Goal: Task Accomplishment & Management: Manage account settings

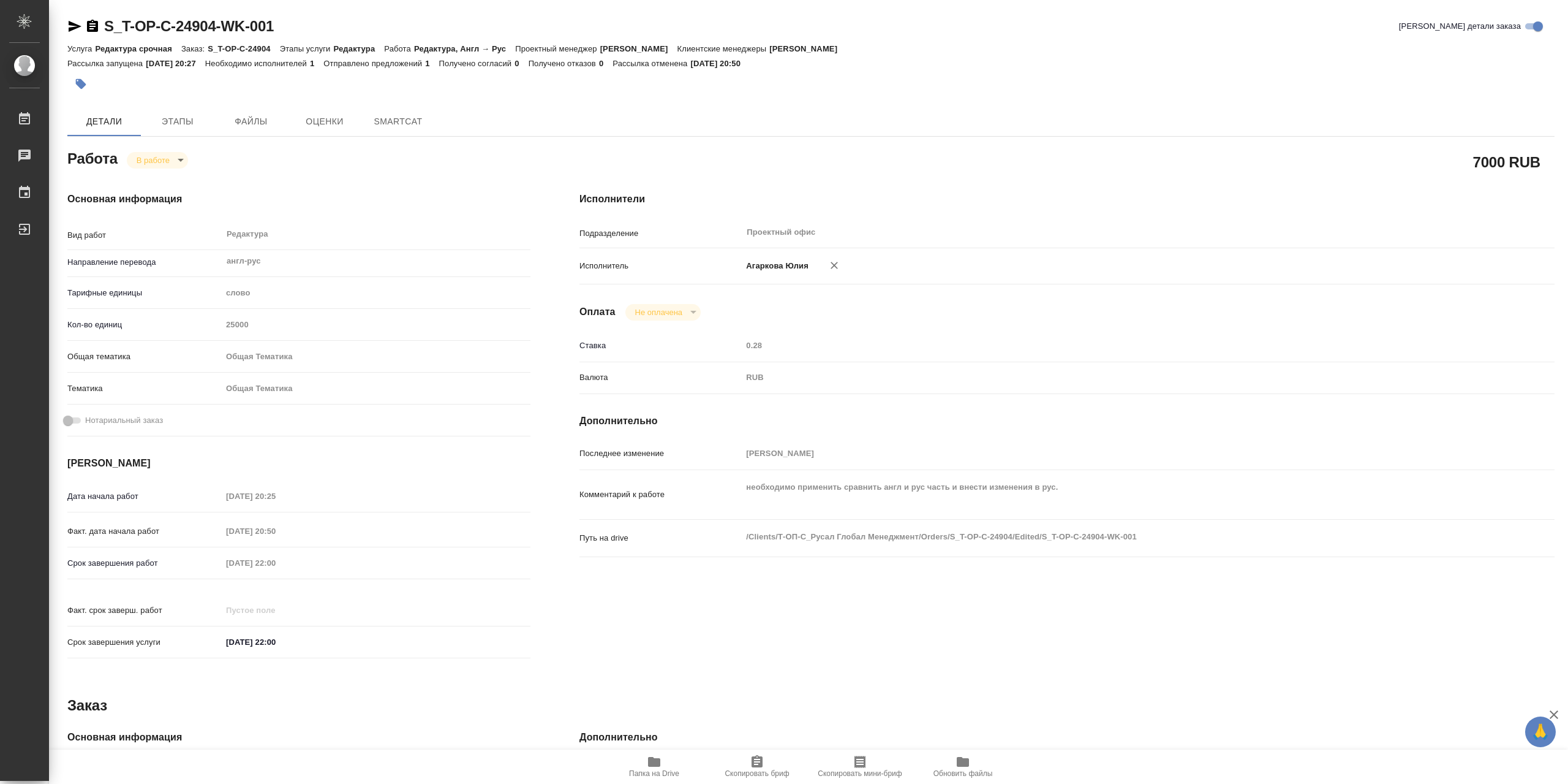
type textarea "x"
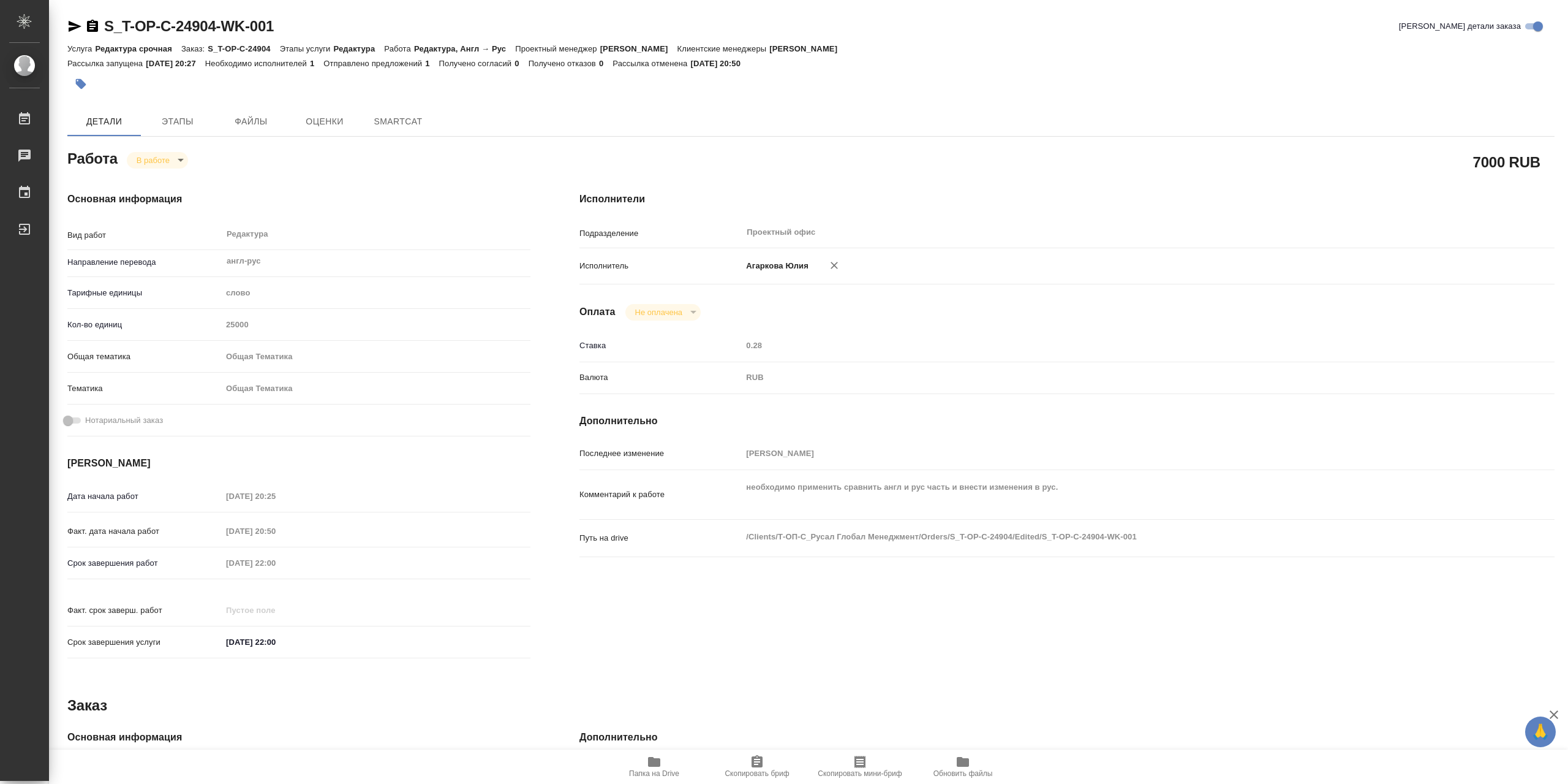
type textarea "x"
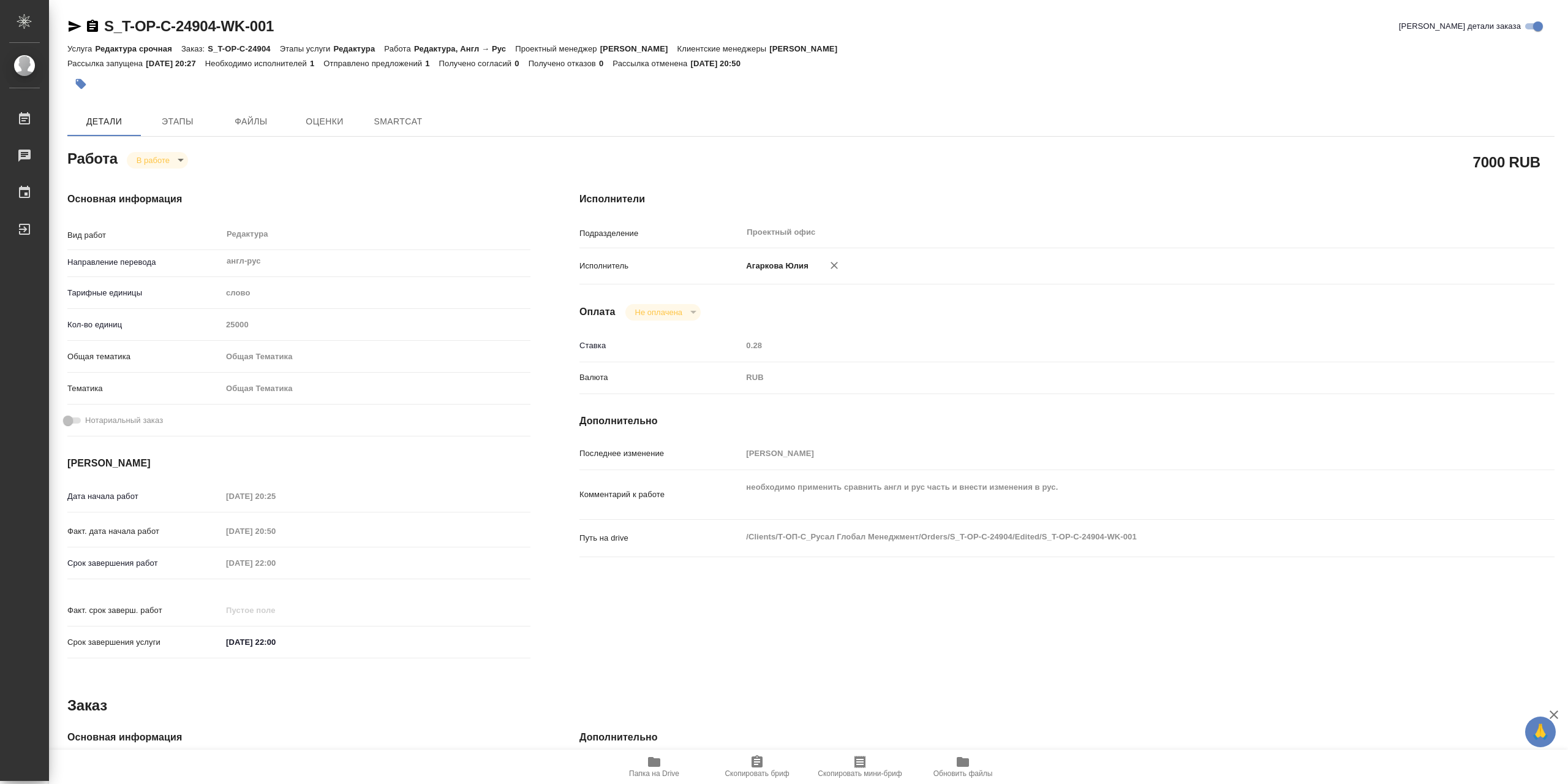
type textarea "x"
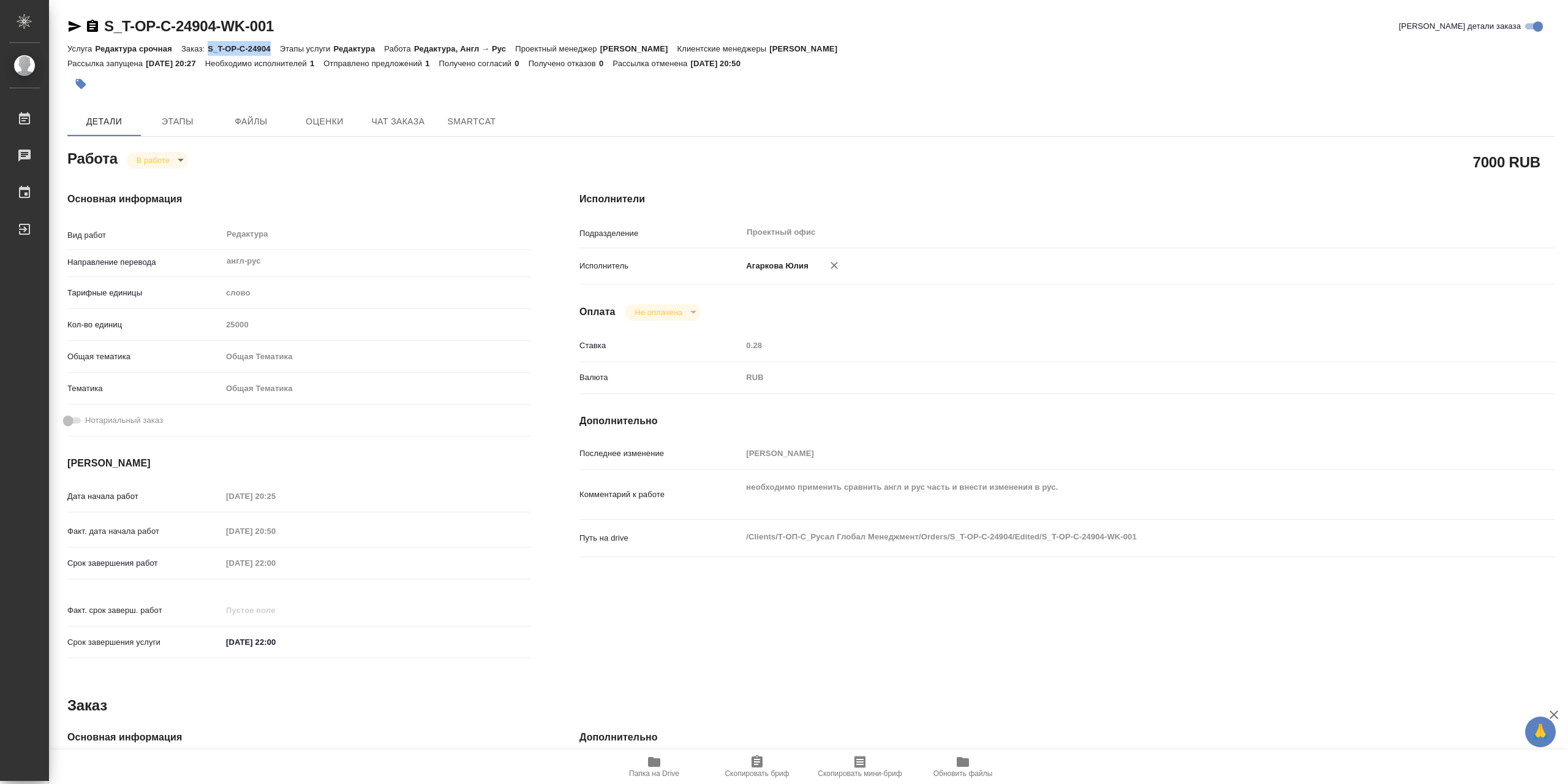
type textarea "x"
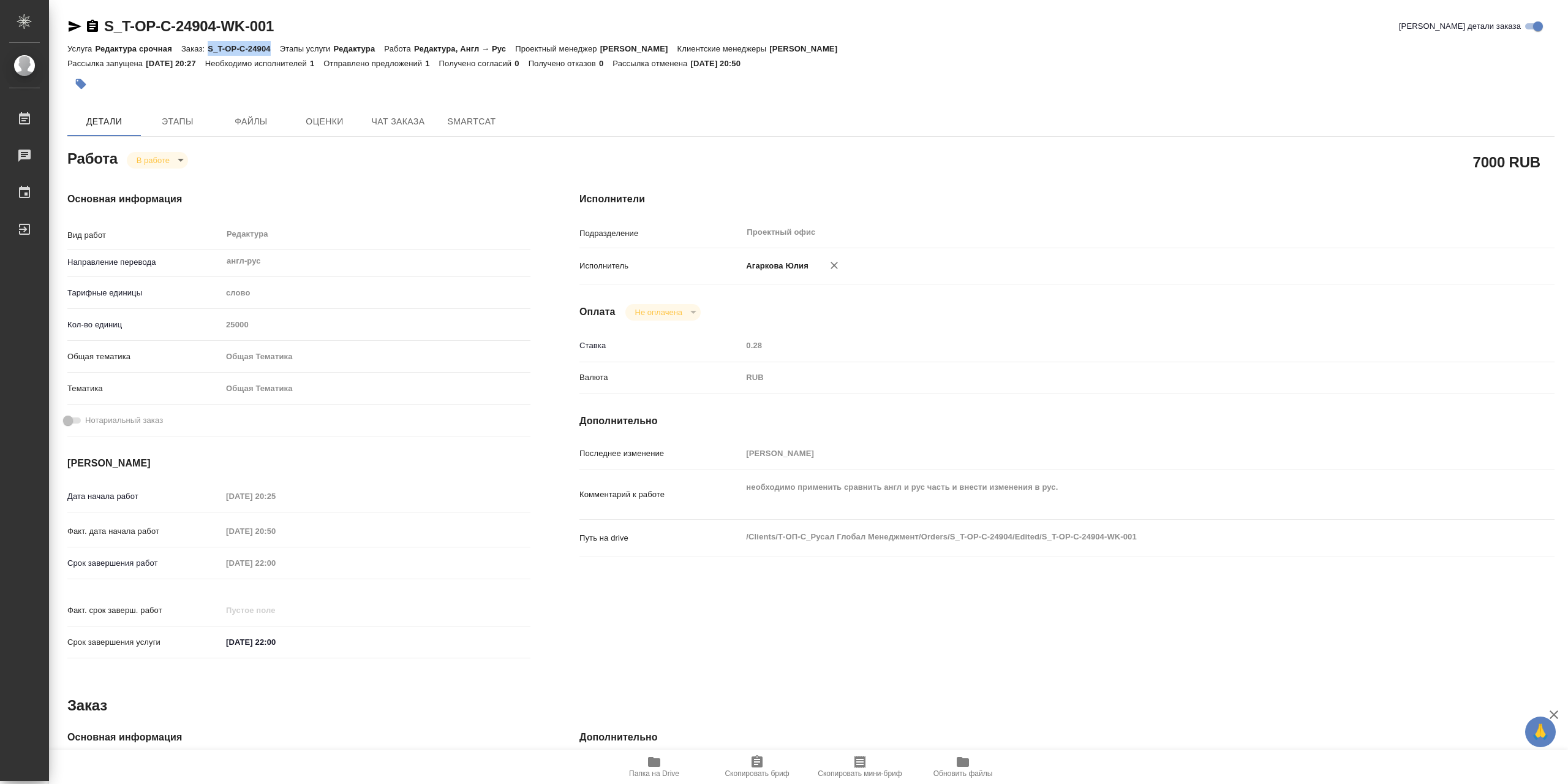
drag, startPoint x: 207, startPoint y: 46, endPoint x: 271, endPoint y: 44, distance: 64.0
click at [271, 44] on div "Услуга Редактура срочная Заказ: S_T-OP-C-24904 Этапы услуги Редактура Работа Ре…" at bounding box center [811, 48] width 1487 height 14
copy p "S_T-OP-C-24904"
type textarea "x"
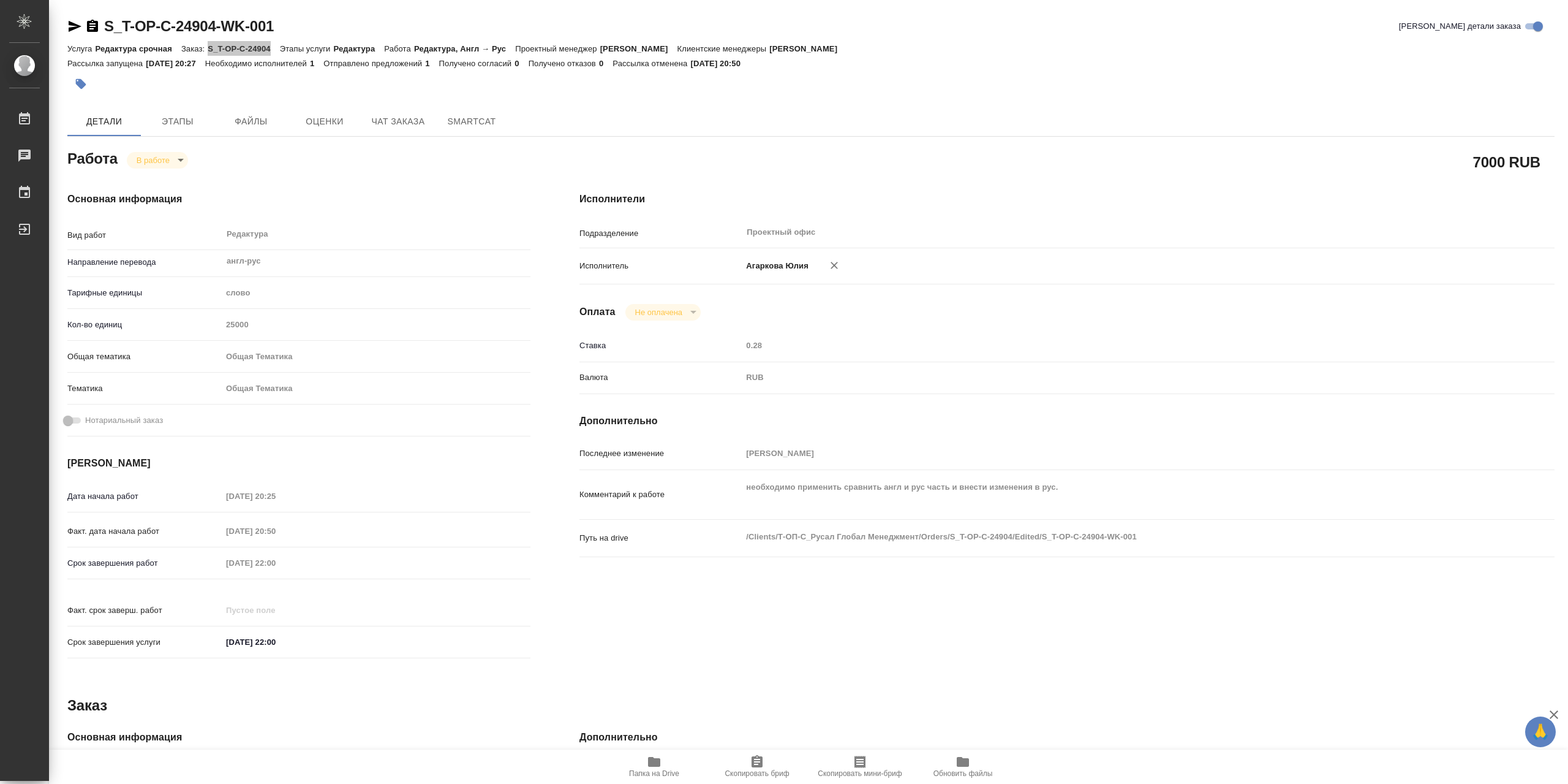
type textarea "x"
click at [645, 767] on span "Папка на Drive" at bounding box center [654, 766] width 88 height 24
copy p "S_T-OP-C-24904"
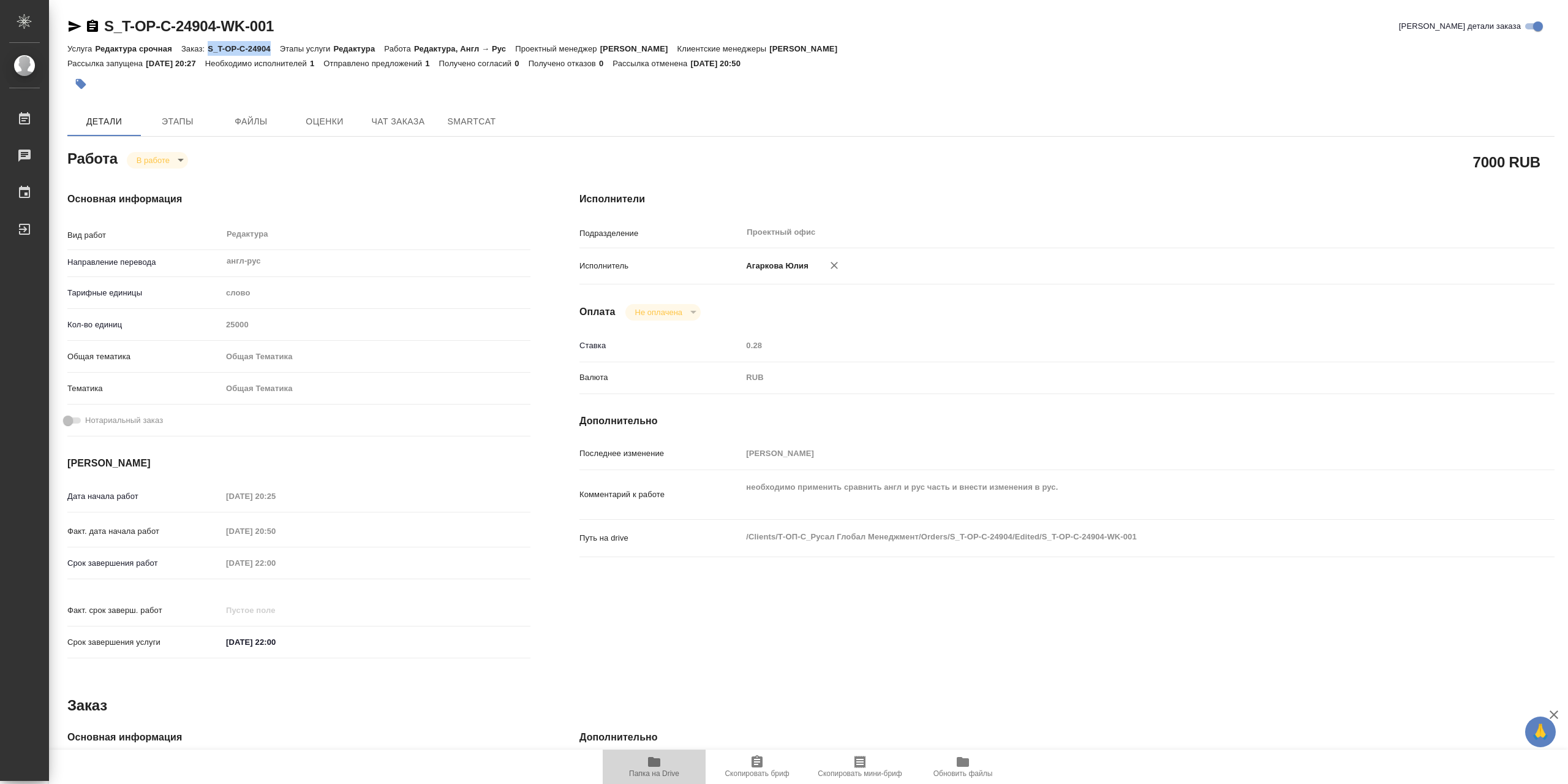
click at [651, 763] on icon "button" at bounding box center [654, 761] width 12 height 10
click at [90, 26] on icon "button" at bounding box center [92, 26] width 11 height 12
copy p "S_T-OP-C-24904"
click at [163, 158] on body "🙏 .cls-1 fill:#fff; AWATERA Agarkova Yuliya Работы 0 Чаты График Выйти S_T-OP-C…" at bounding box center [784, 392] width 1568 height 784
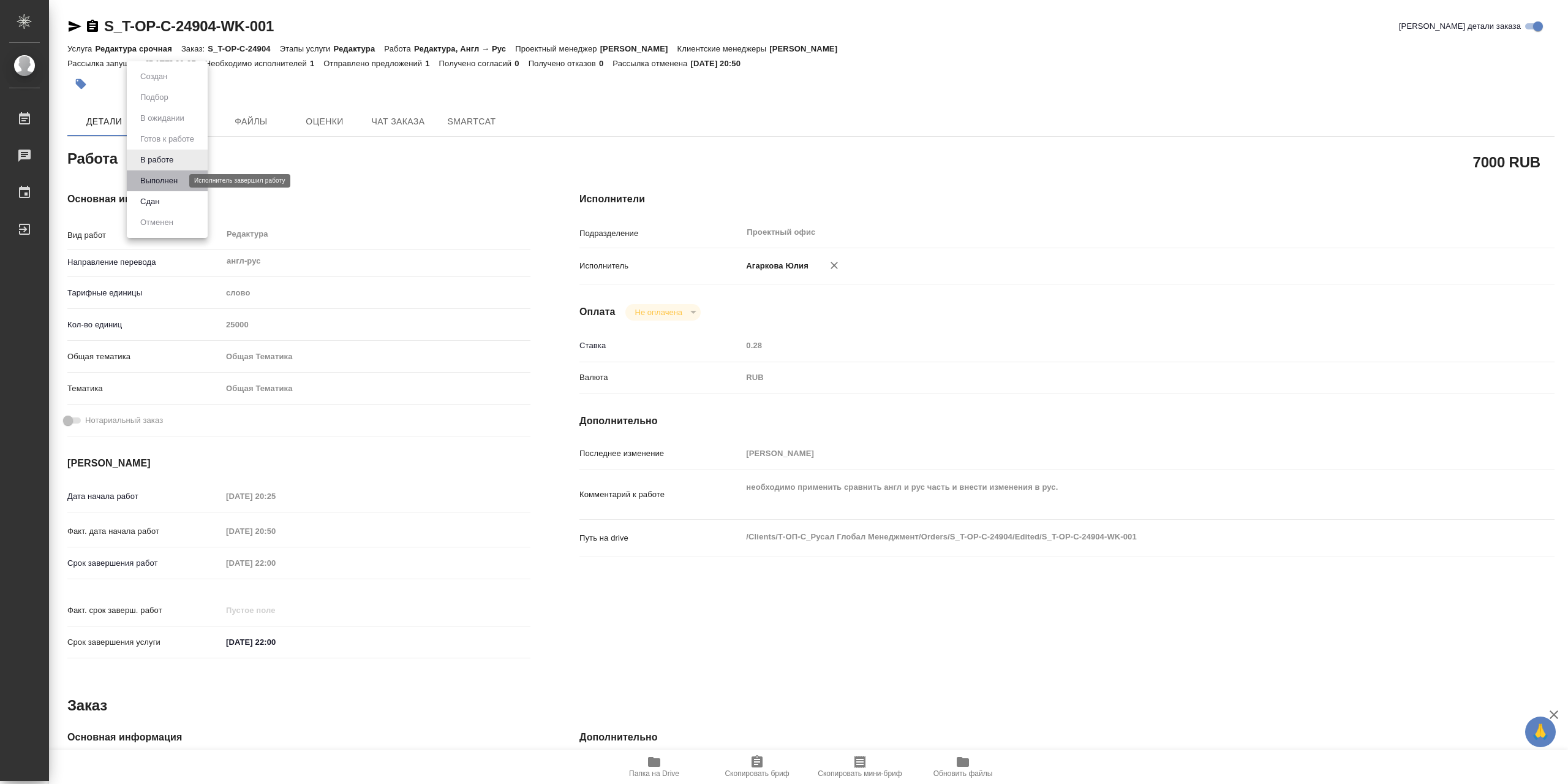
click at [169, 176] on button "Выполнен" at bounding box center [159, 181] width 45 height 14
type textarea "x"
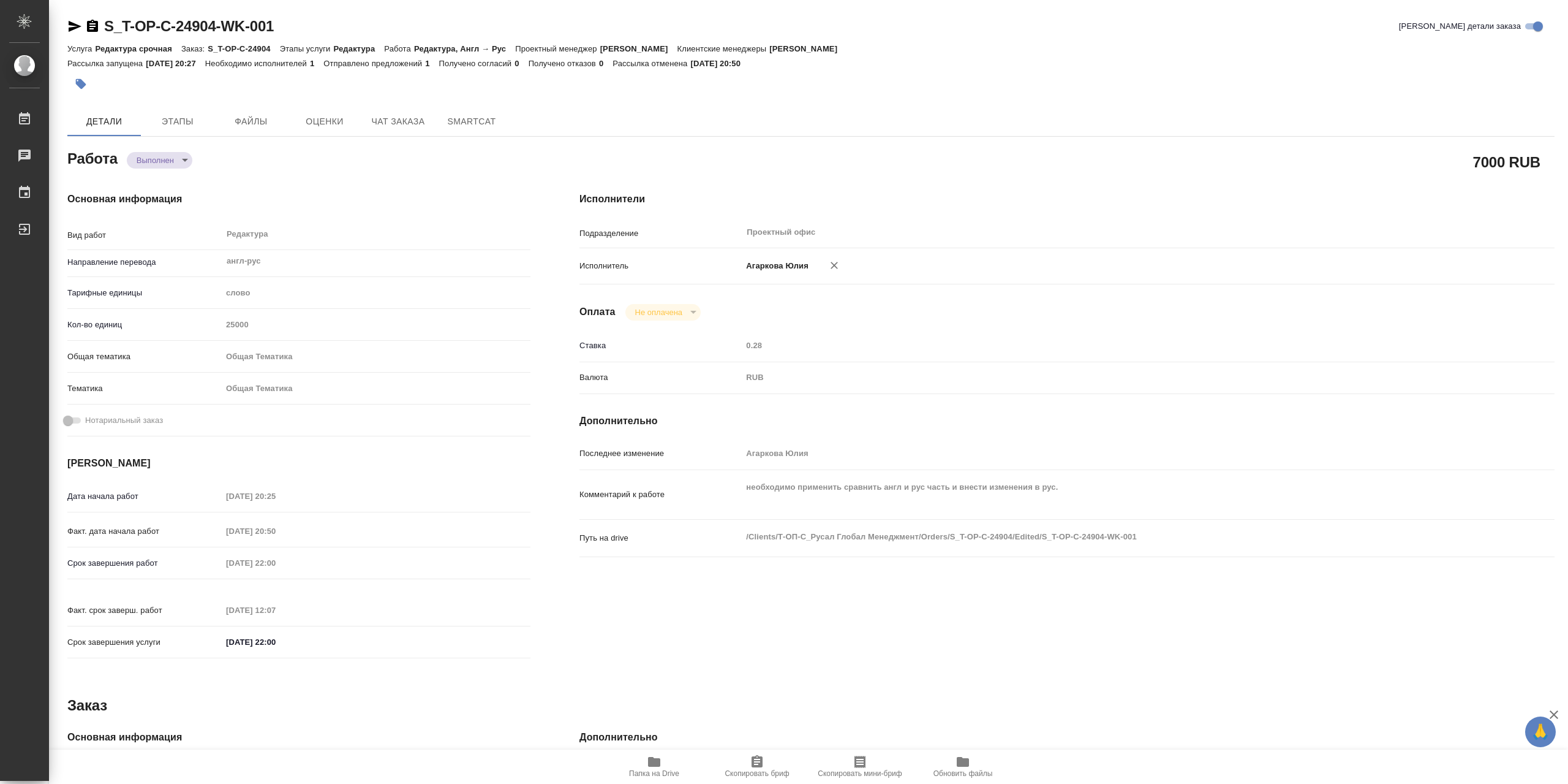
type textarea "x"
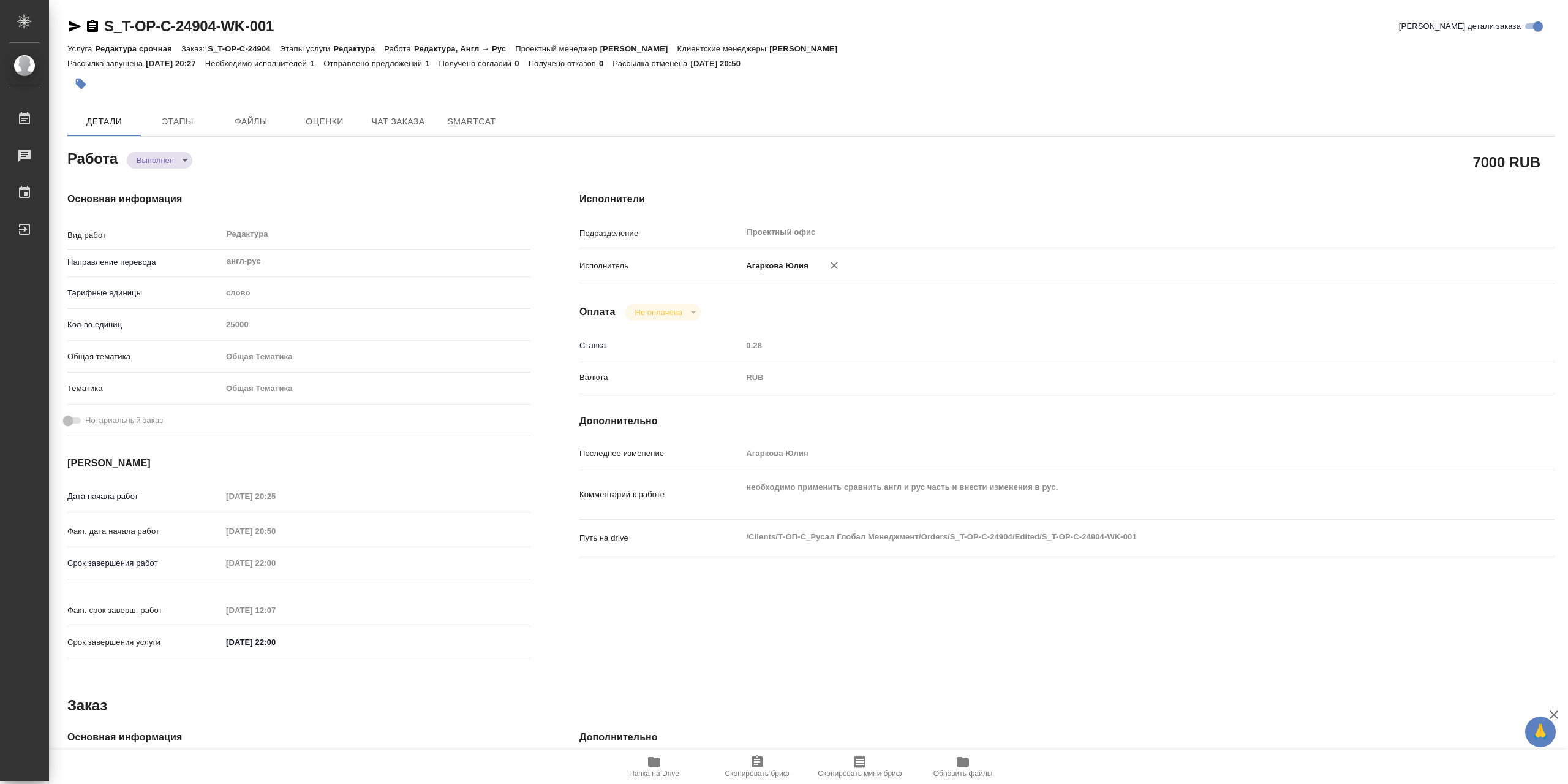
type textarea "x"
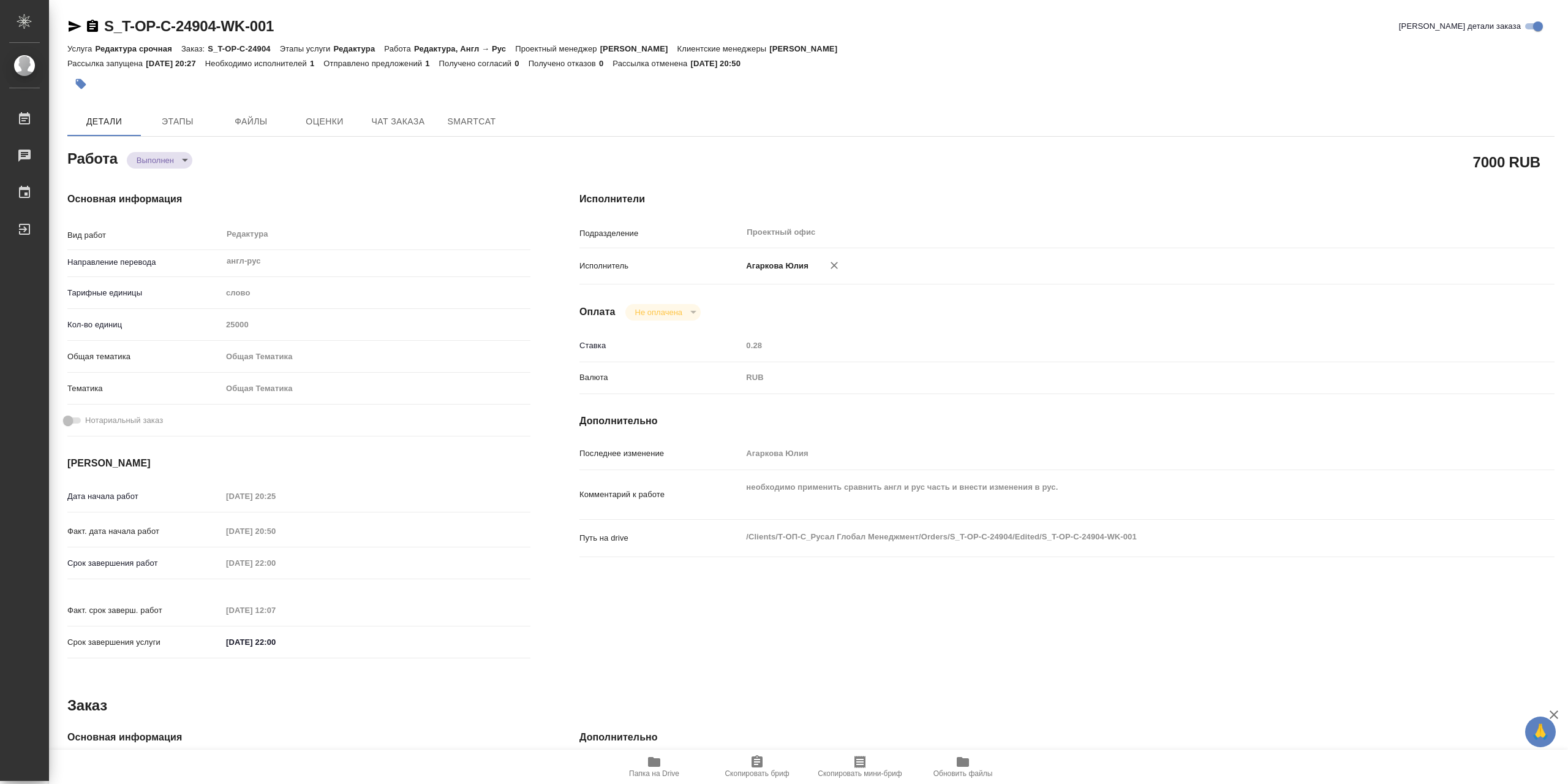
type textarea "x"
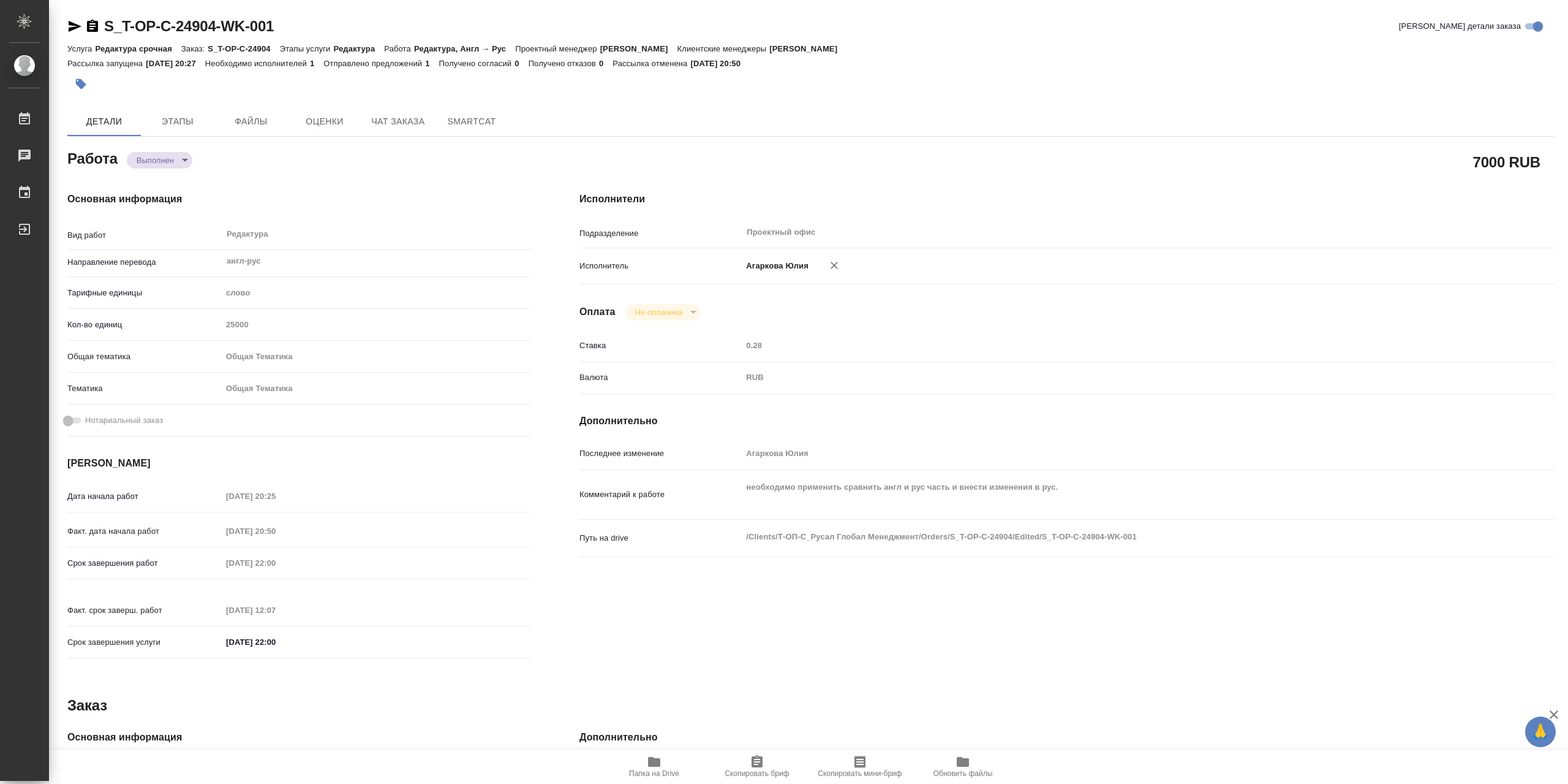
type textarea "x"
click at [76, 27] on icon "button" at bounding box center [74, 26] width 14 height 14
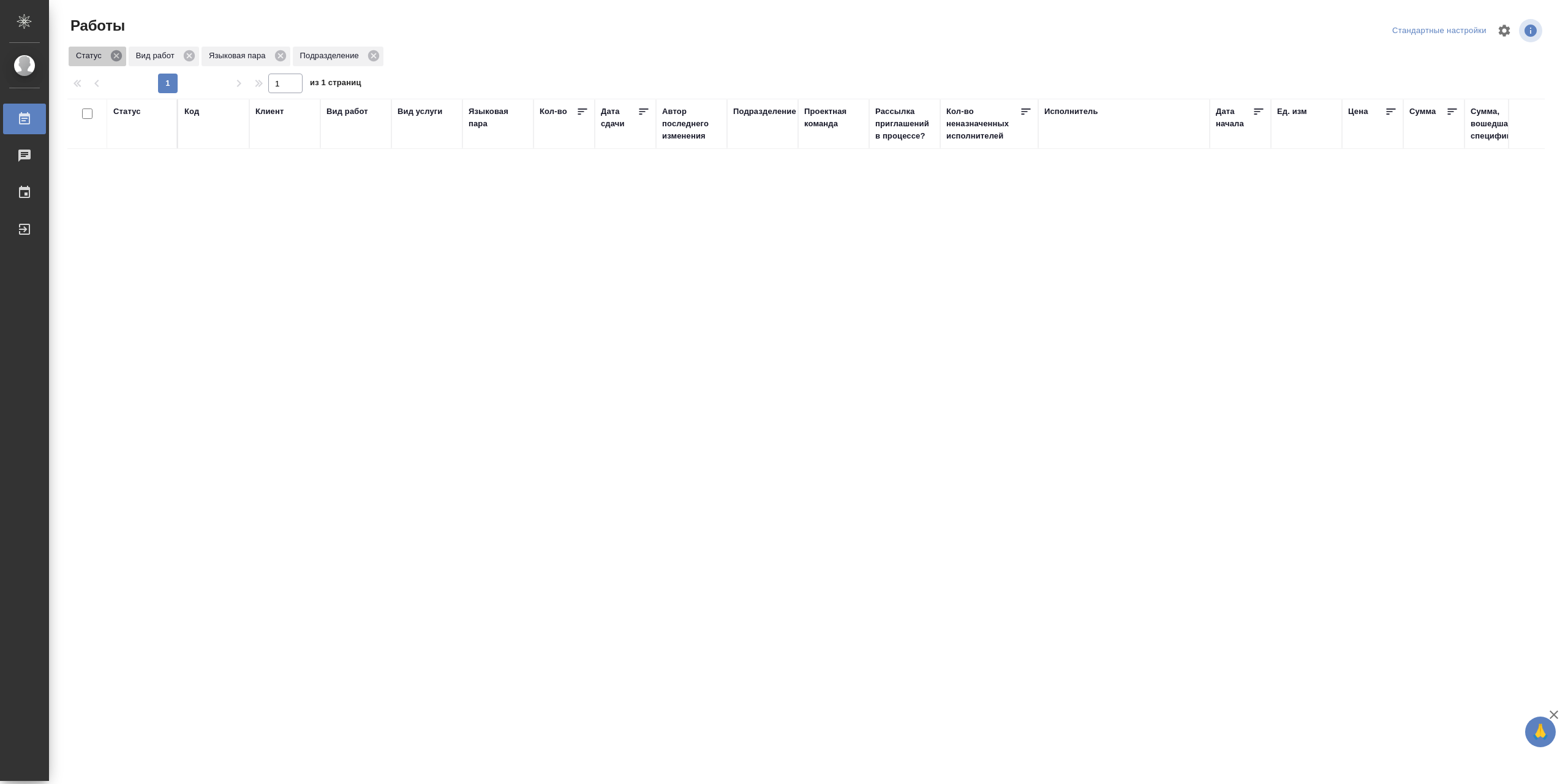
click at [116, 53] on icon at bounding box center [116, 56] width 11 height 11
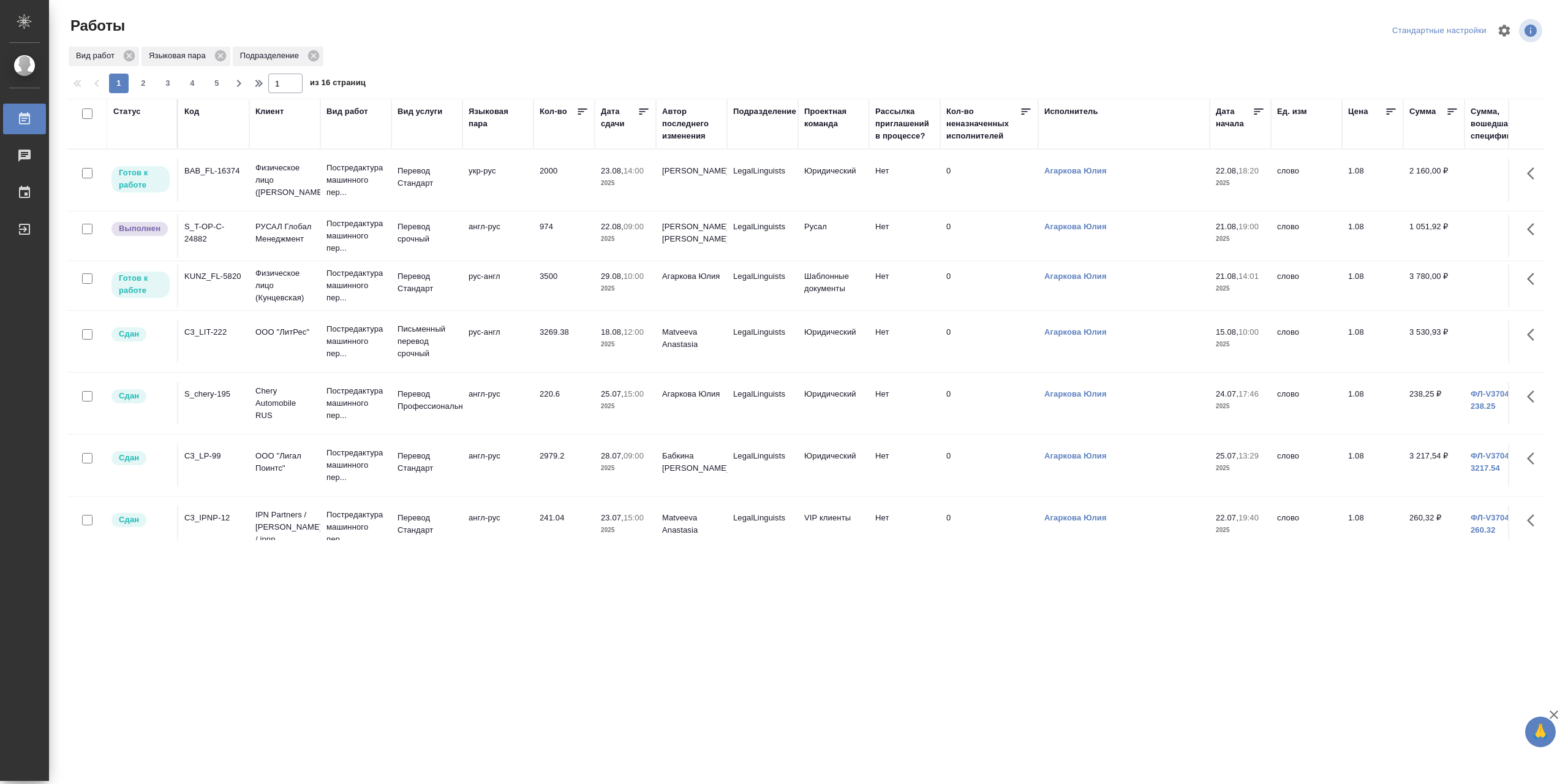
click at [206, 113] on div "Код" at bounding box center [214, 112] width 59 height 12
click at [193, 110] on div "Код" at bounding box center [192, 112] width 14 height 12
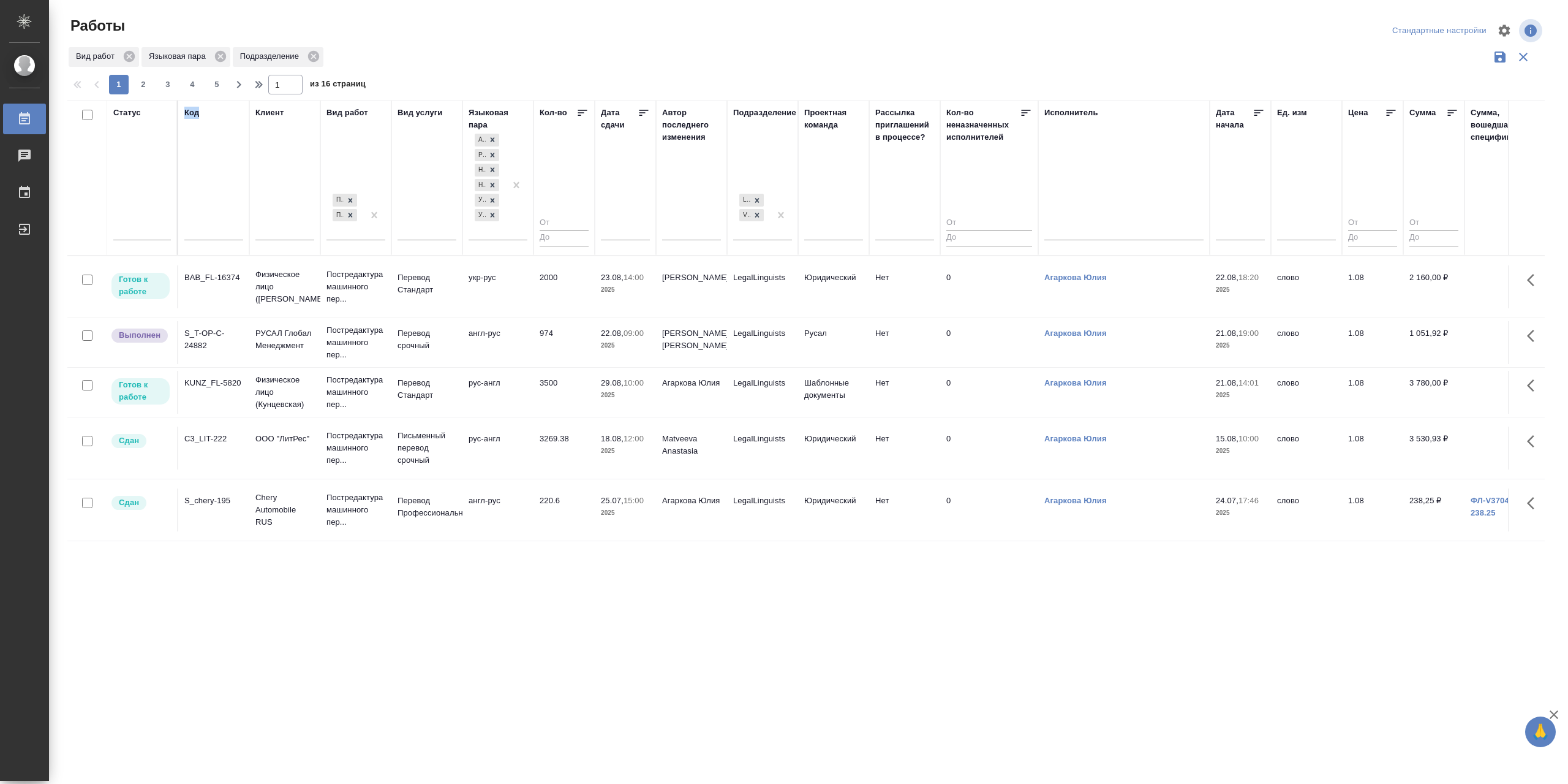
click at [193, 109] on div "Код" at bounding box center [192, 113] width 14 height 12
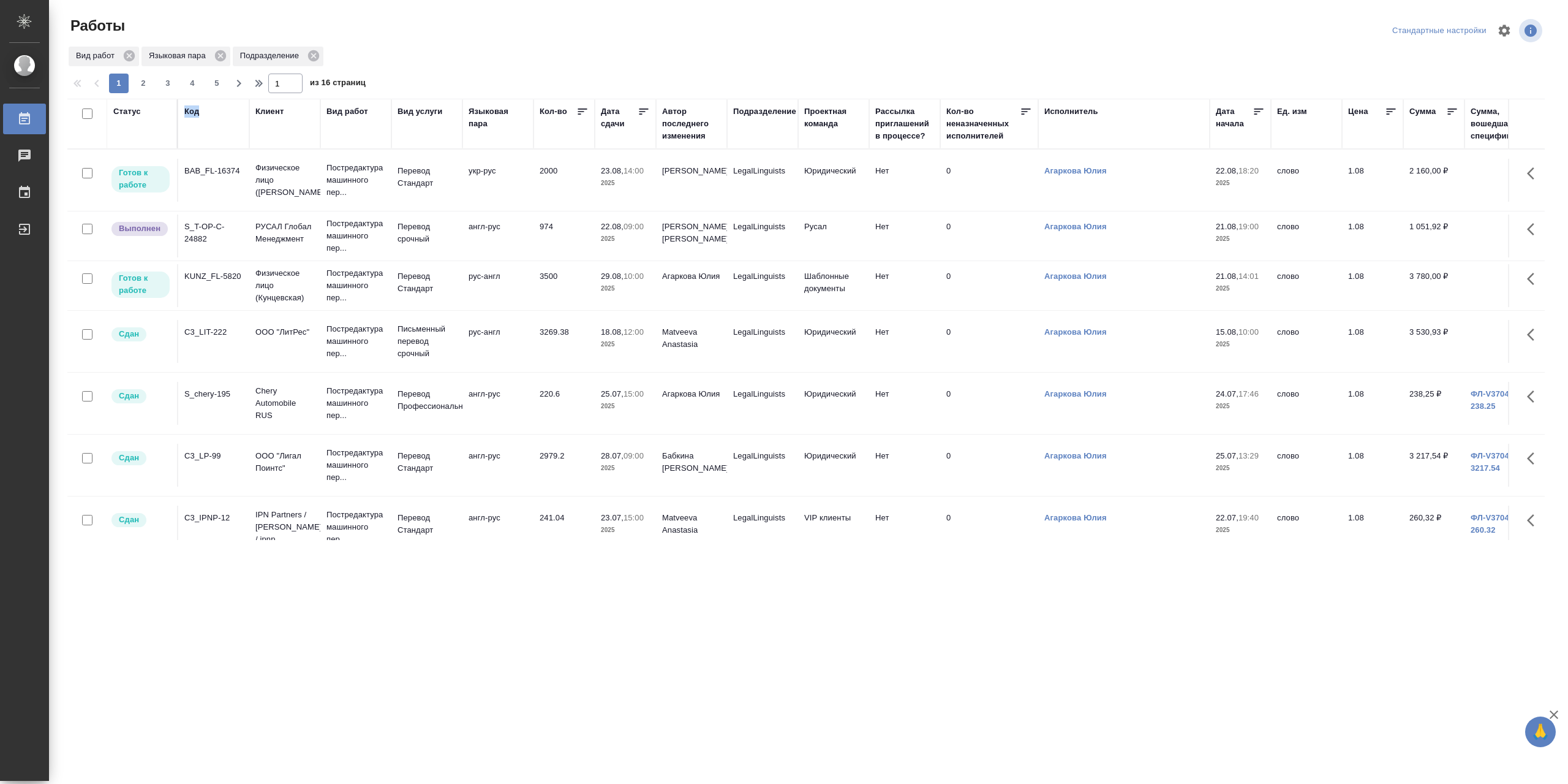
click at [191, 112] on div "Код" at bounding box center [192, 112] width 14 height 12
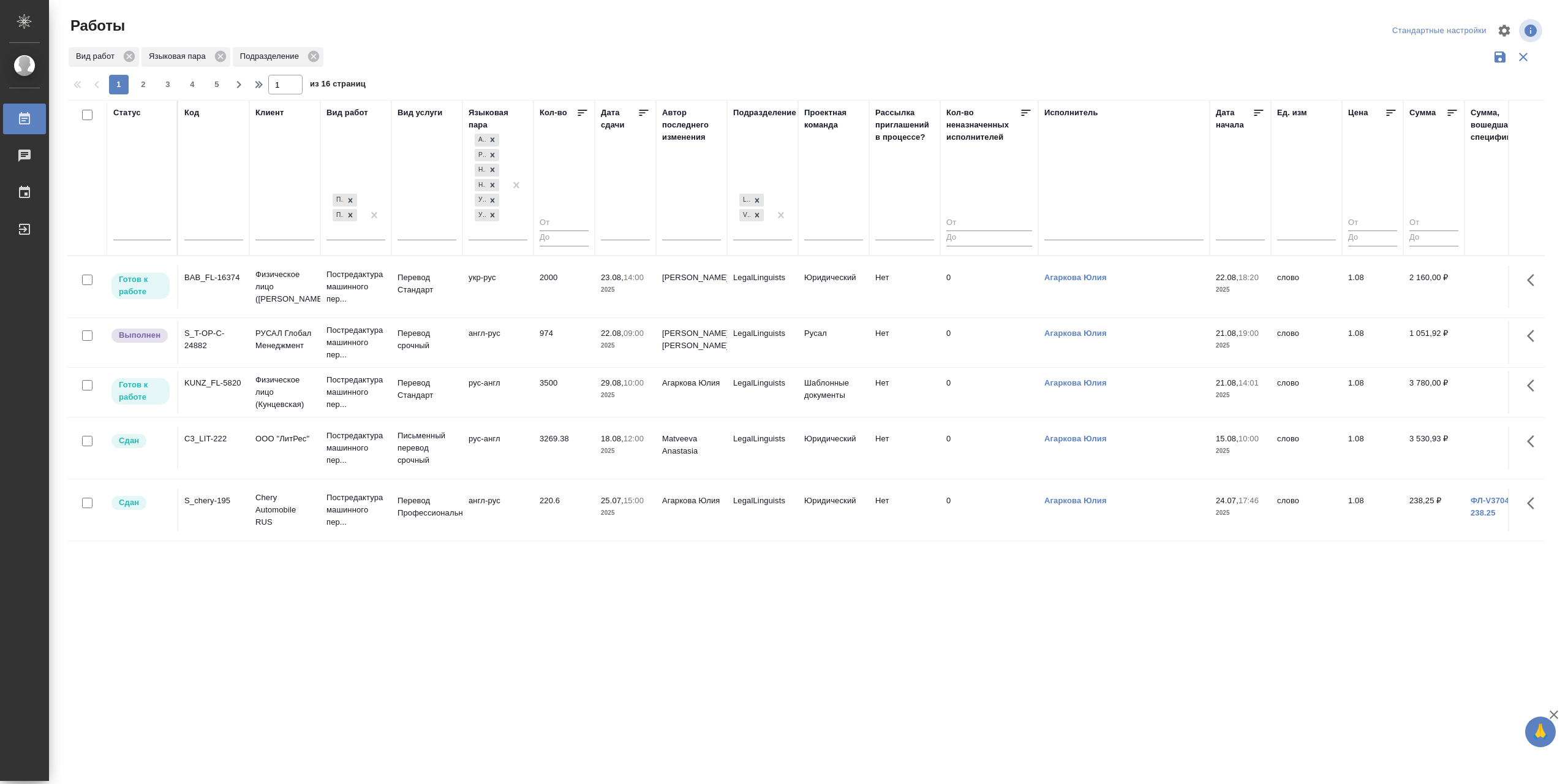
click at [190, 233] on input "text" at bounding box center [214, 232] width 59 height 15
paste input "KZH_HK-413"
click at [207, 224] on div "KZH_HK-413" at bounding box center [214, 233] width 59 height 30
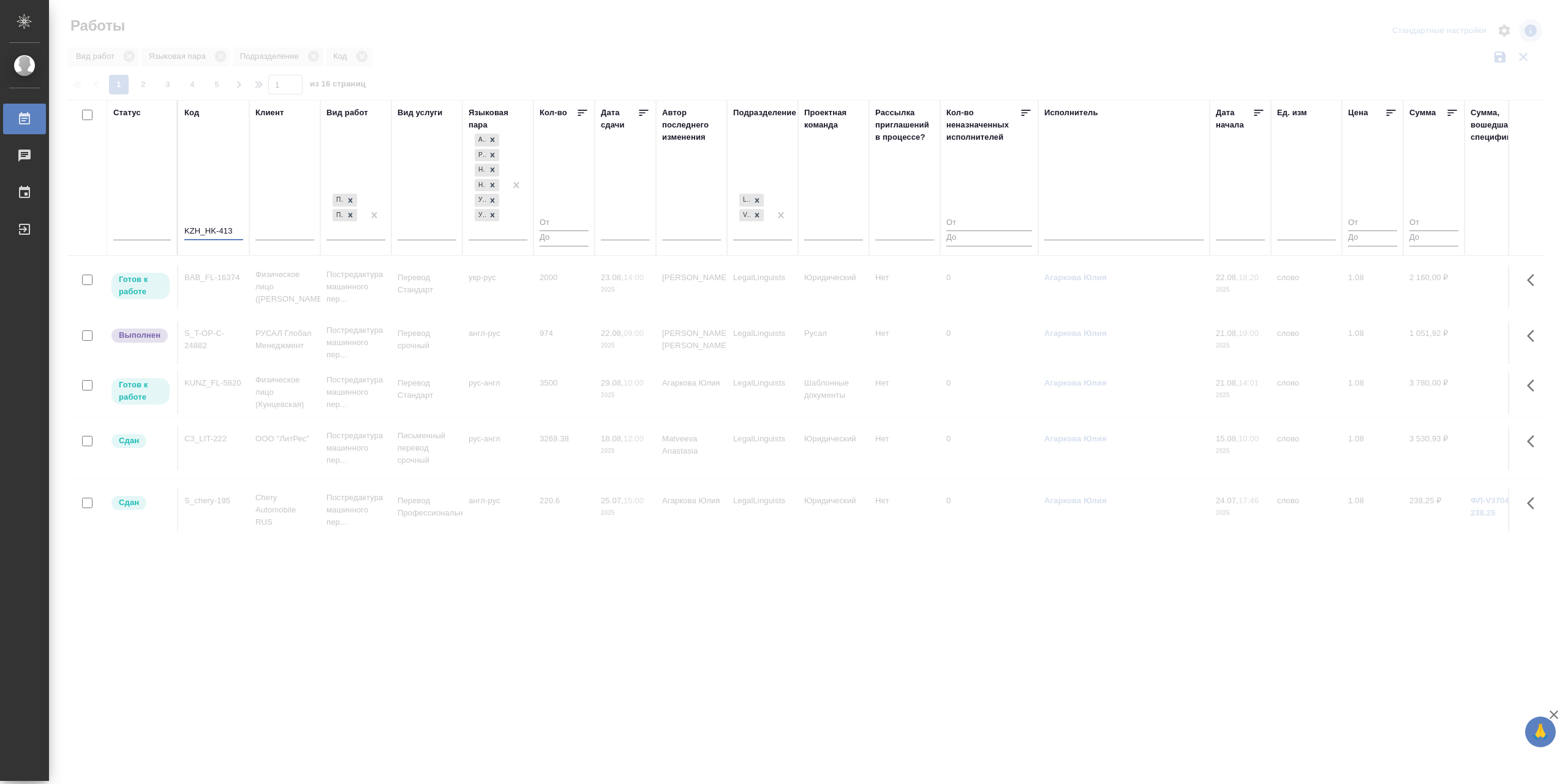
click at [186, 231] on input "KZH_HK-413" at bounding box center [214, 232] width 59 height 15
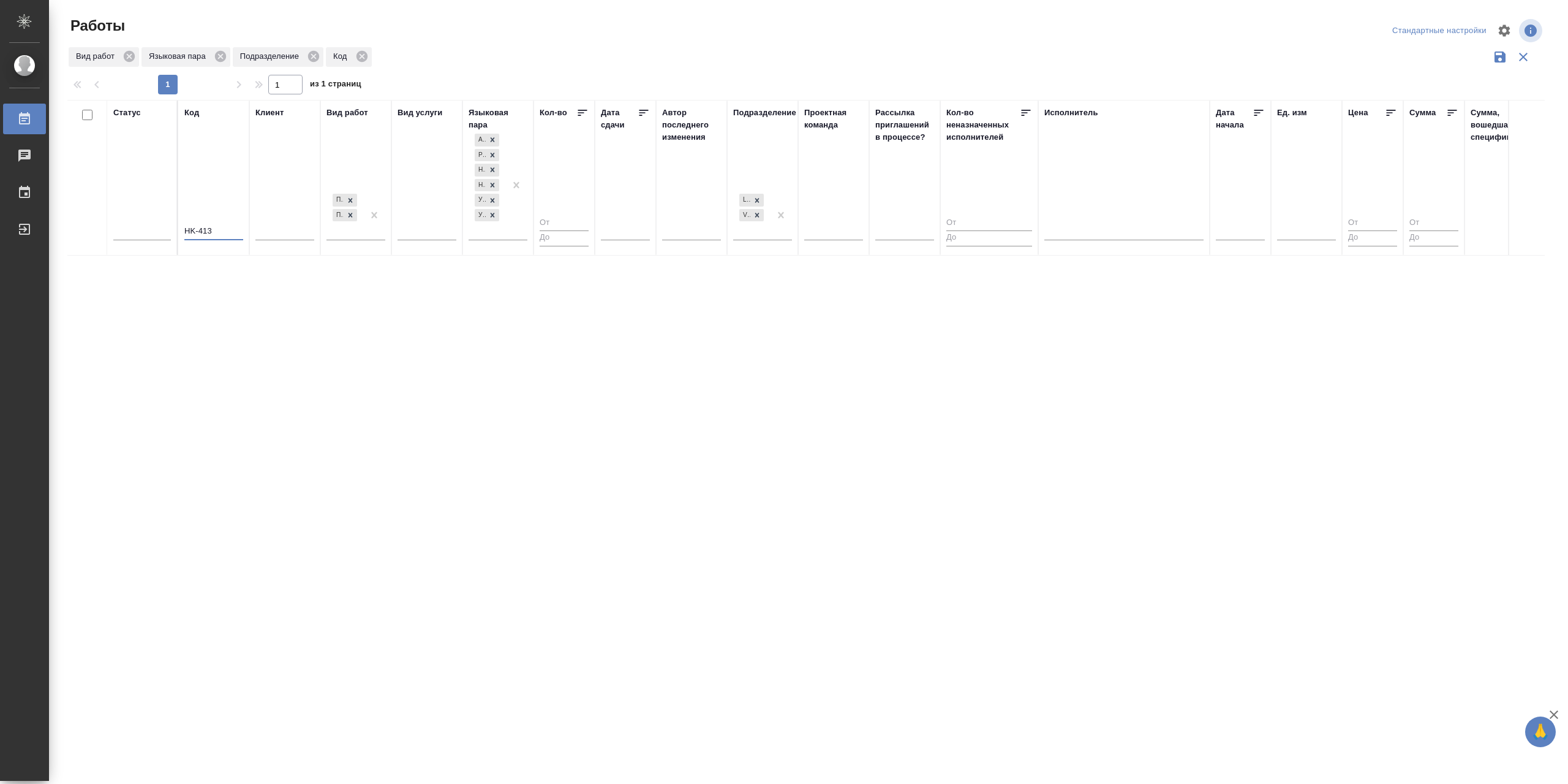
click at [232, 232] on input "HK-413" at bounding box center [214, 232] width 59 height 15
type input "413"
drag, startPoint x: 198, startPoint y: 229, endPoint x: 150, endPoint y: 231, distance: 48.0
click at [150, 231] on tr "Статус Код 413 Клиент Вид работ Постредактура машинного перевода Перевод Вид ус…" at bounding box center [1358, 177] width 2582 height 156
drag, startPoint x: 227, startPoint y: 226, endPoint x: 156, endPoint y: 229, distance: 71.1
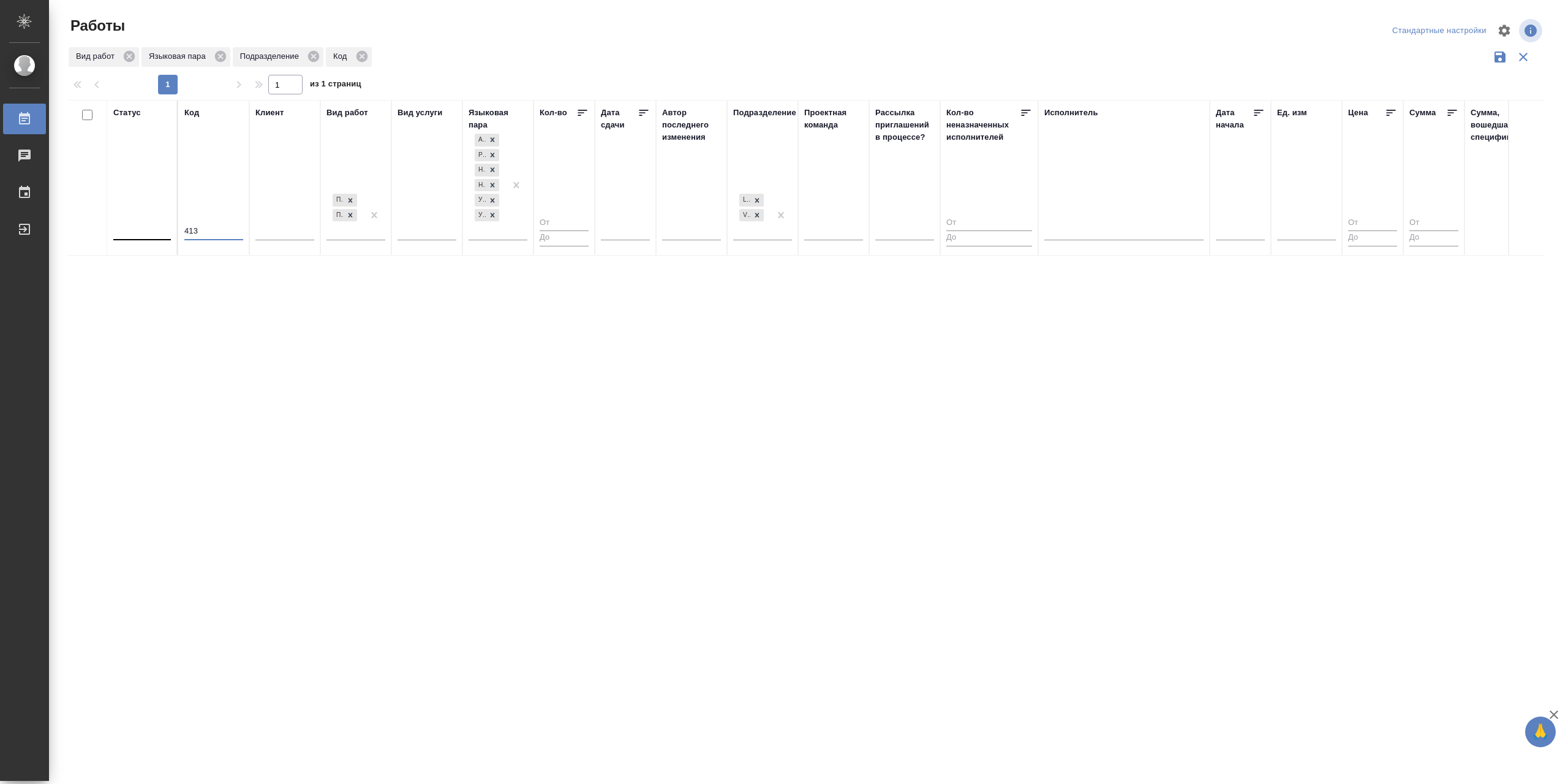
click at [156, 229] on tr "Статус Код 413 Клиент Вид работ Постредактура машинного перевода Перевод Вид ус…" at bounding box center [1358, 177] width 2582 height 156
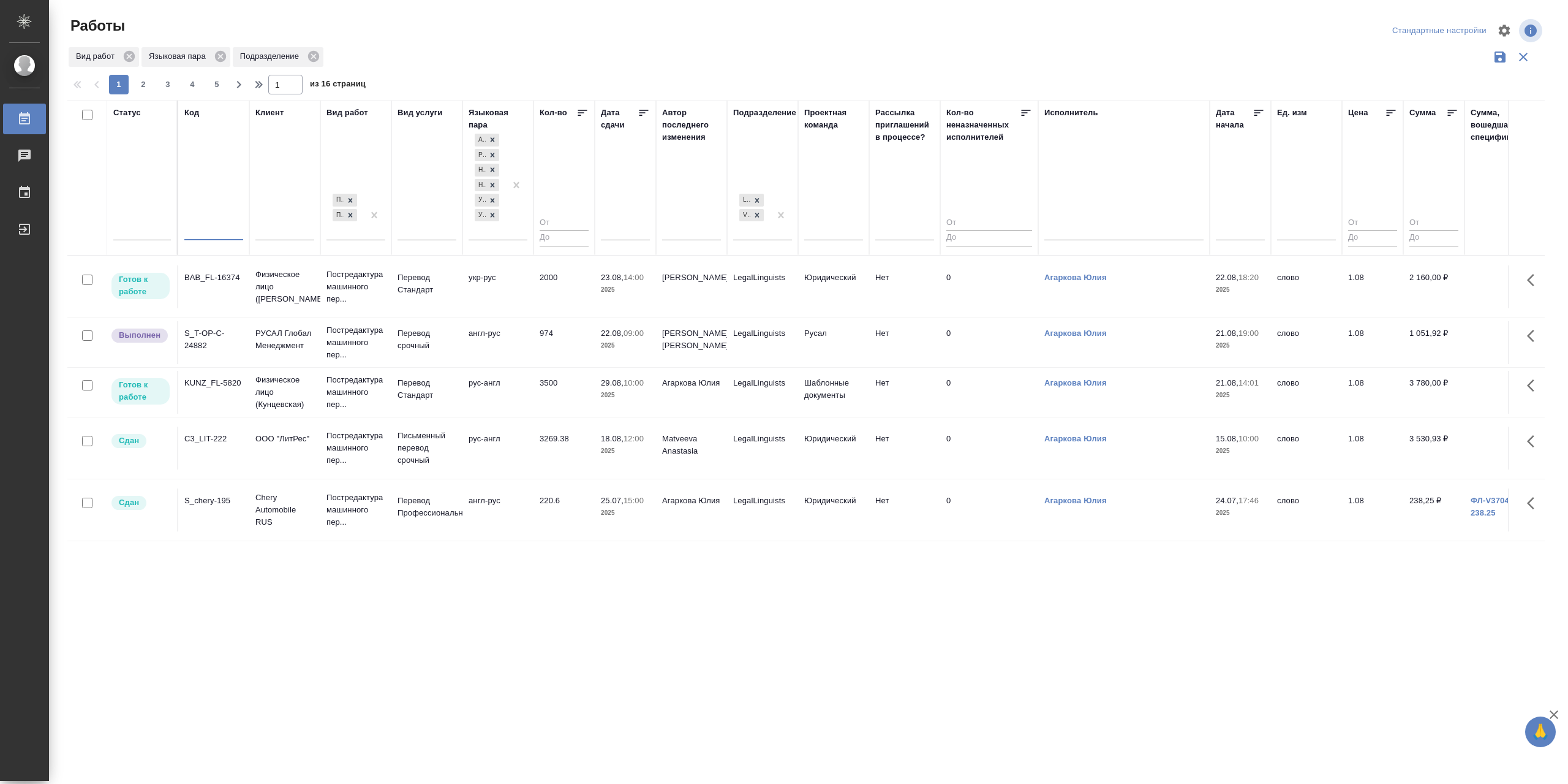
click at [204, 233] on input "text" at bounding box center [214, 232] width 59 height 15
paste input "KZH_HK-413"
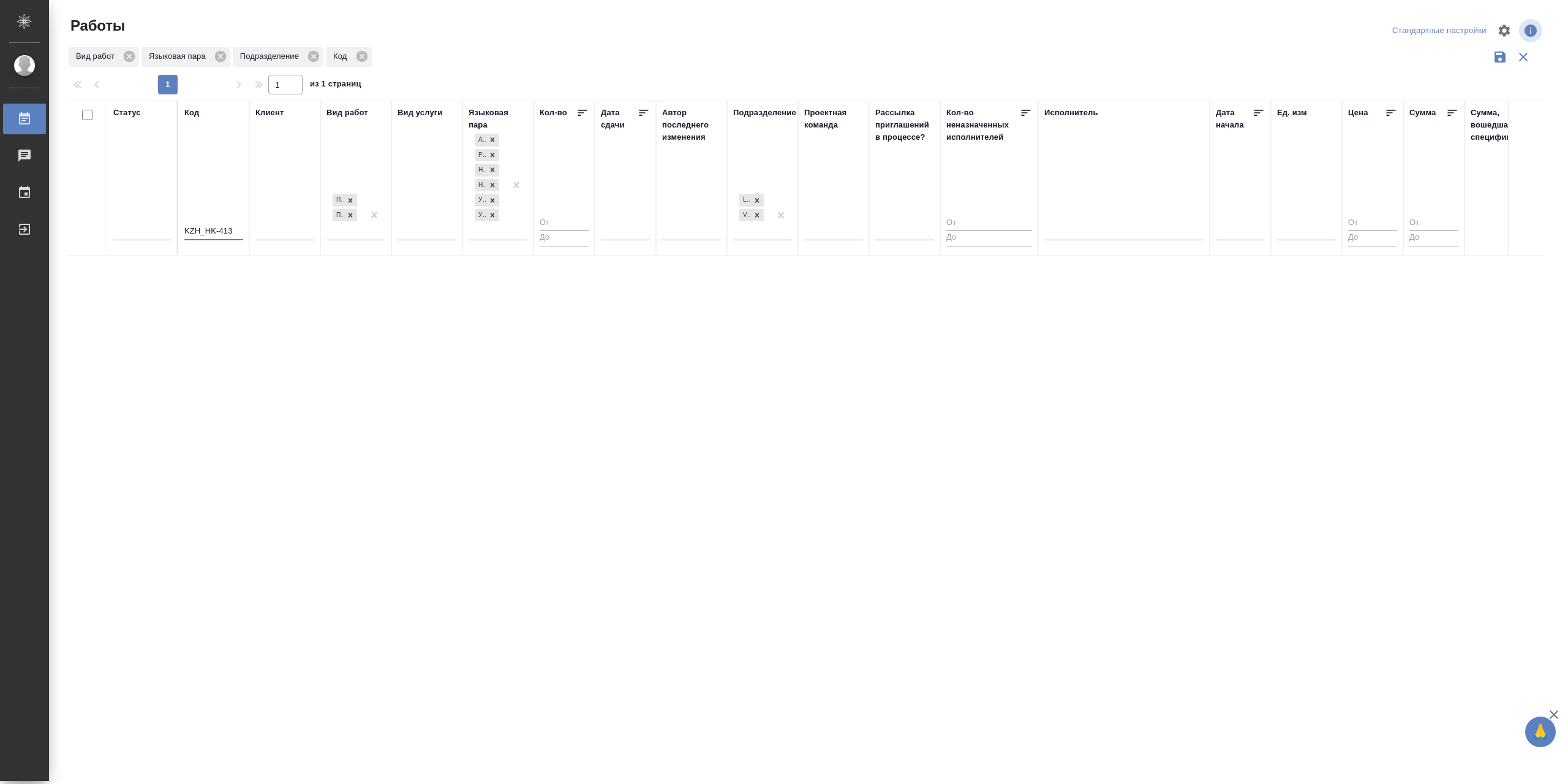
drag, startPoint x: 219, startPoint y: 229, endPoint x: 238, endPoint y: 227, distance: 19.1
click at [238, 227] on input "KZH_HK-413" at bounding box center [214, 232] width 59 height 15
drag, startPoint x: 204, startPoint y: 230, endPoint x: 174, endPoint y: 231, distance: 30.0
click at [174, 231] on tr "Статус Код KZH_HK Клиент Вид работ Постредактура машинного перевода Перевод Вид…" at bounding box center [1358, 177] width 2582 height 156
type input "HK"
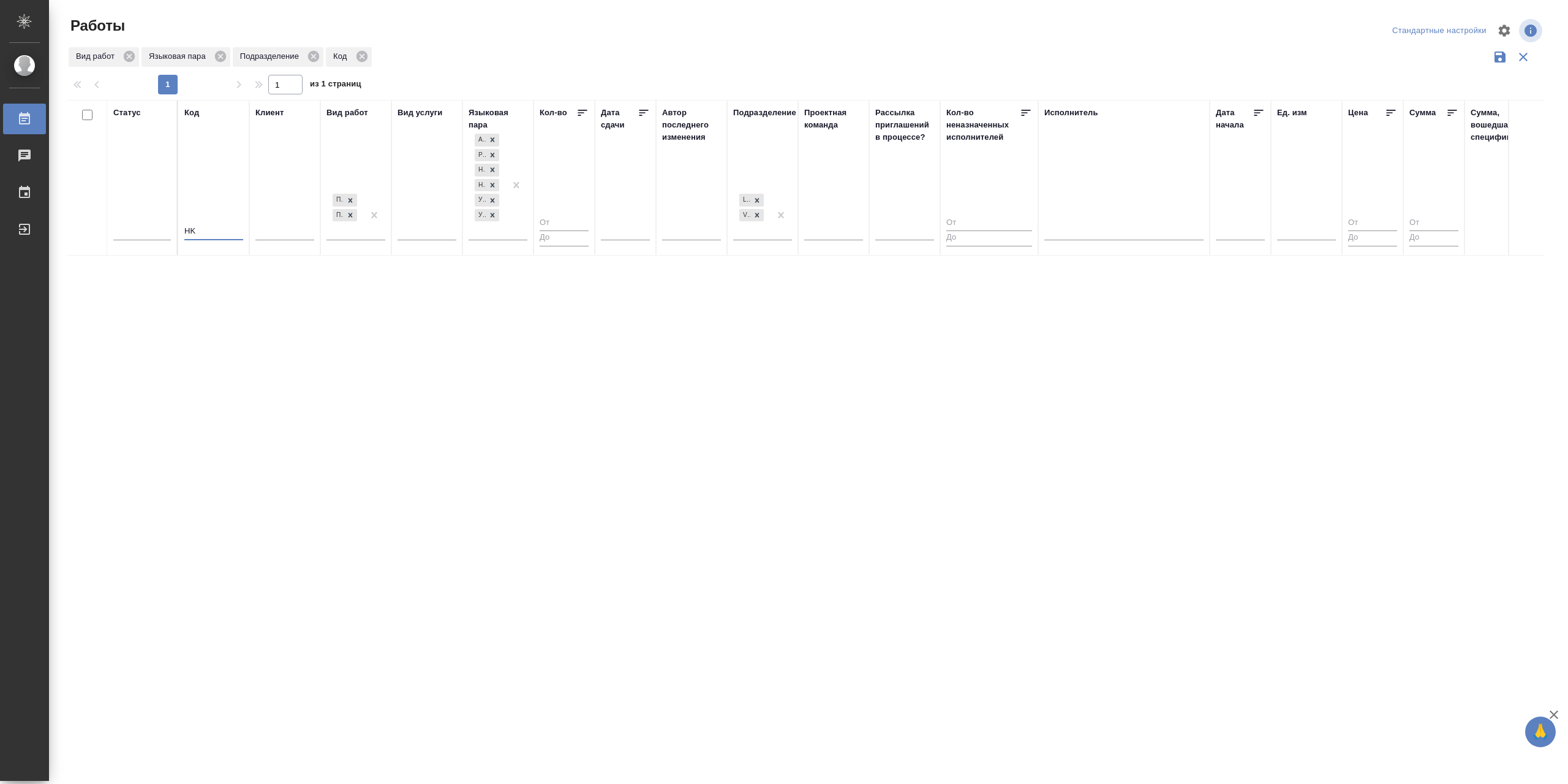
click at [200, 230] on input "HK" at bounding box center [214, 232] width 59 height 15
drag, startPoint x: 200, startPoint y: 230, endPoint x: 152, endPoint y: 226, distance: 48.2
click at [152, 227] on tr "Статус Код HK Клиент Вид работ Постредактура машинного перевода Перевод Вид усл…" at bounding box center [1358, 177] width 2582 height 156
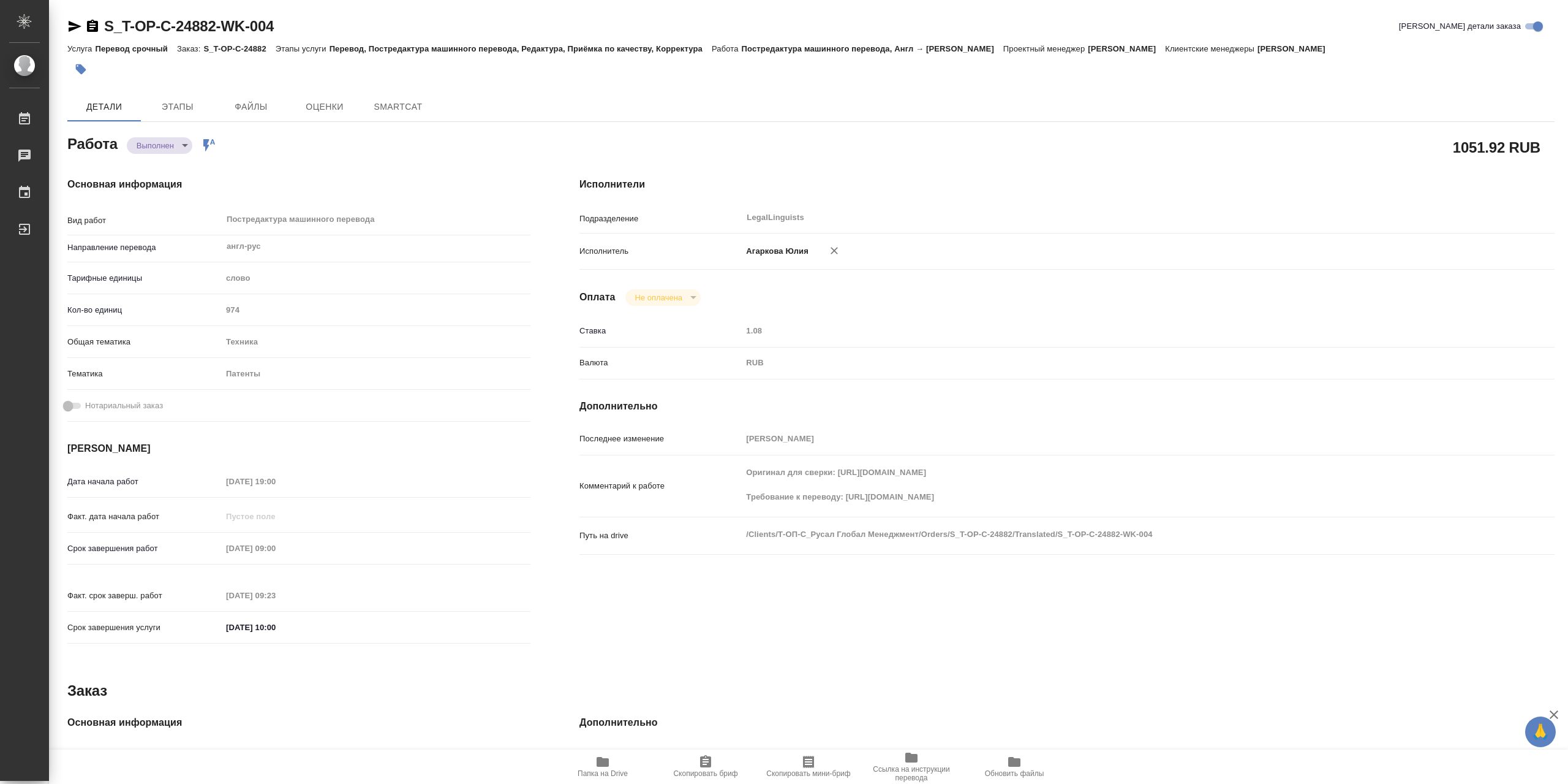
type textarea "x"
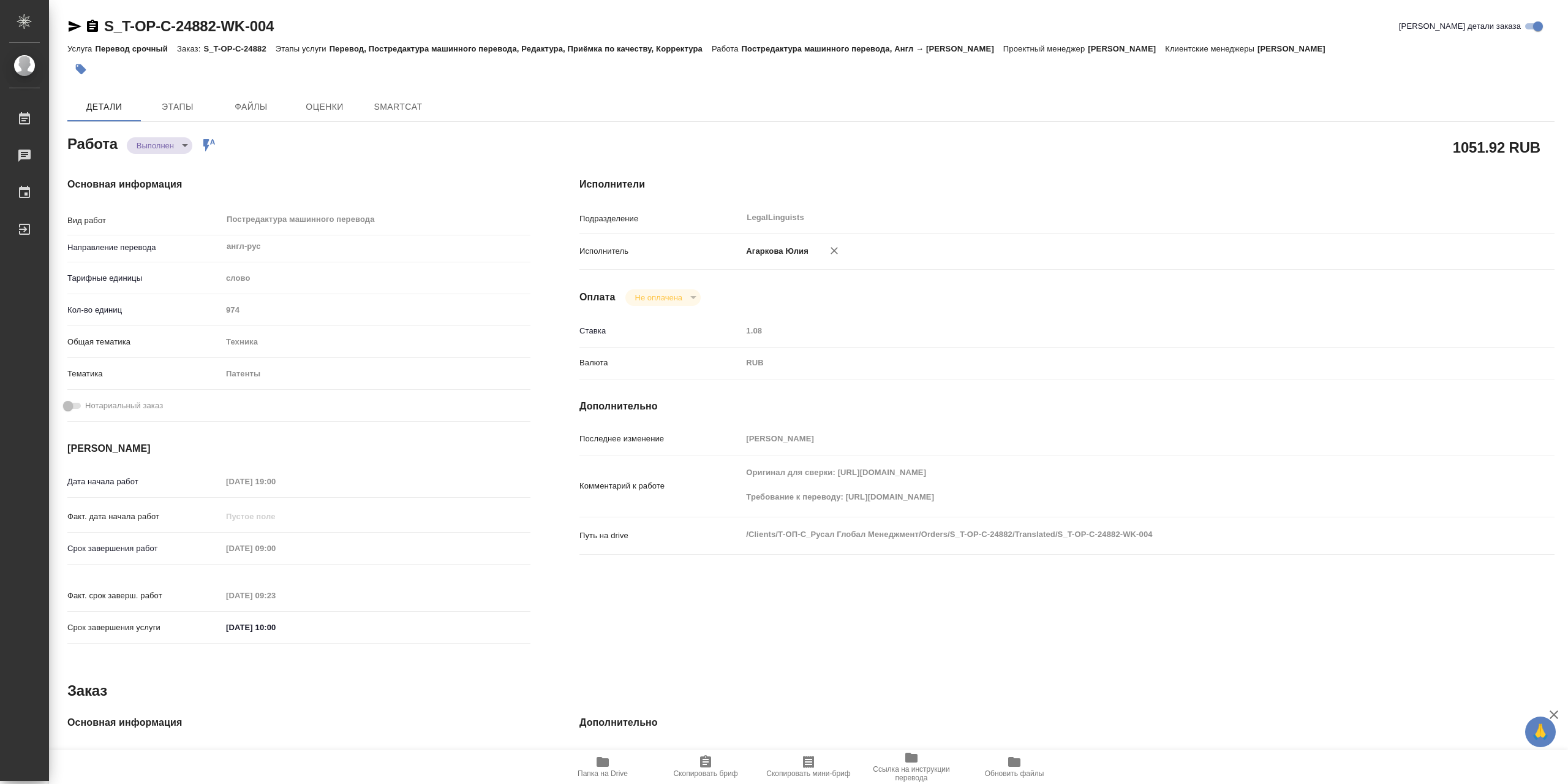
type textarea "x"
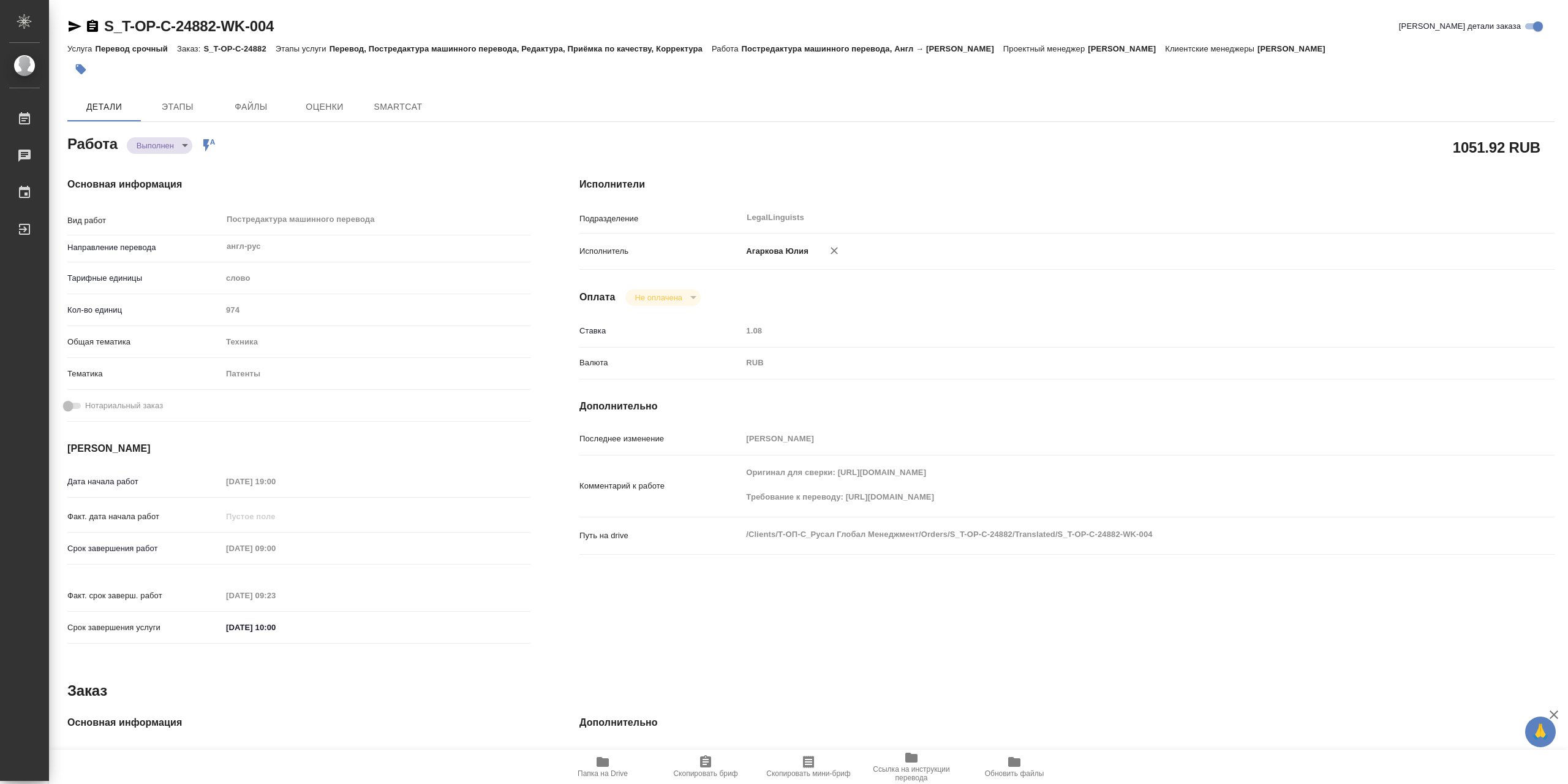
type textarea "x"
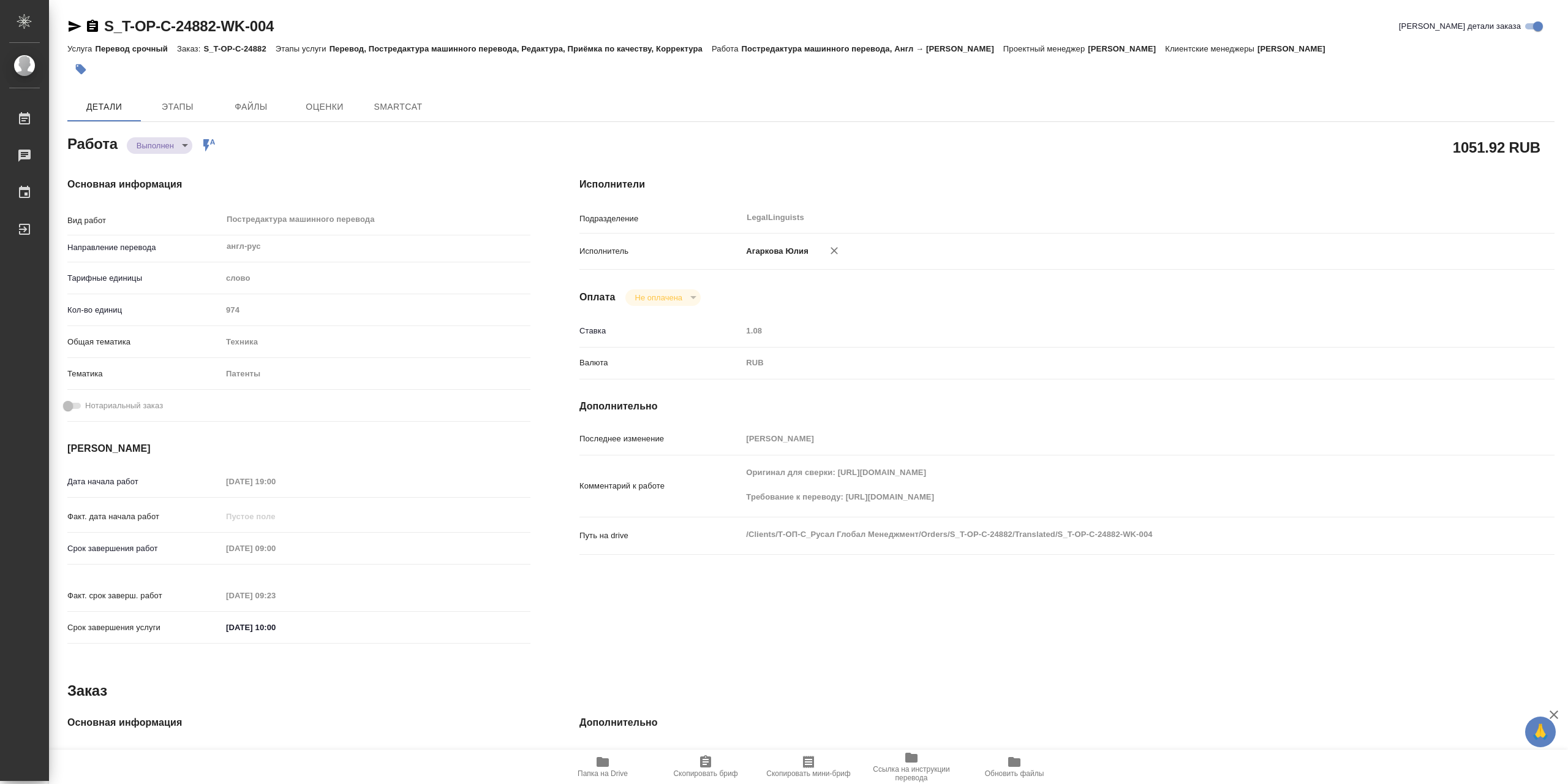
type textarea "x"
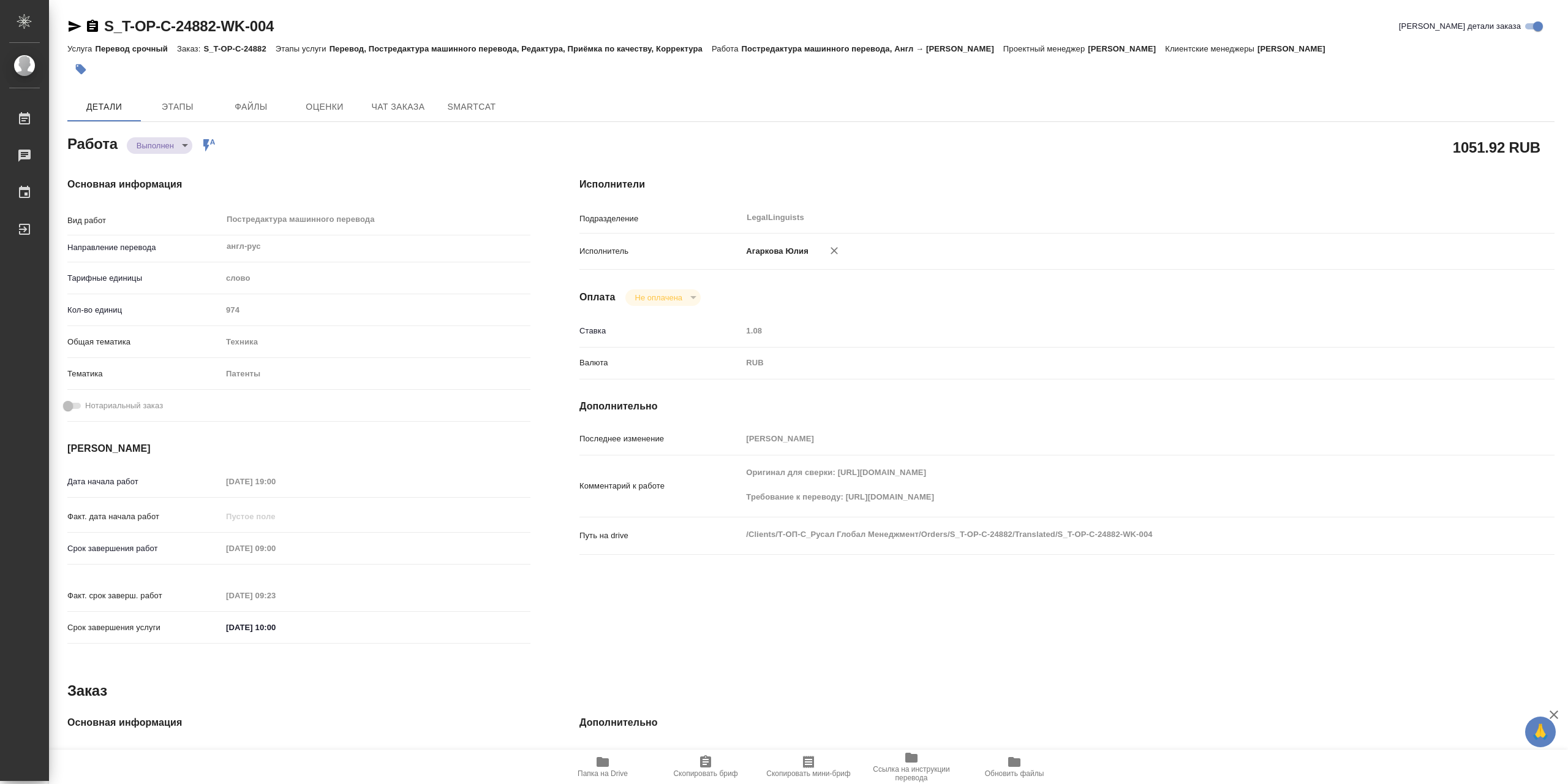
click at [97, 27] on icon "button" at bounding box center [92, 26] width 11 height 12
type textarea "x"
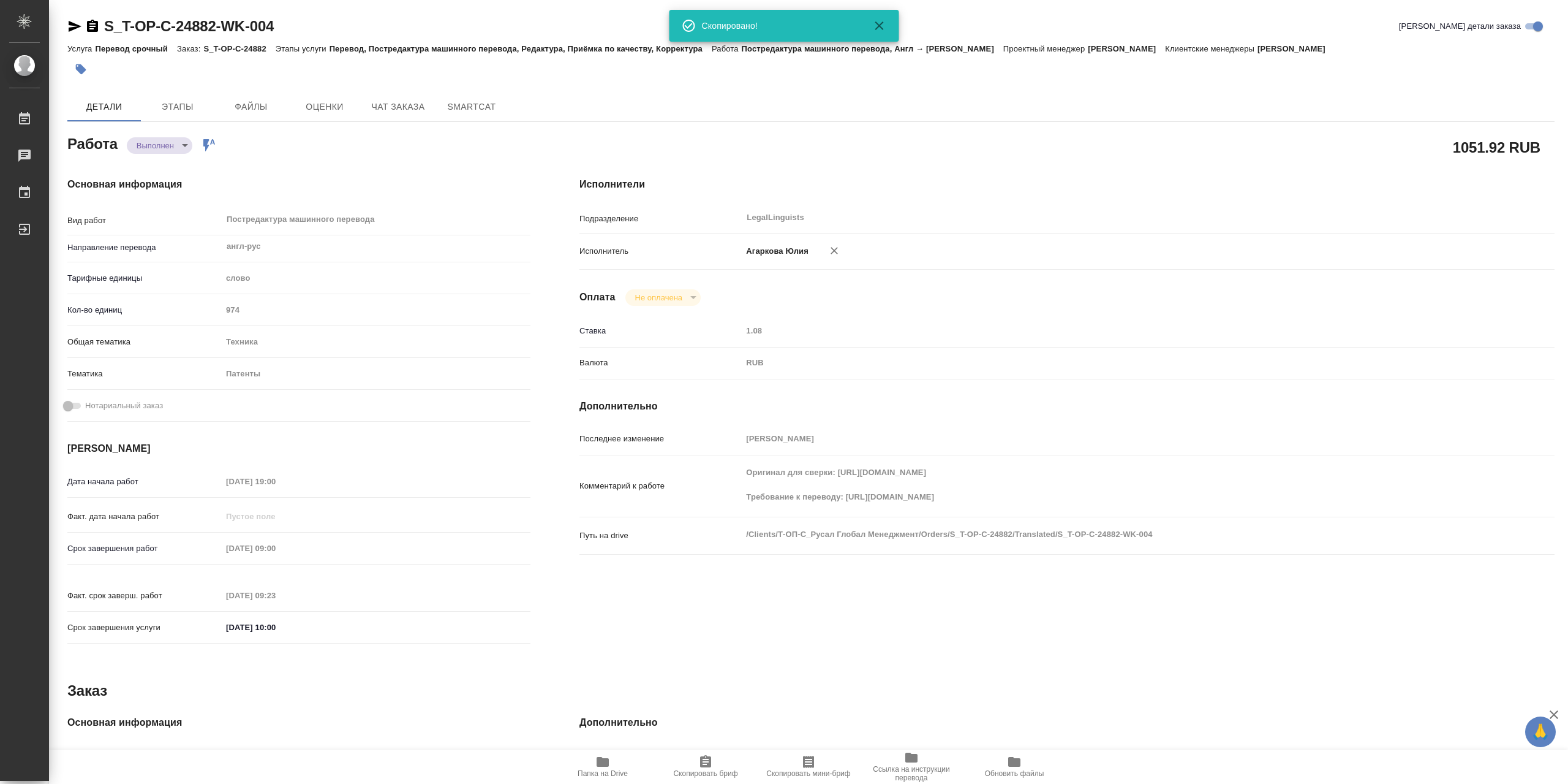
type textarea "x"
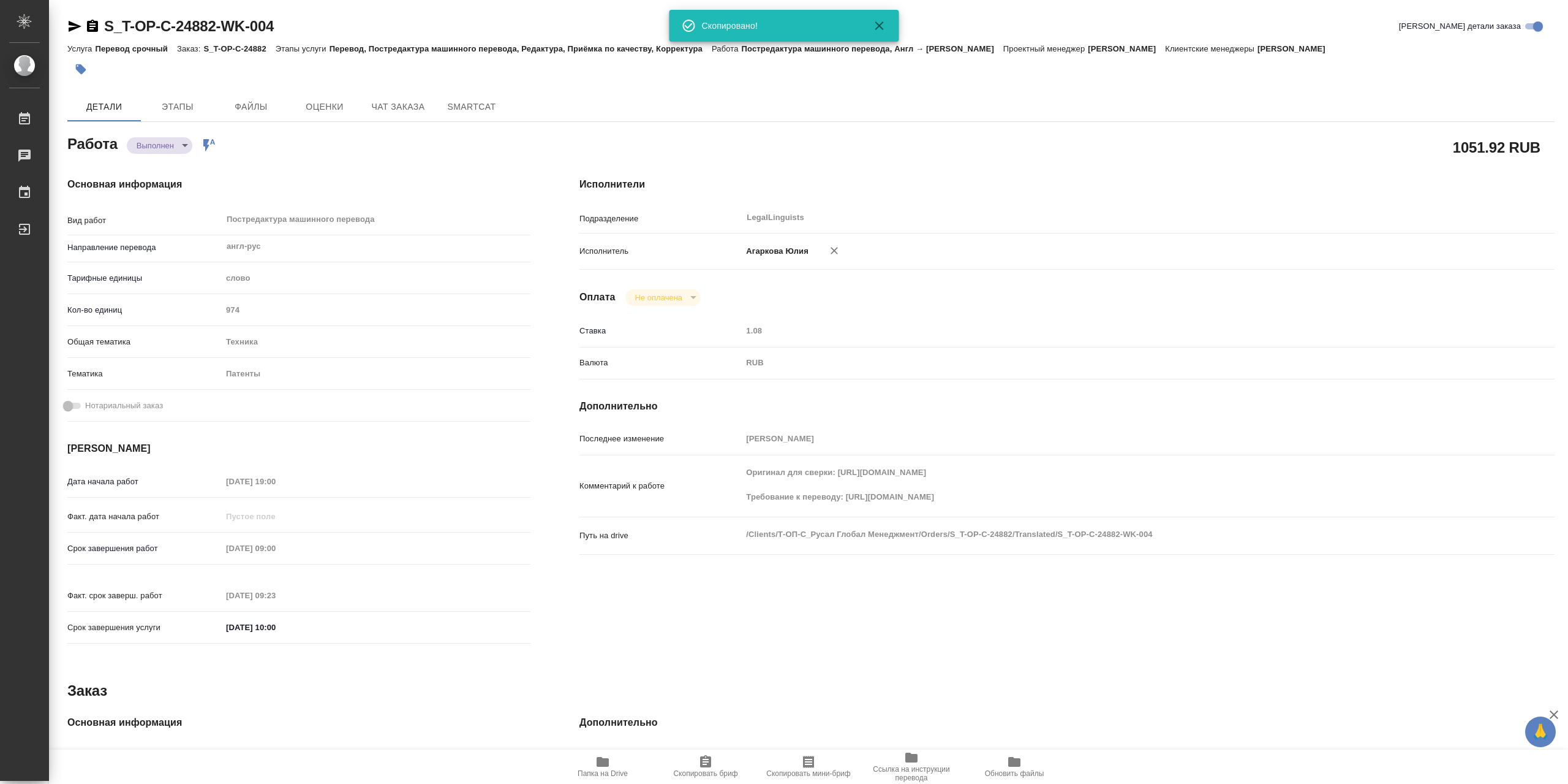
type textarea "x"
click at [453, 104] on span "SmartCat" at bounding box center [471, 107] width 59 height 15
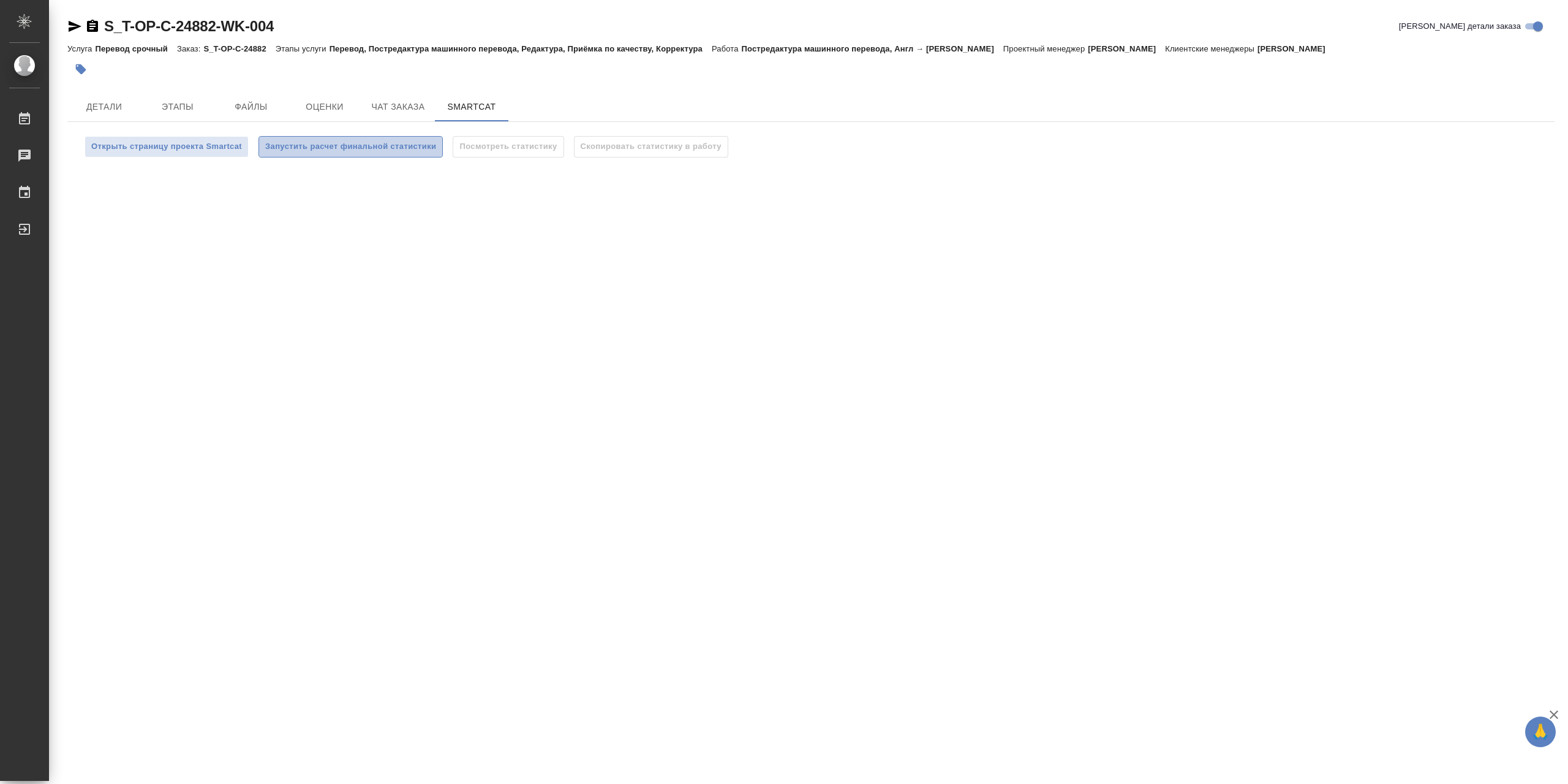
click at [349, 147] on span "Запустить расчет финальной статистики" at bounding box center [350, 147] width 171 height 14
click at [111, 112] on span "Детали" at bounding box center [103, 107] width 59 height 15
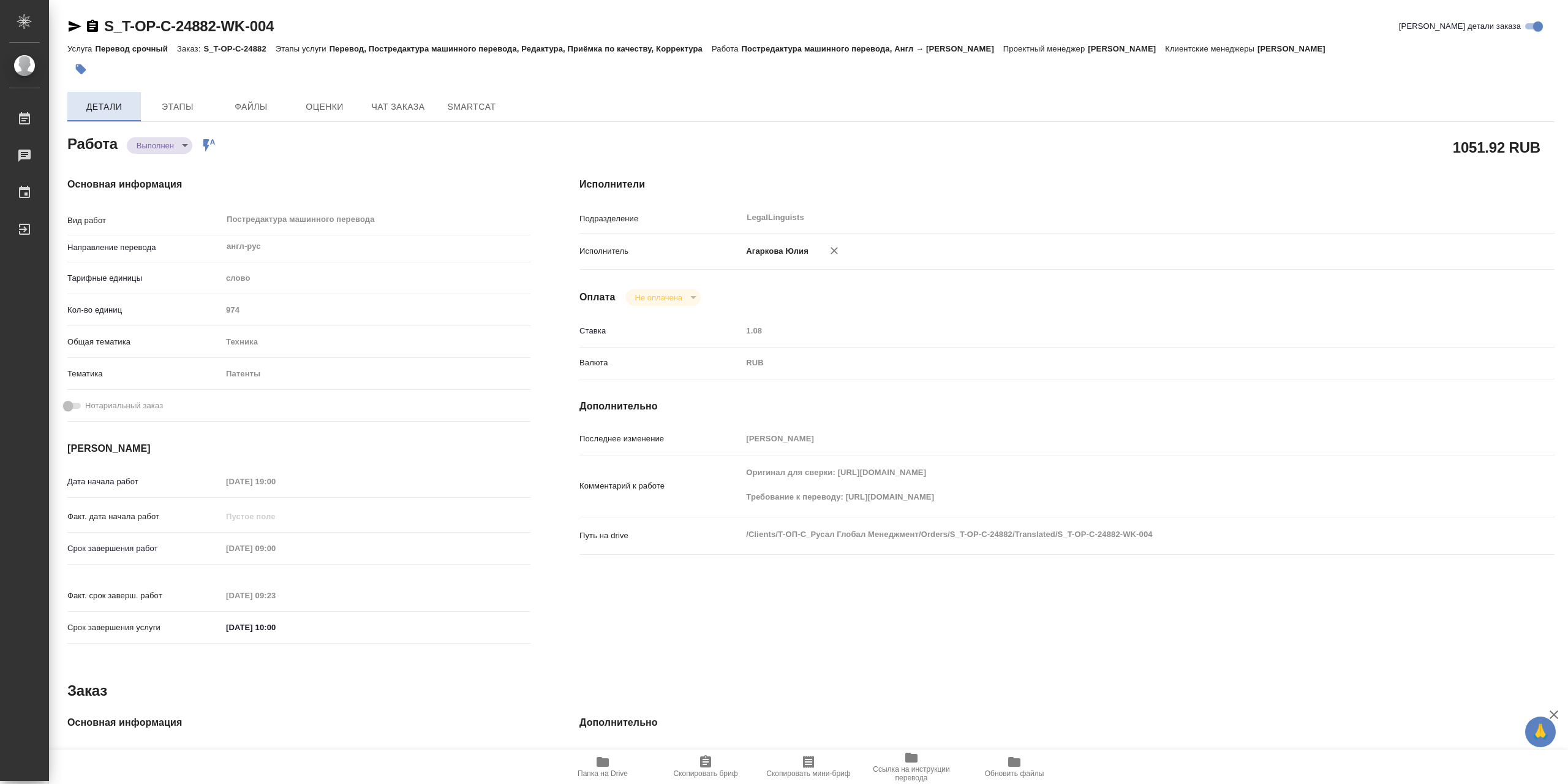
type textarea "x"
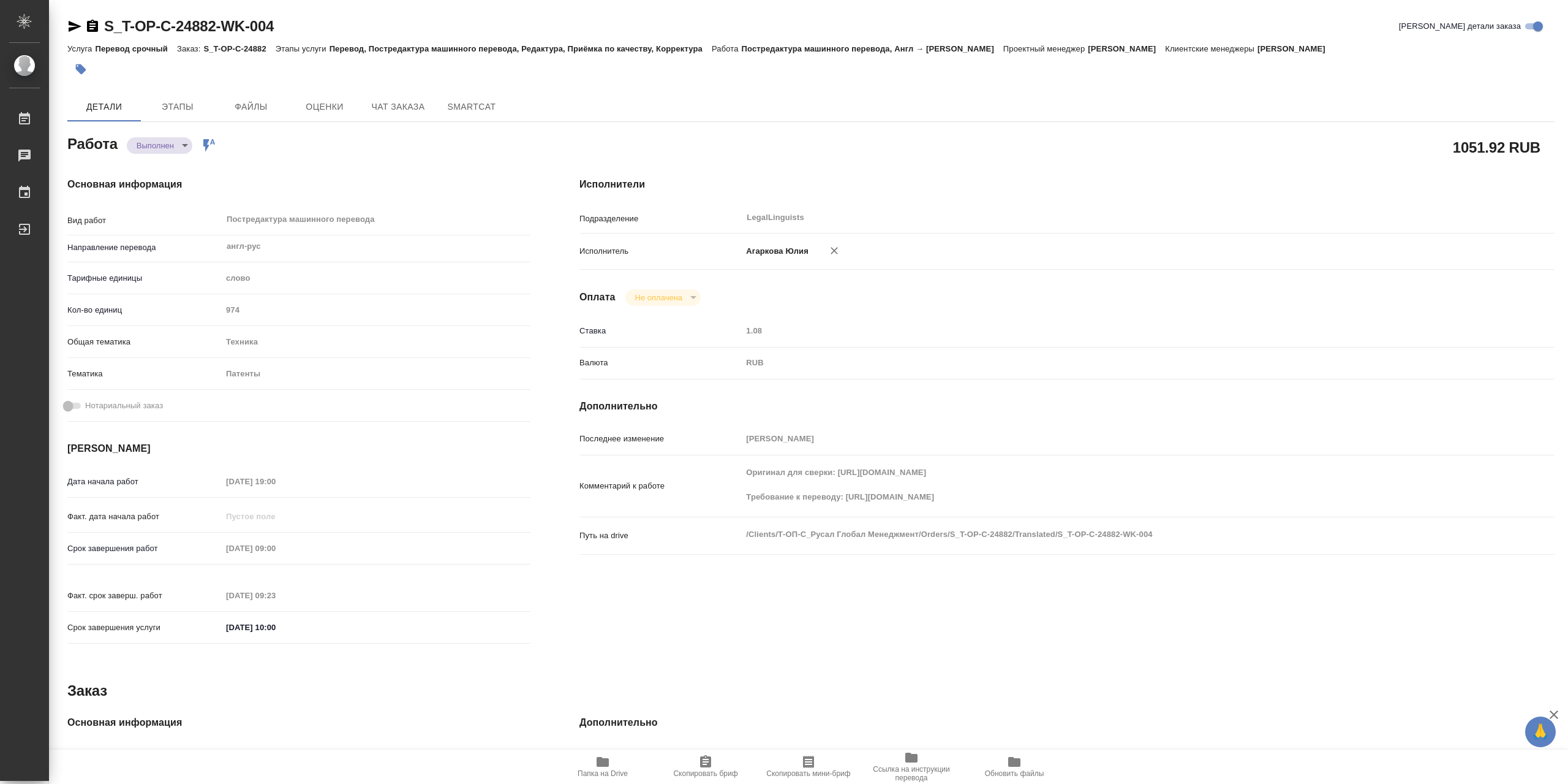
type textarea "x"
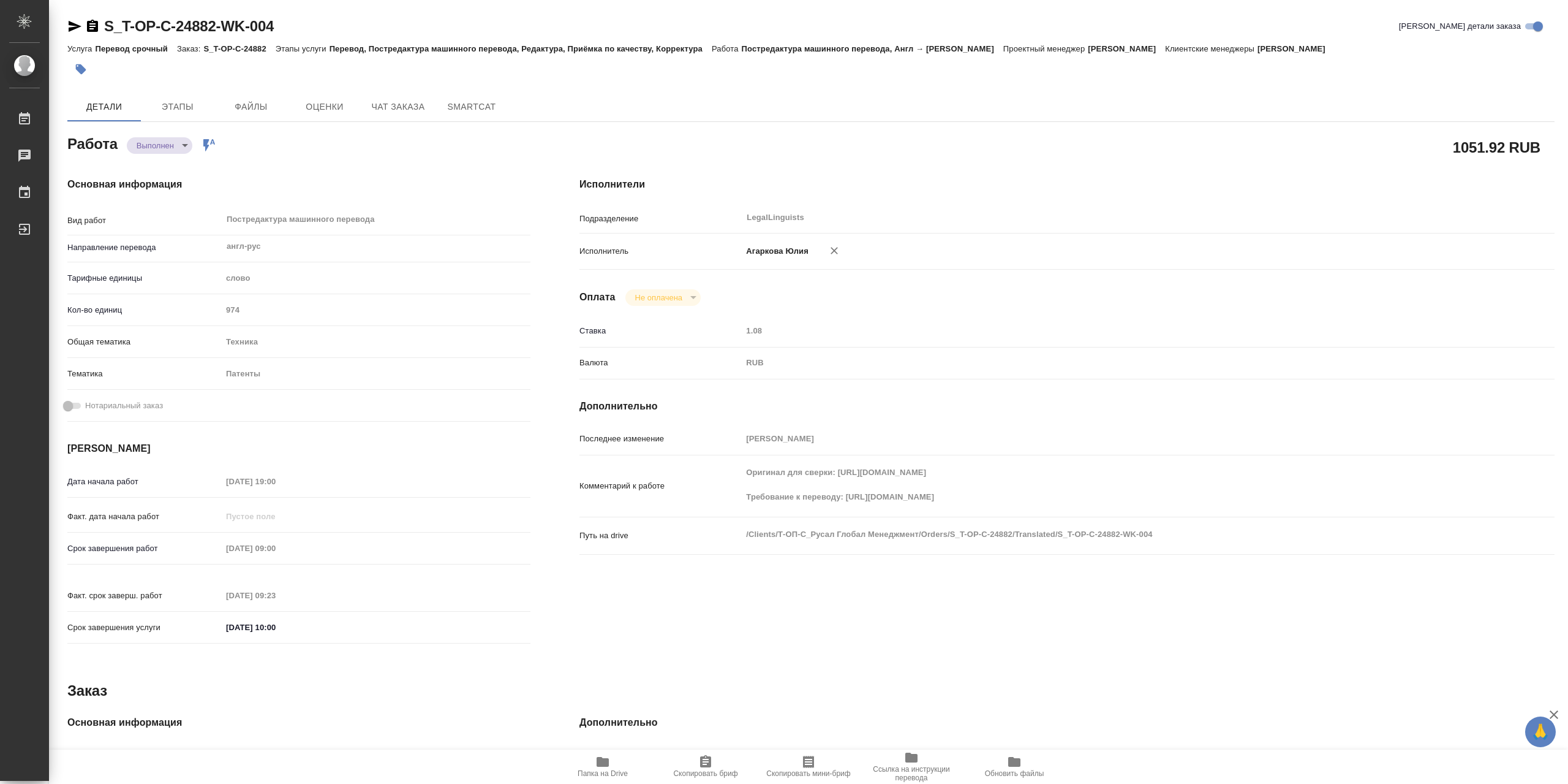
click at [97, 27] on icon "button" at bounding box center [92, 26] width 11 height 12
click at [460, 93] on button "SmartCat" at bounding box center [471, 106] width 74 height 30
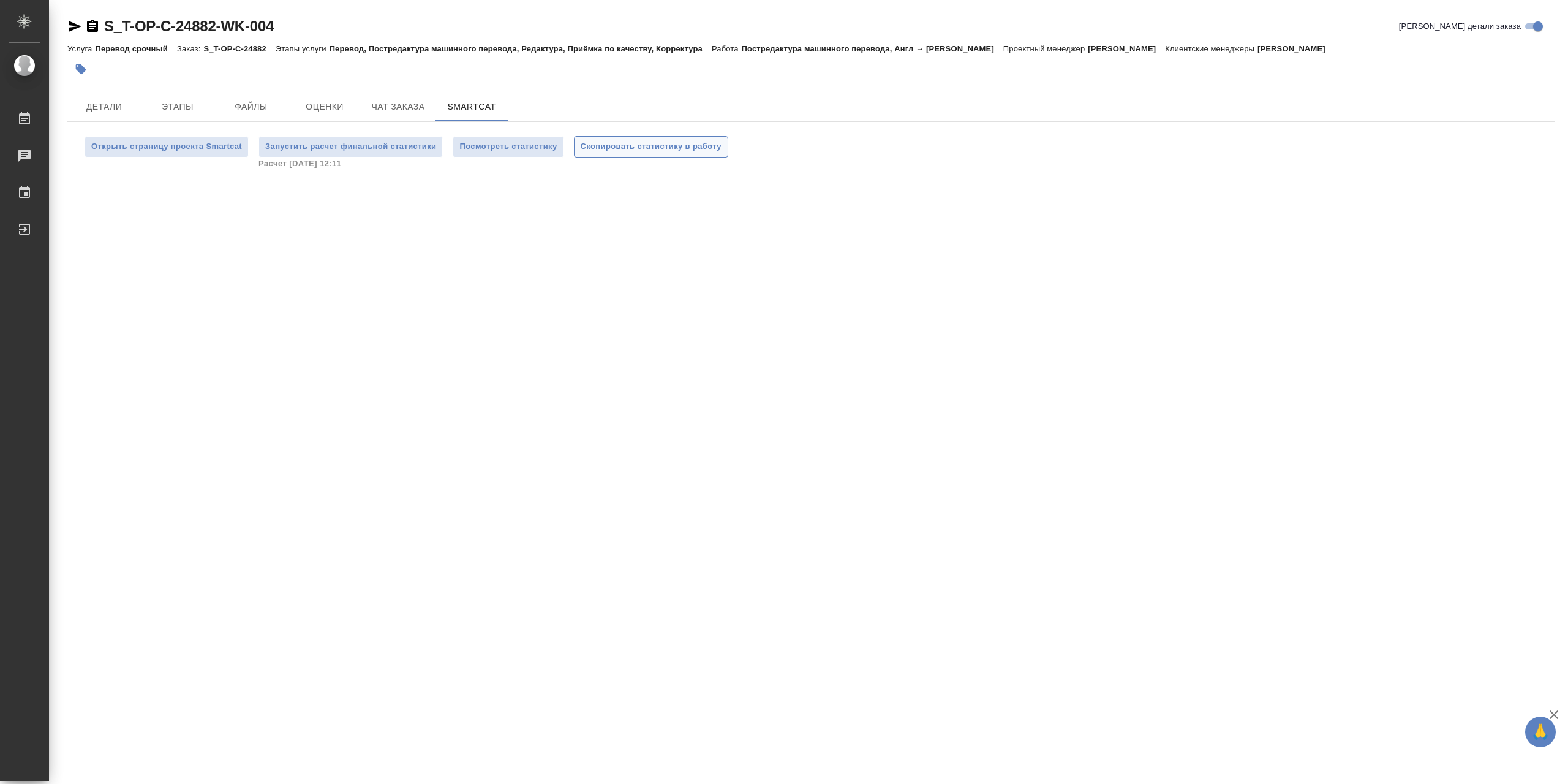
click at [613, 145] on span "Скопировать статистику в работу" at bounding box center [651, 147] width 141 height 14
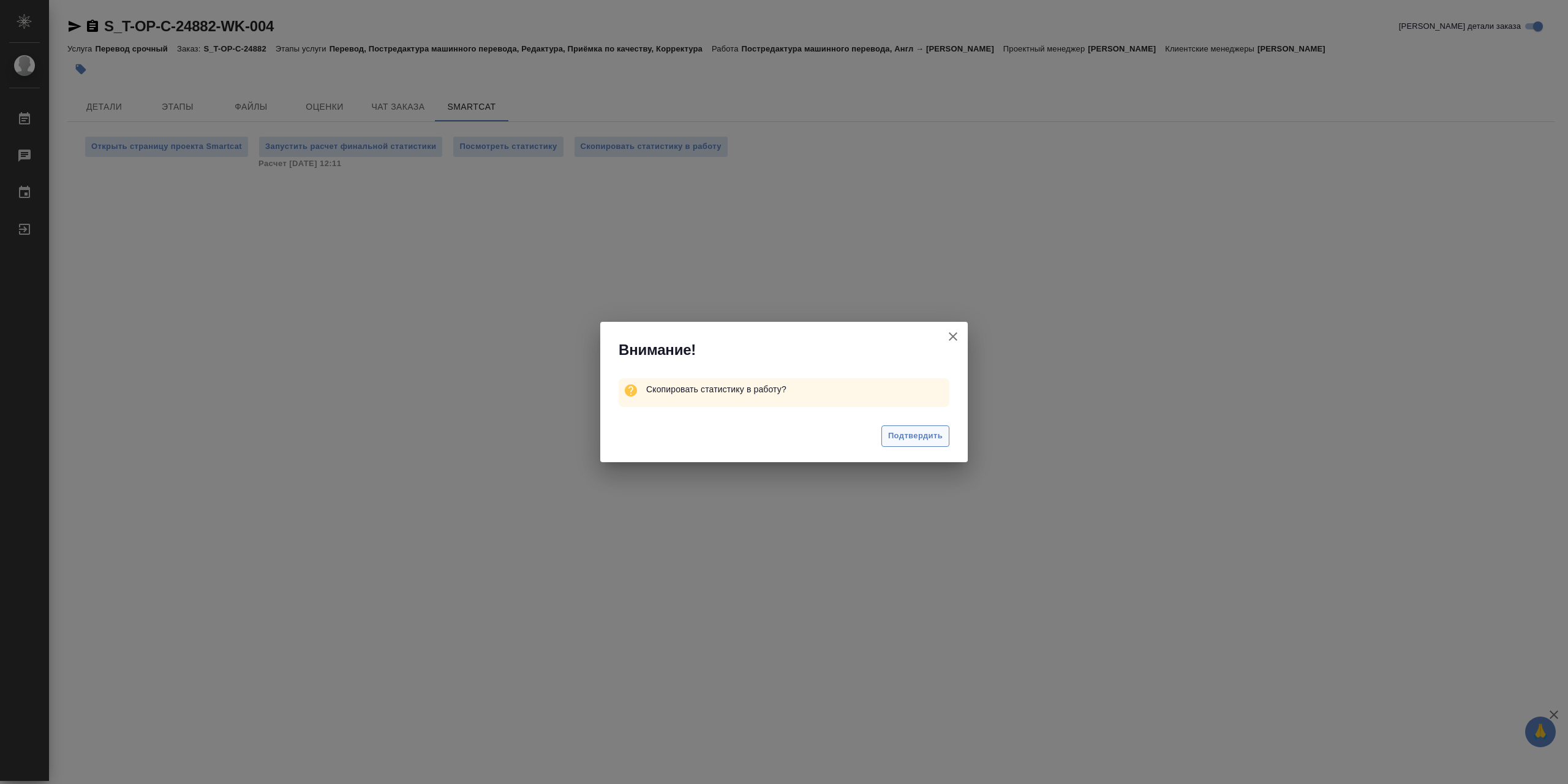
click at [912, 433] on span "Подтвердить" at bounding box center [915, 436] width 55 height 14
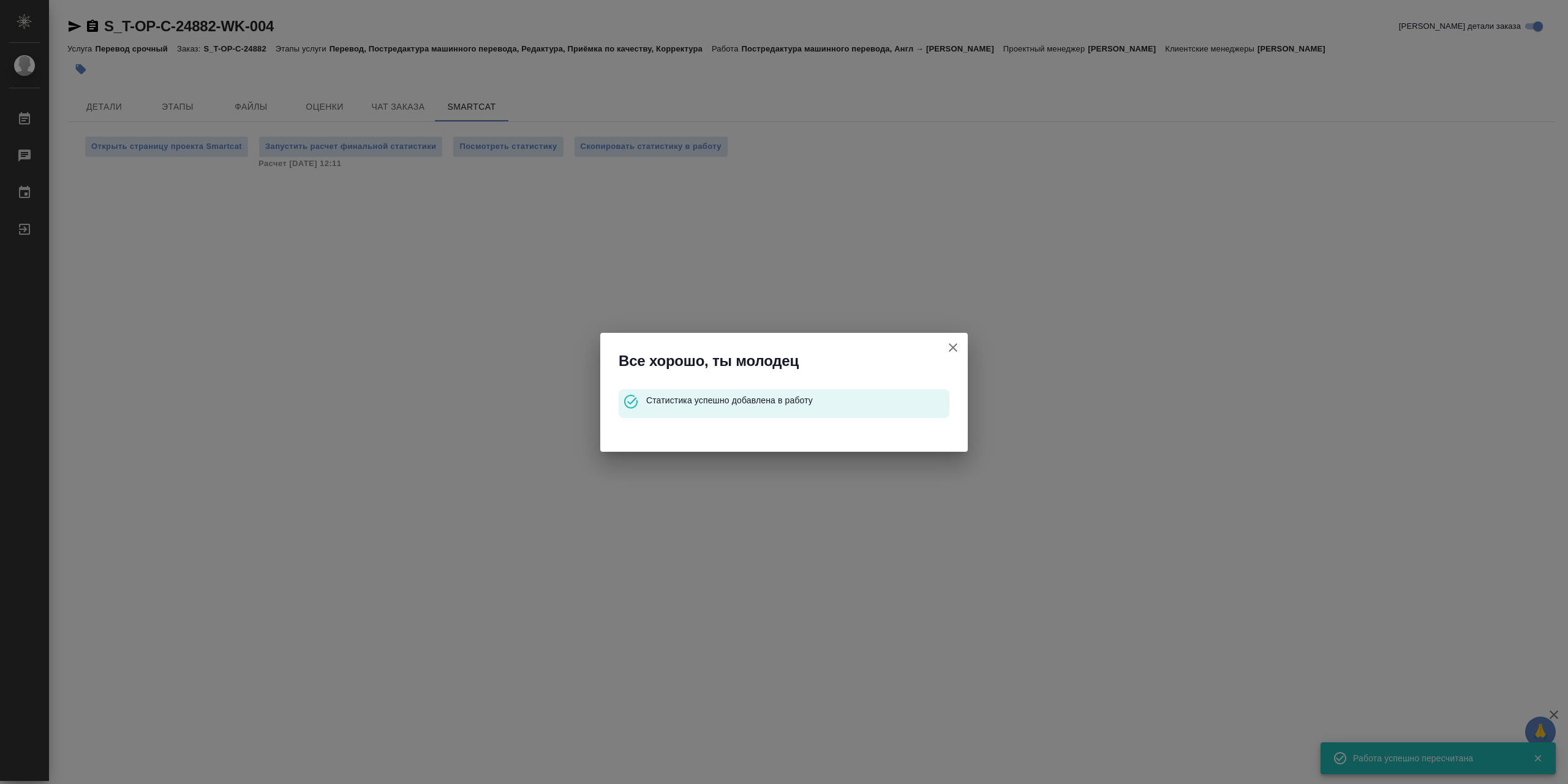
click at [955, 351] on icon "button" at bounding box center [952, 347] width 14 height 14
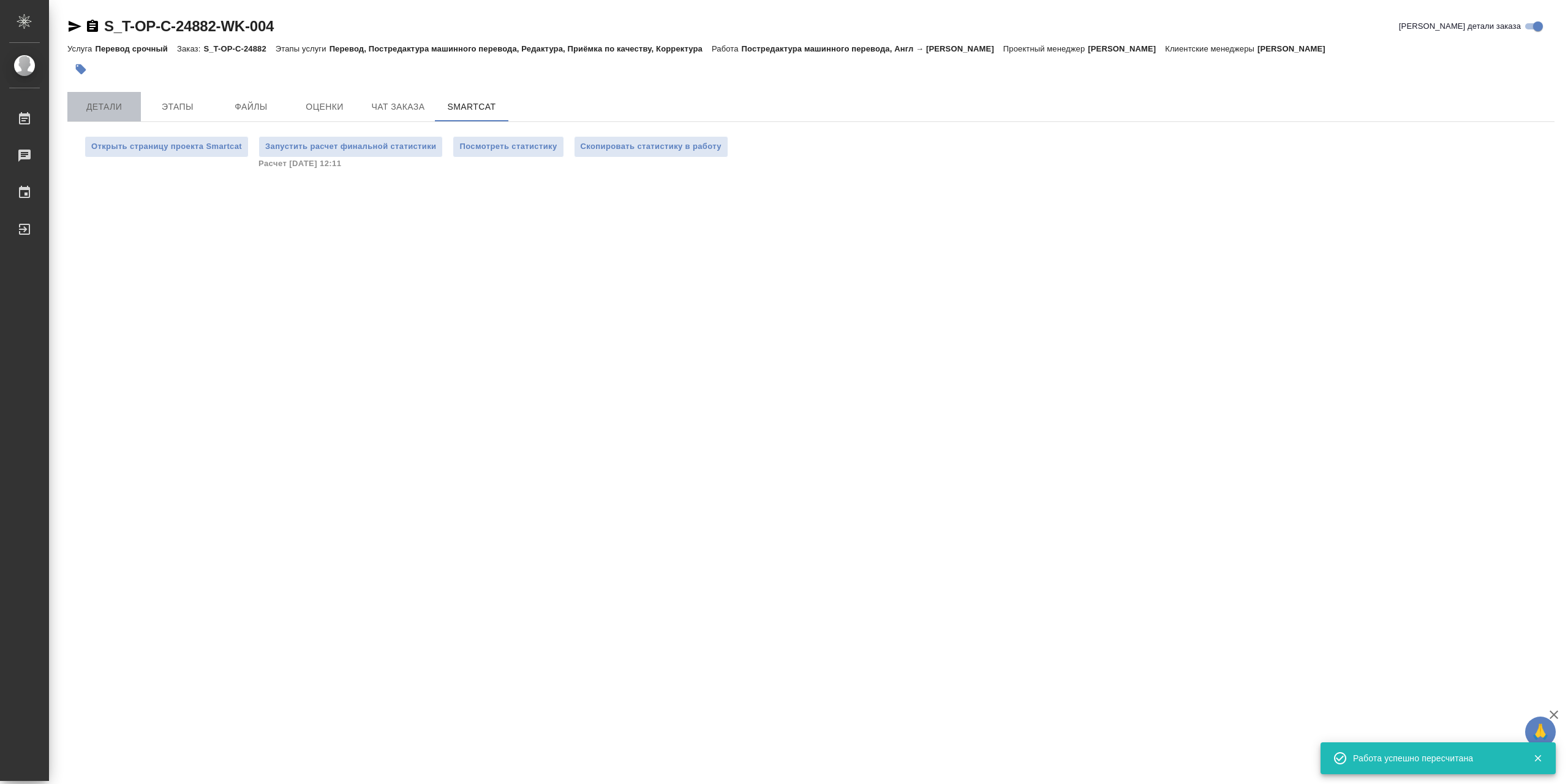
click at [90, 103] on span "Детали" at bounding box center [103, 107] width 59 height 15
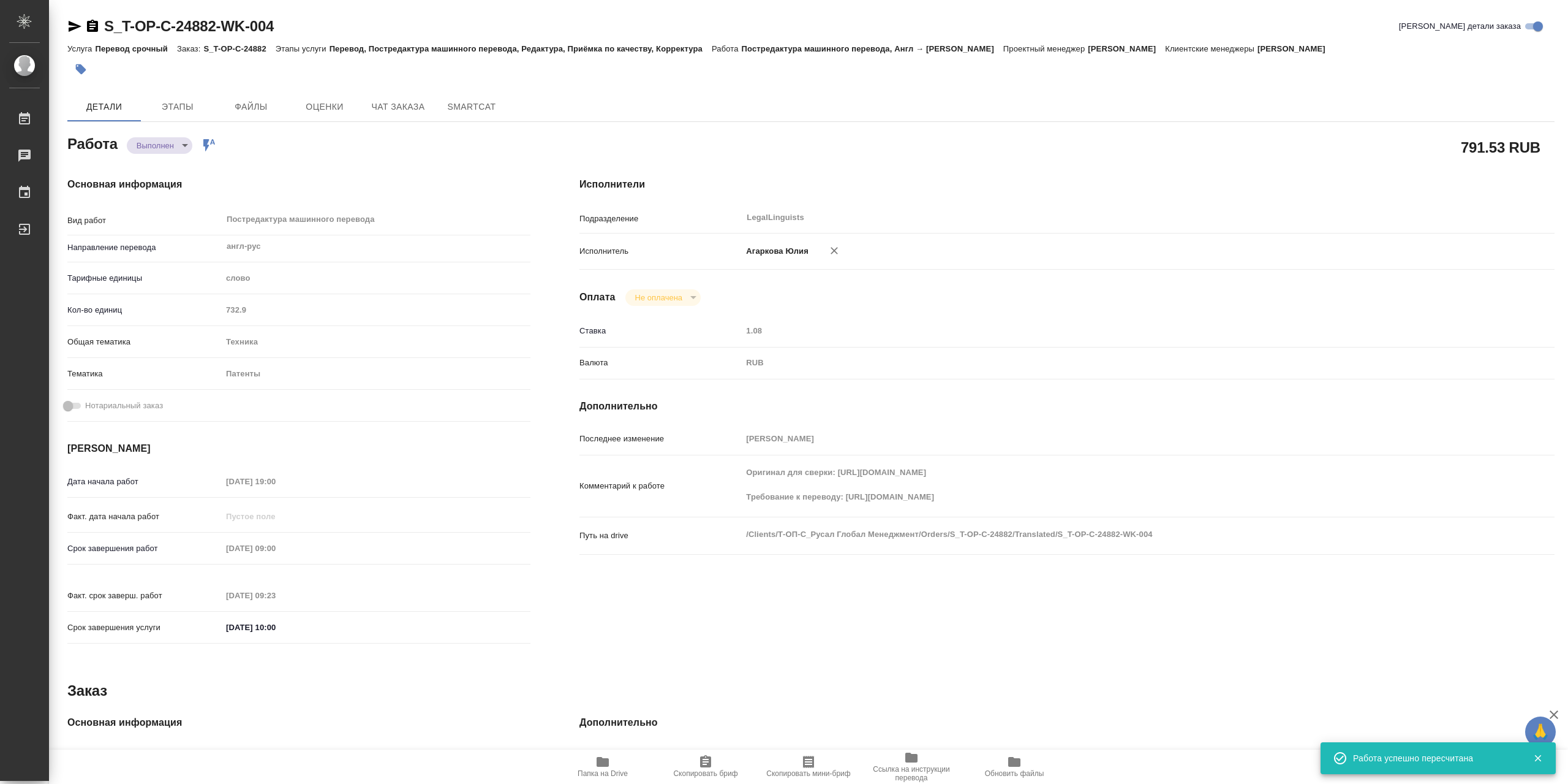
type textarea "x"
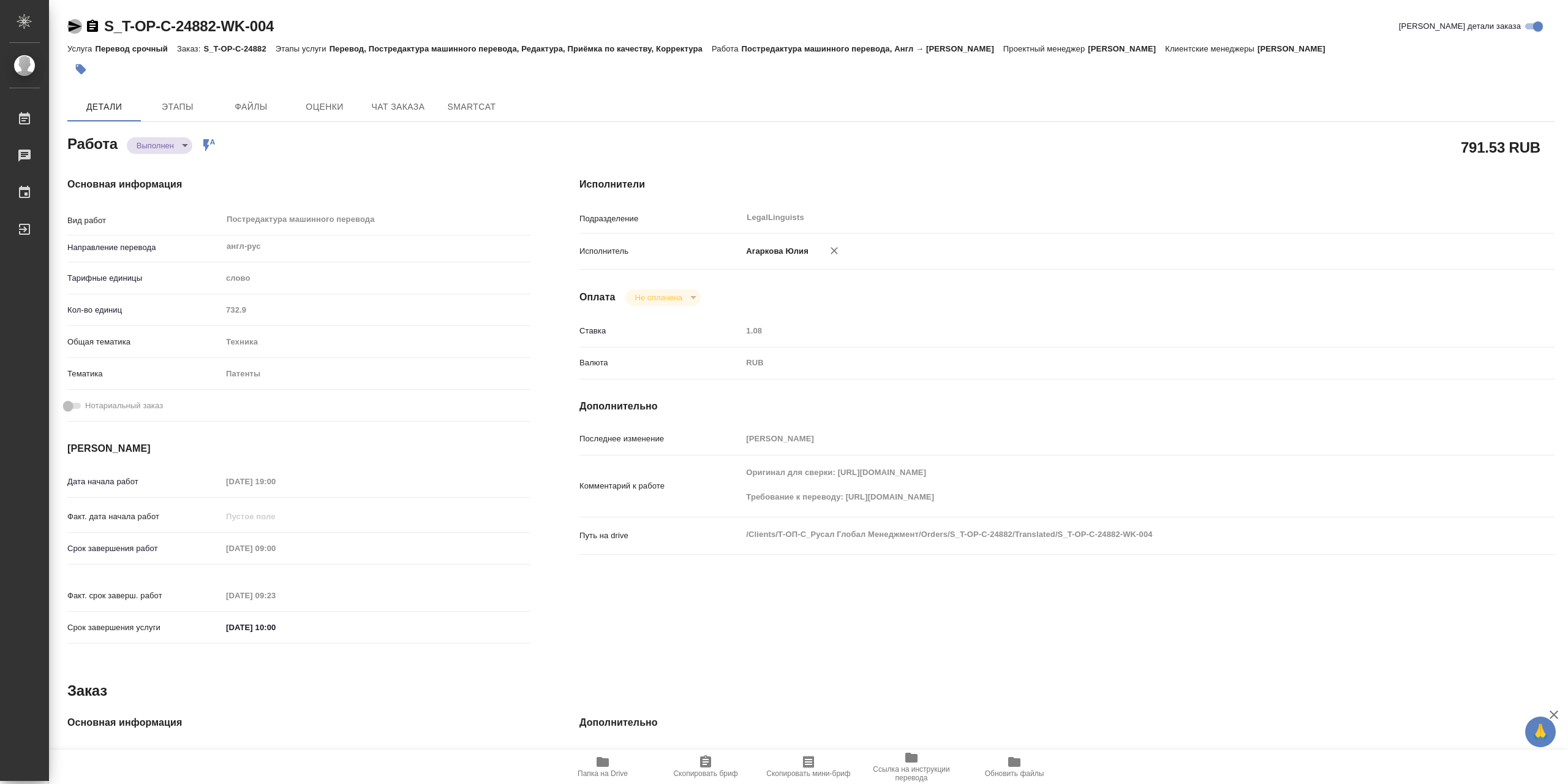
click at [73, 26] on icon "button" at bounding box center [74, 26] width 14 height 14
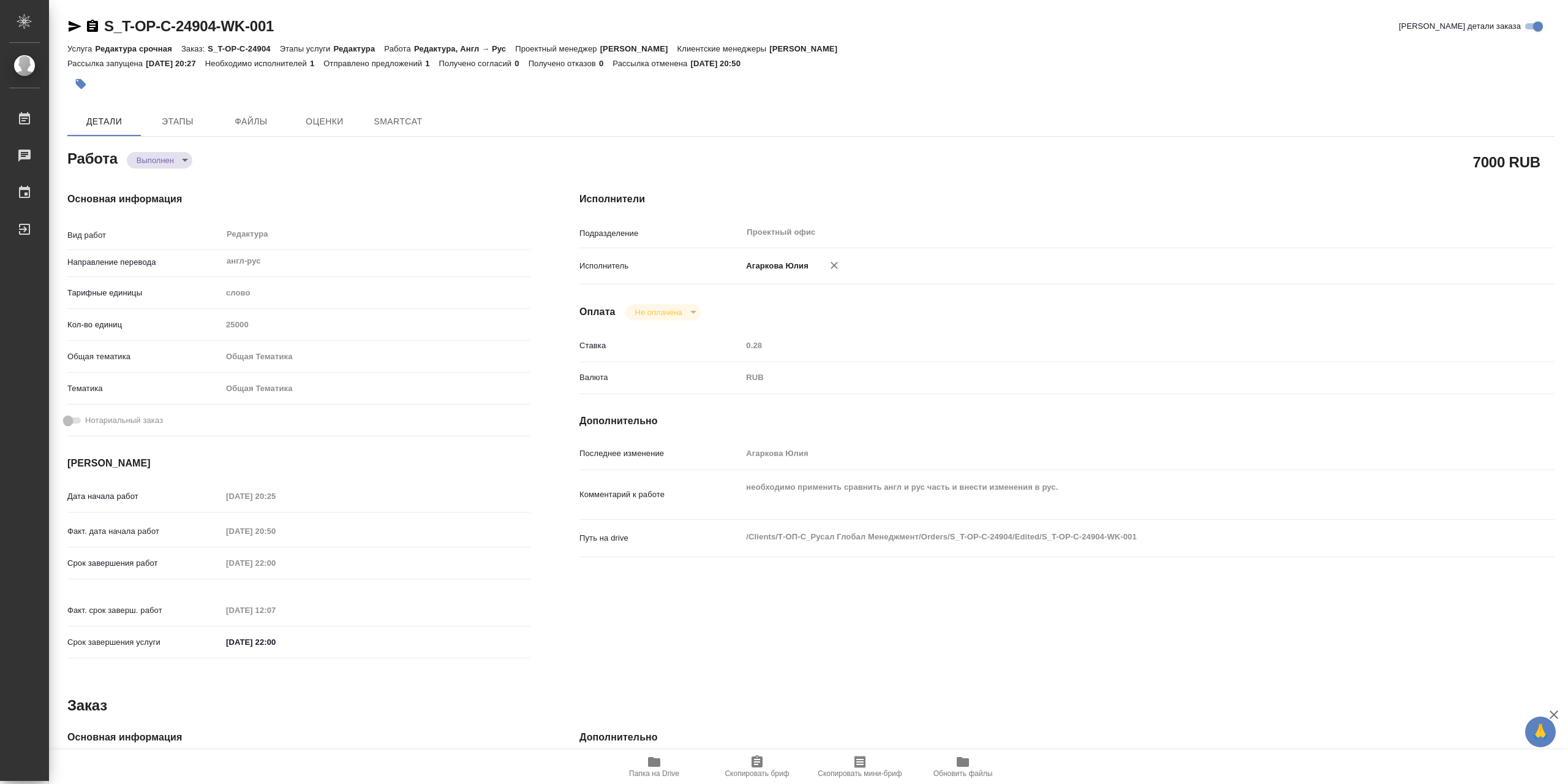
type textarea "x"
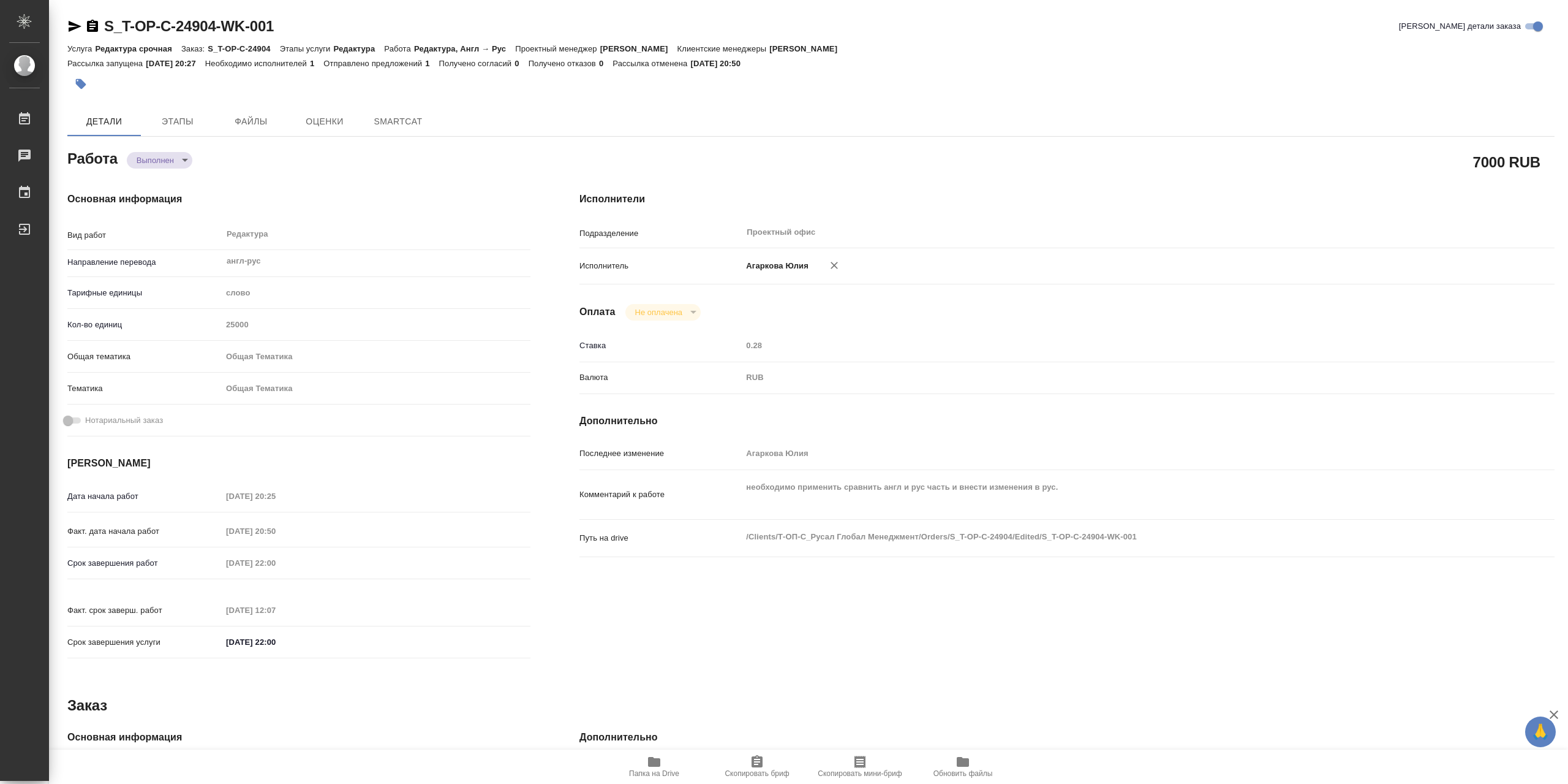
type textarea "x"
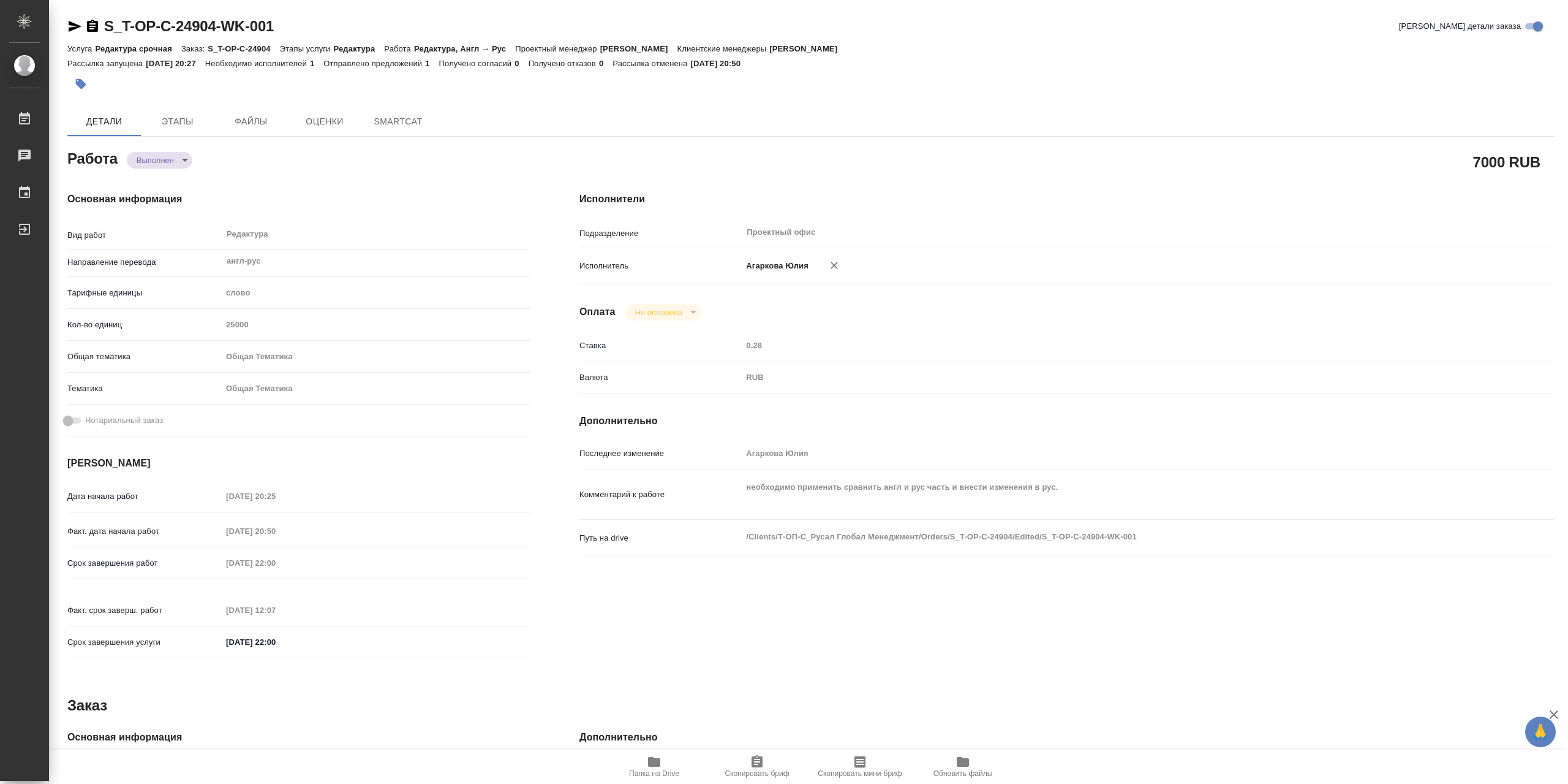
type textarea "x"
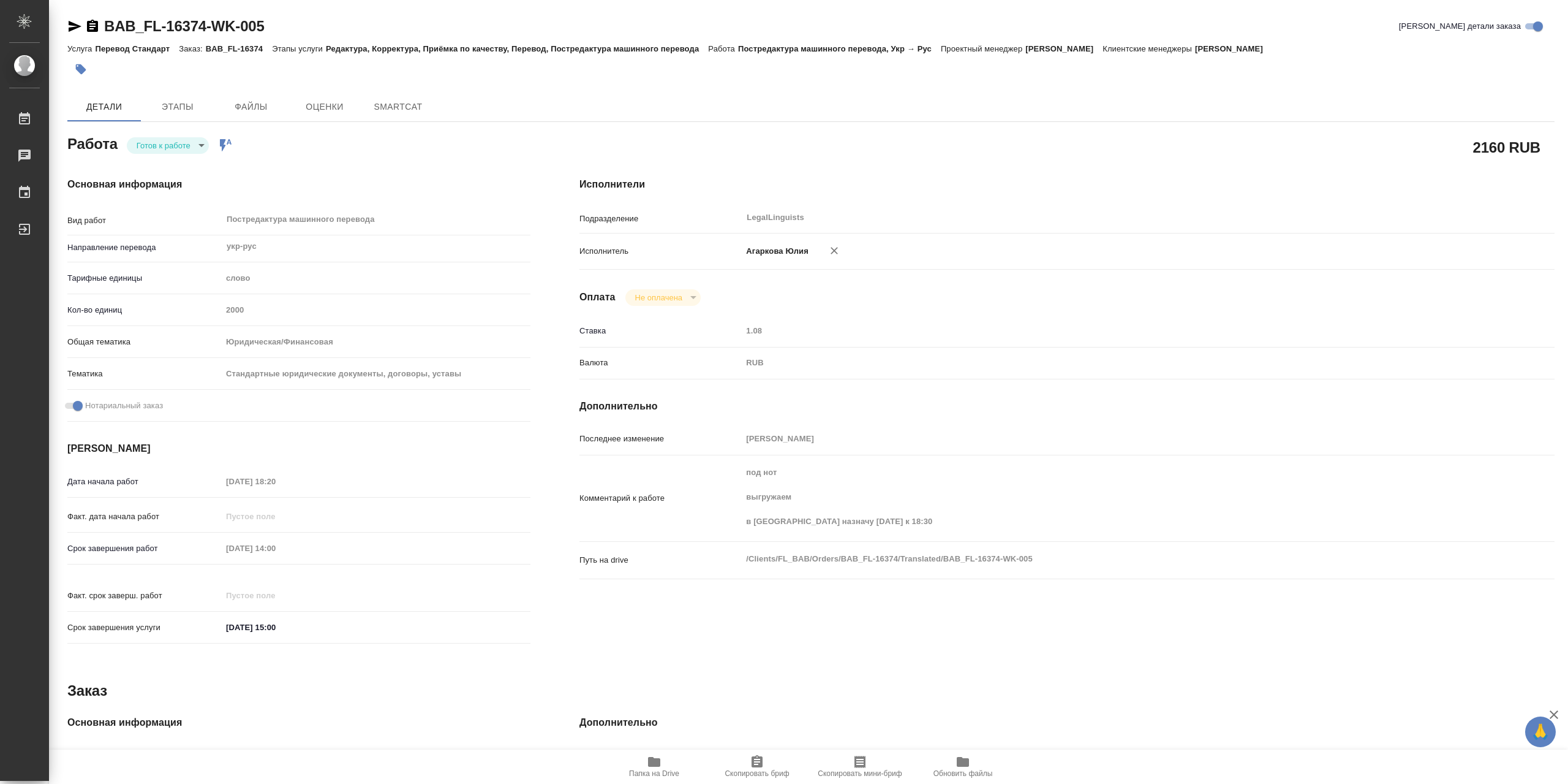
type textarea "x"
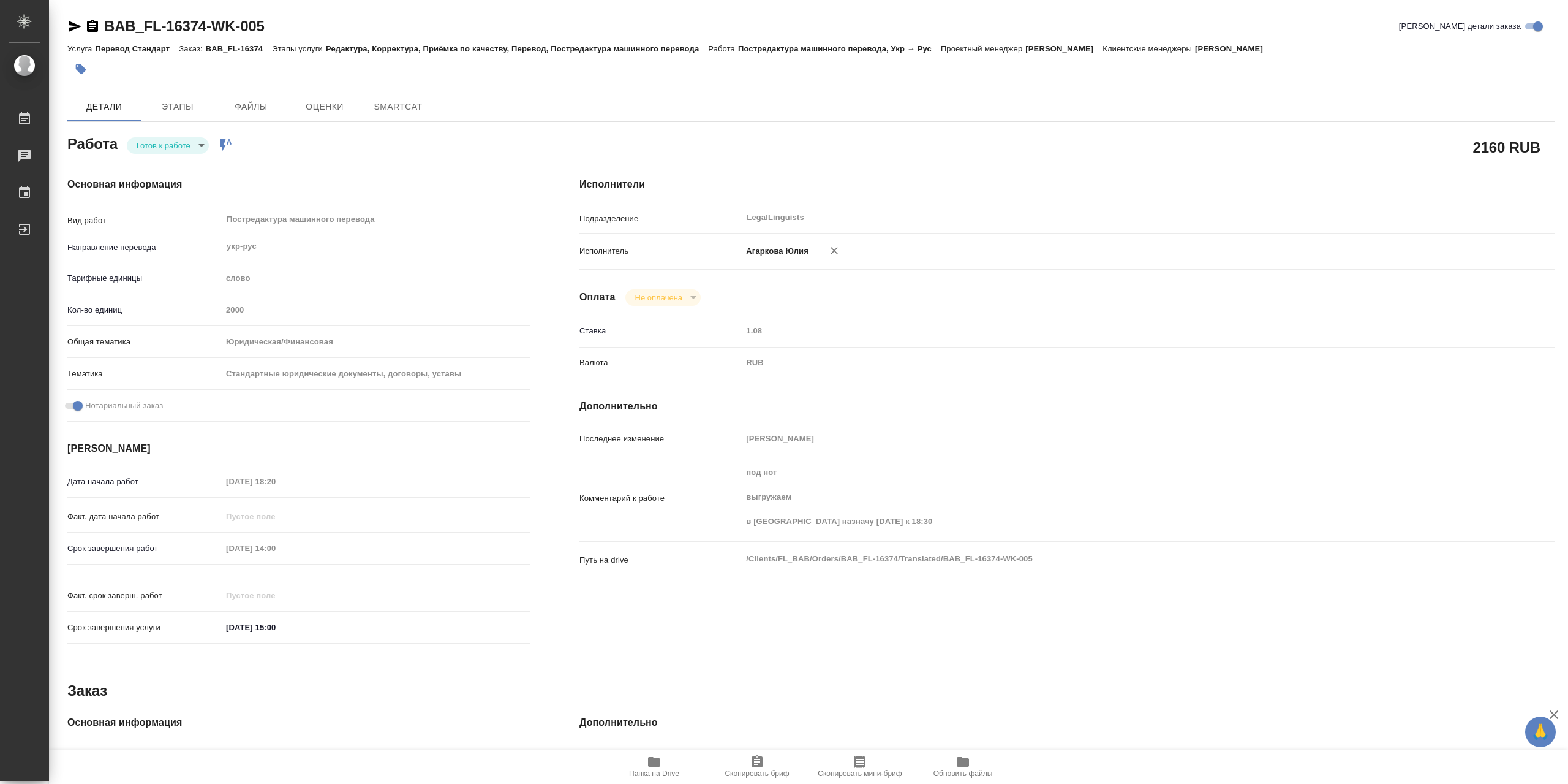
type textarea "x"
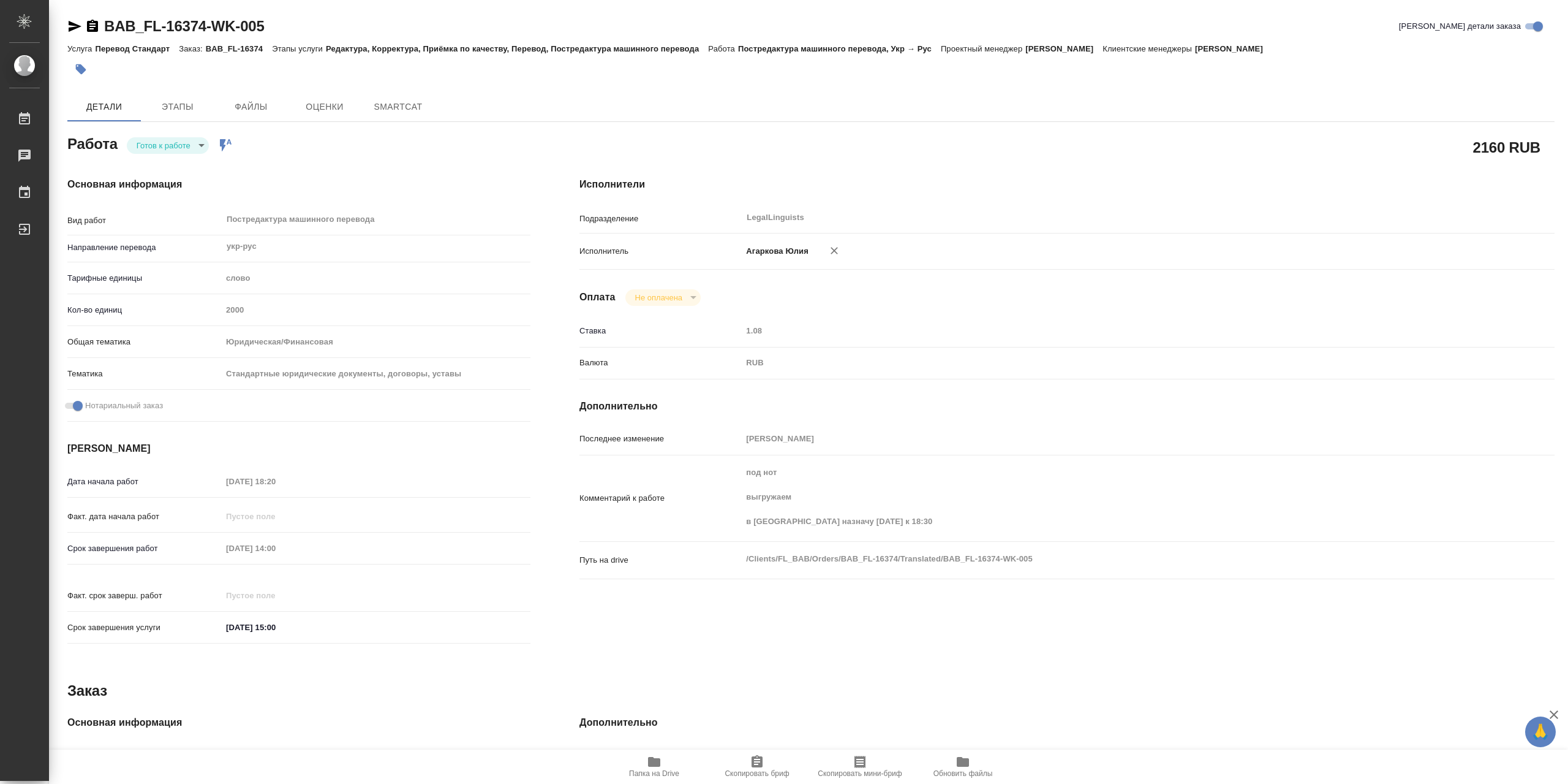
type textarea "x"
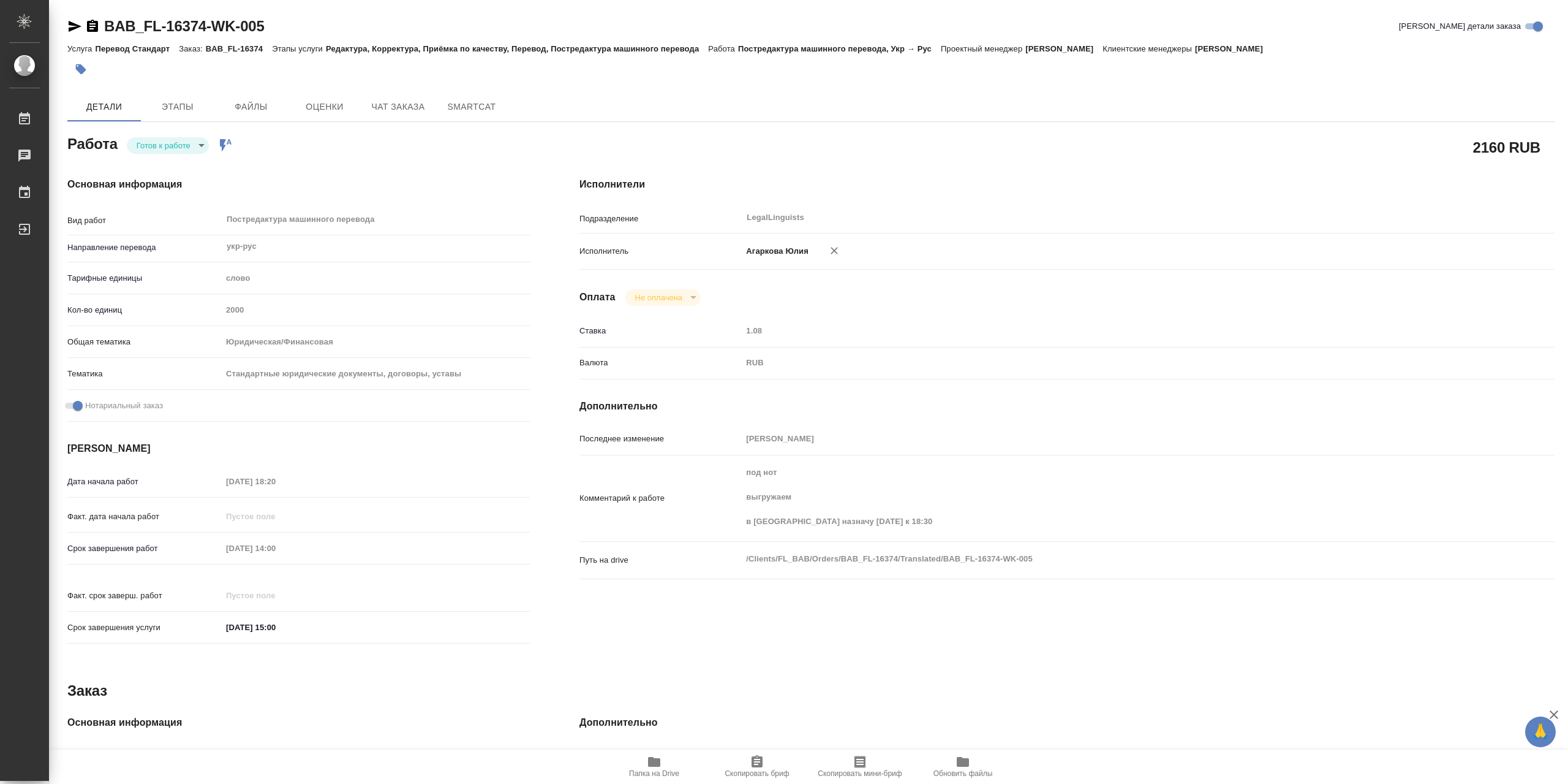
click at [92, 27] on icon "button" at bounding box center [92, 26] width 11 height 12
type textarea "x"
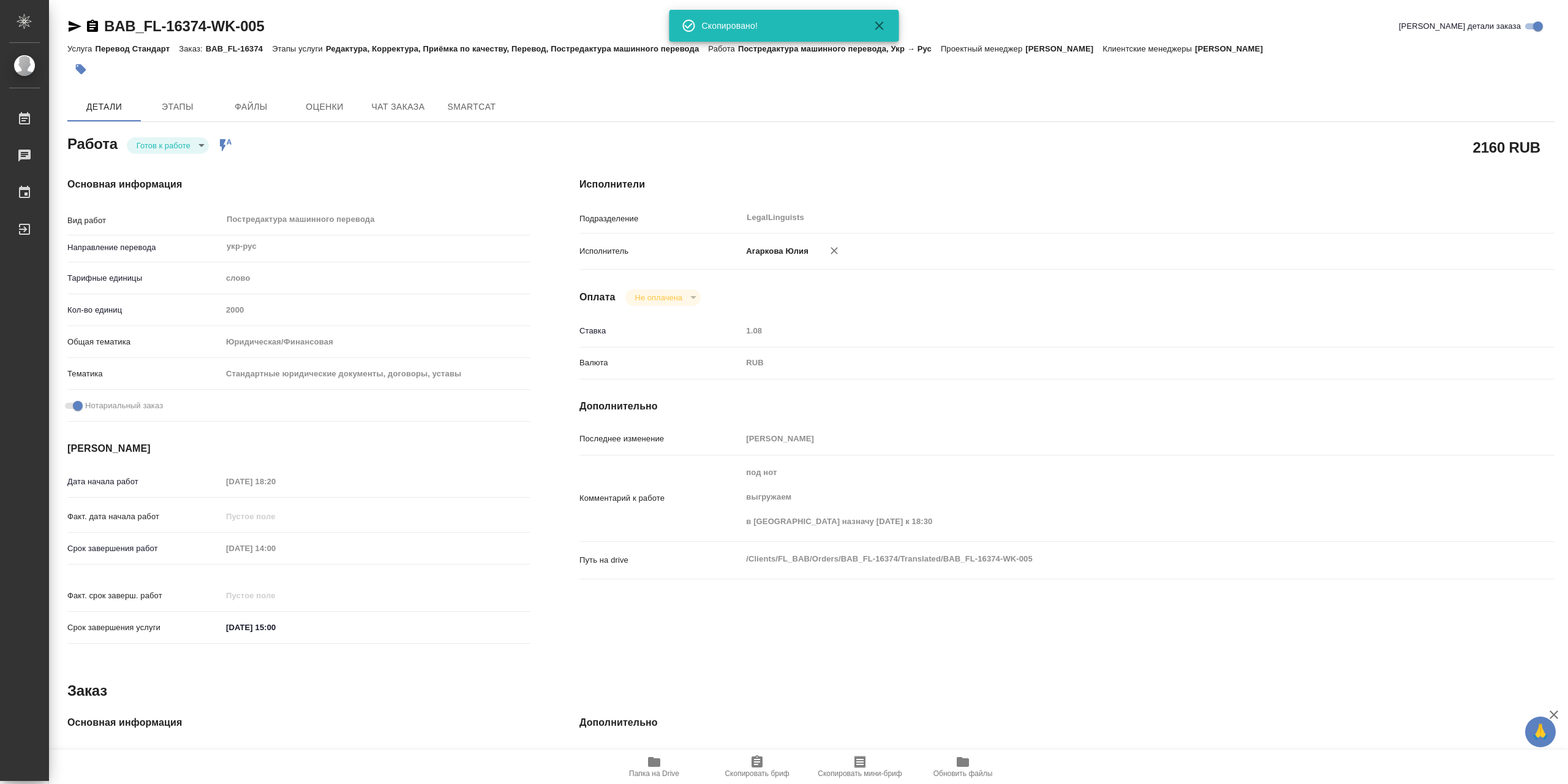
type textarea "x"
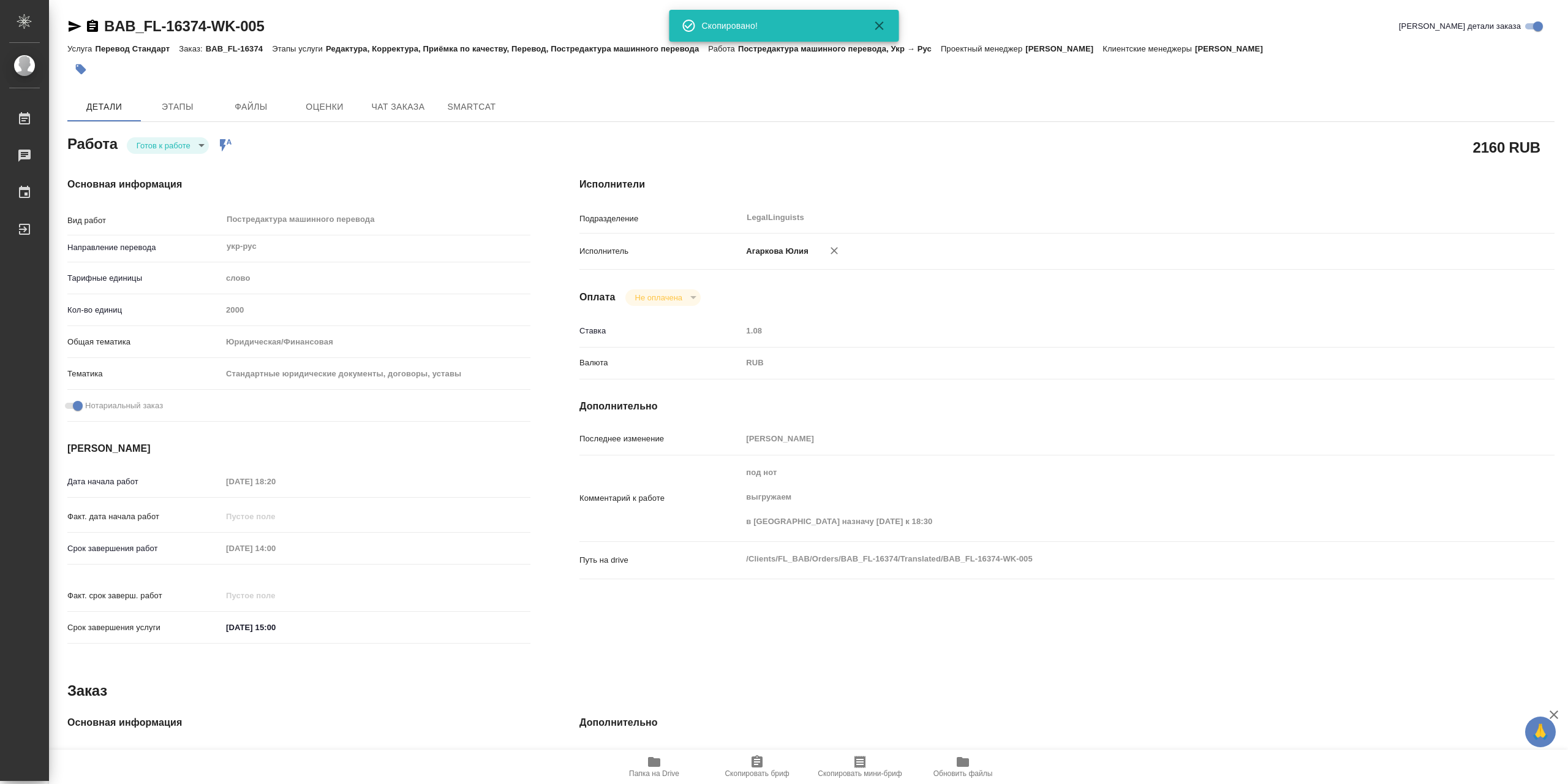
type textarea "x"
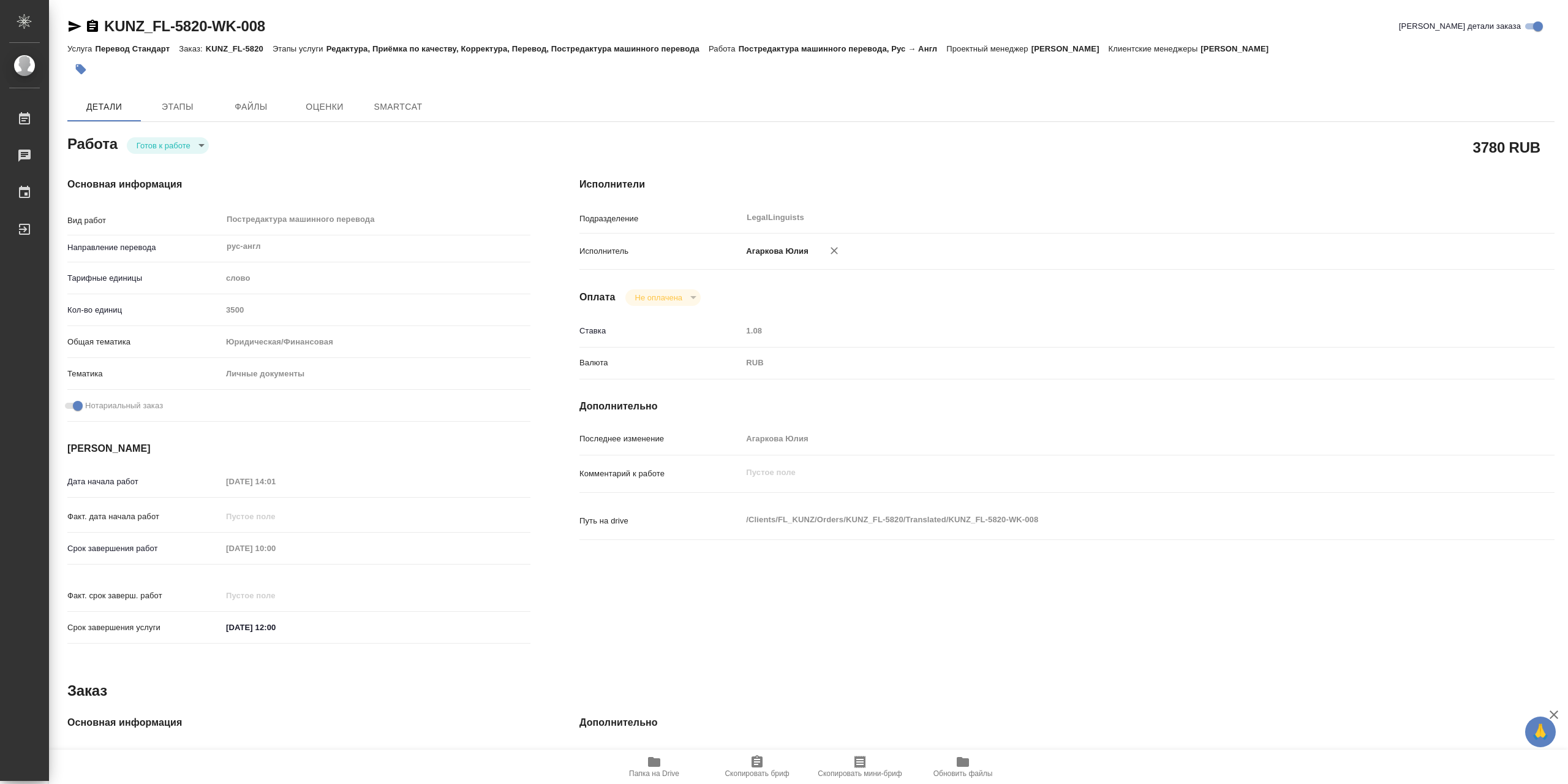
type textarea "x"
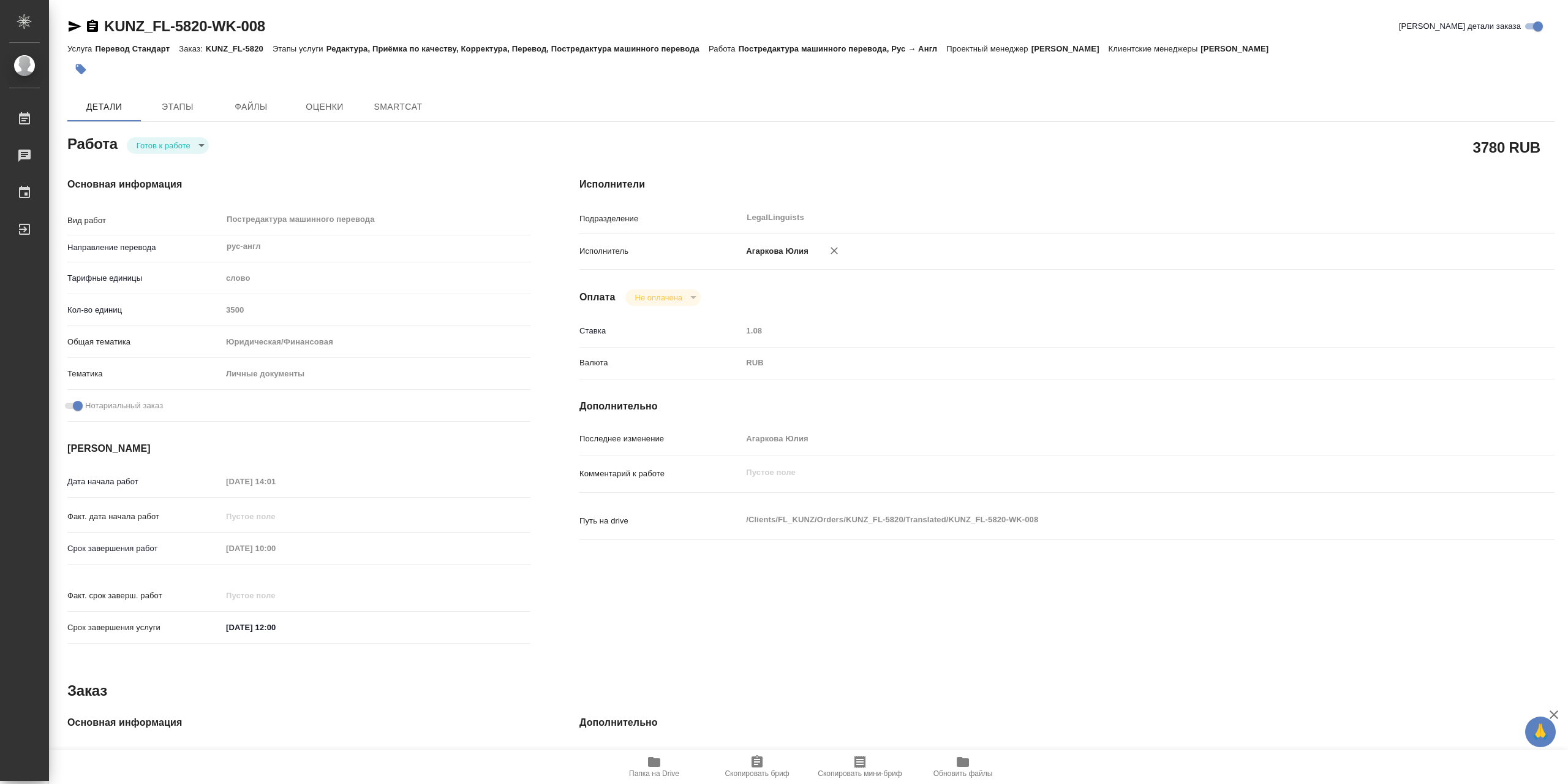
type textarea "x"
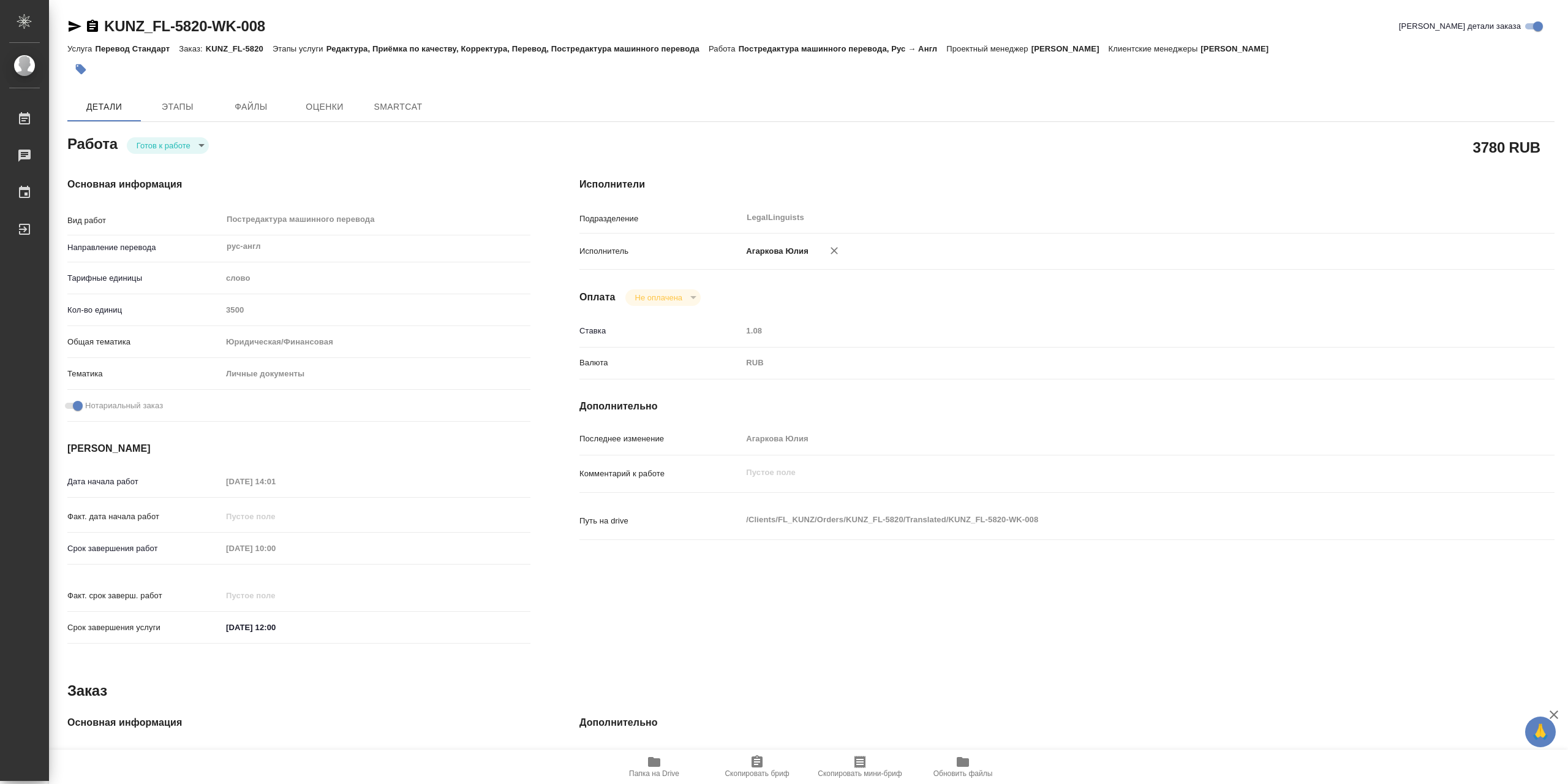
click at [93, 28] on icon "button" at bounding box center [92, 26] width 11 height 12
type textarea "x"
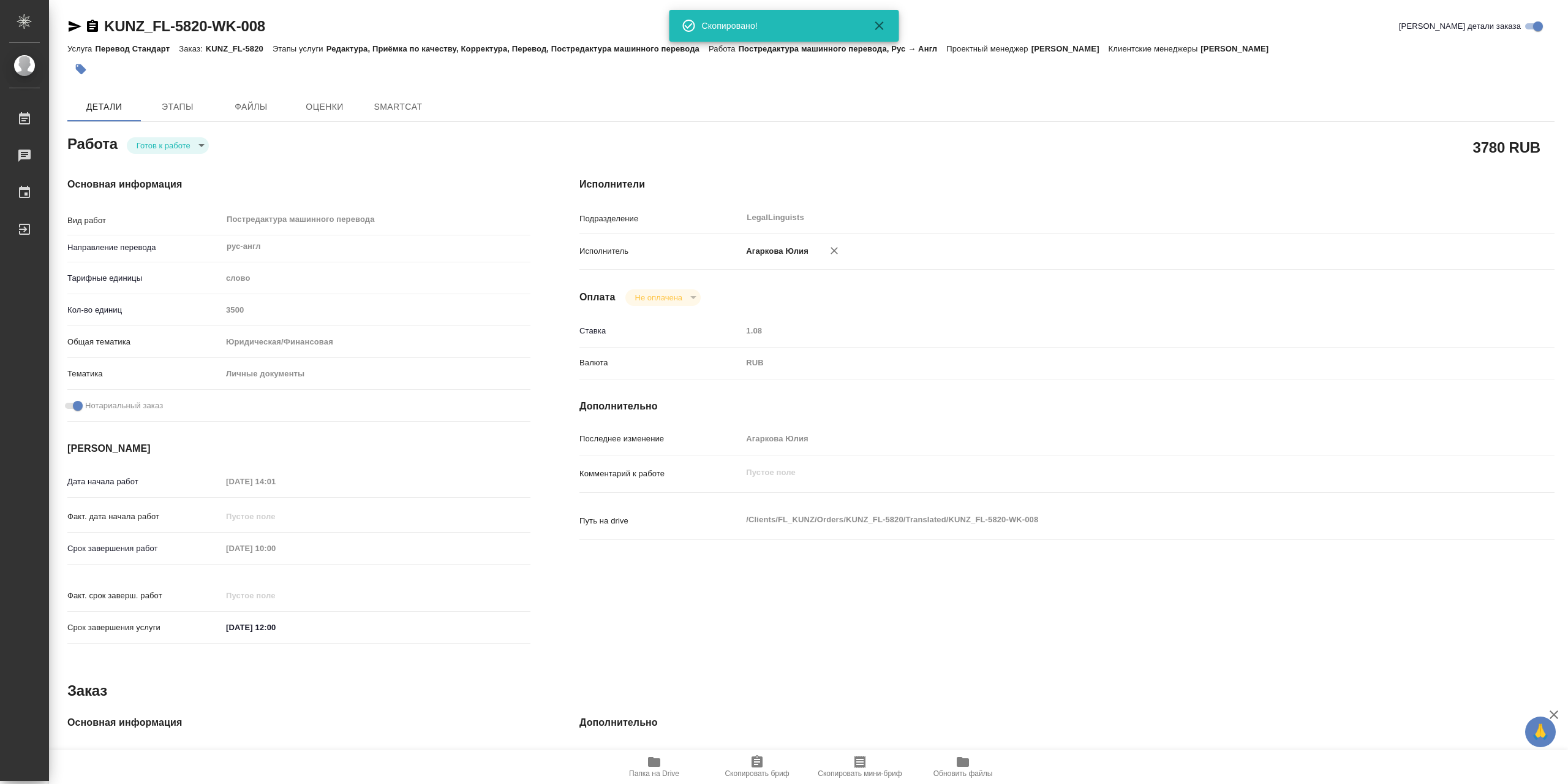
type textarea "x"
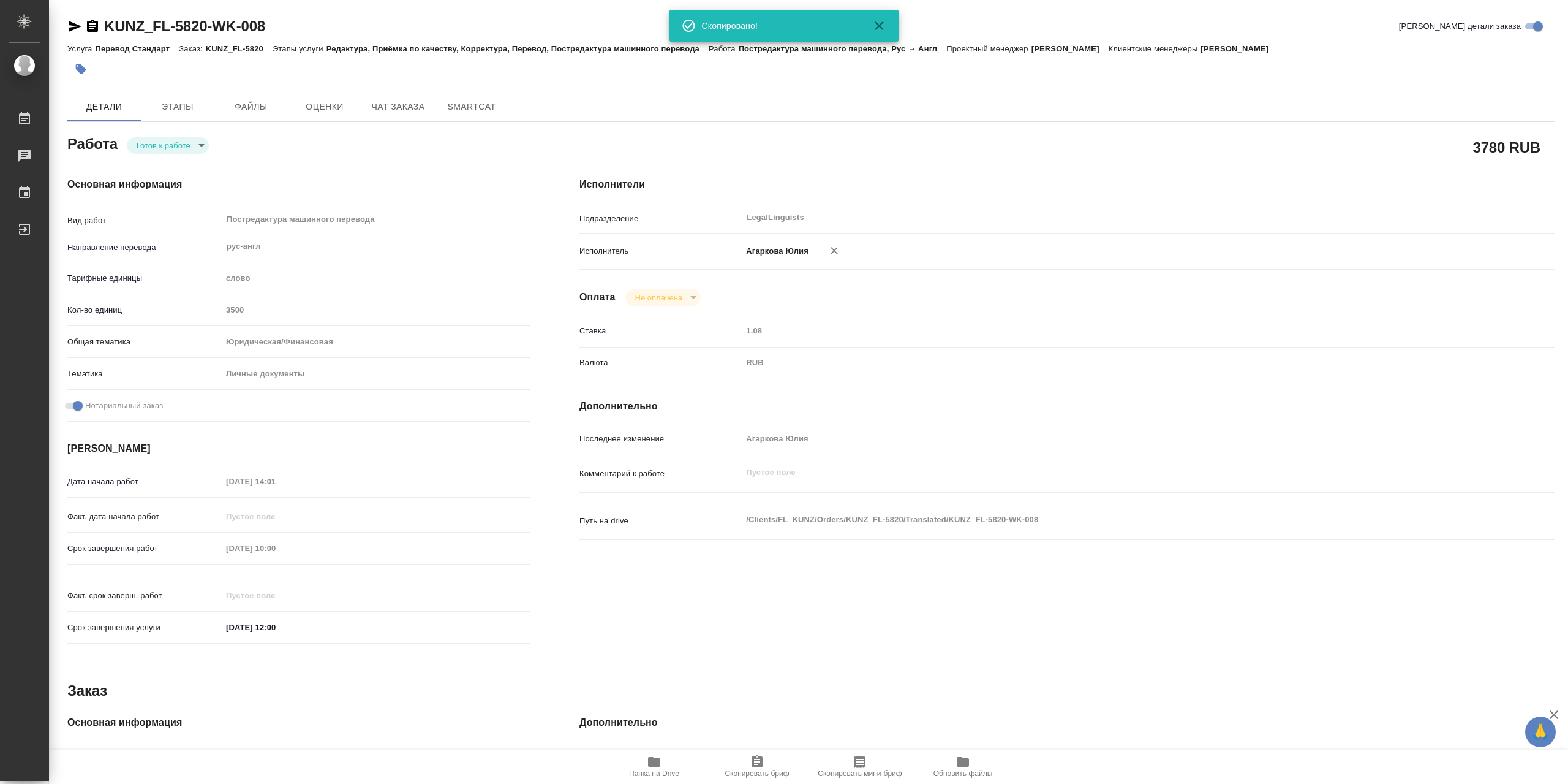
type textarea "x"
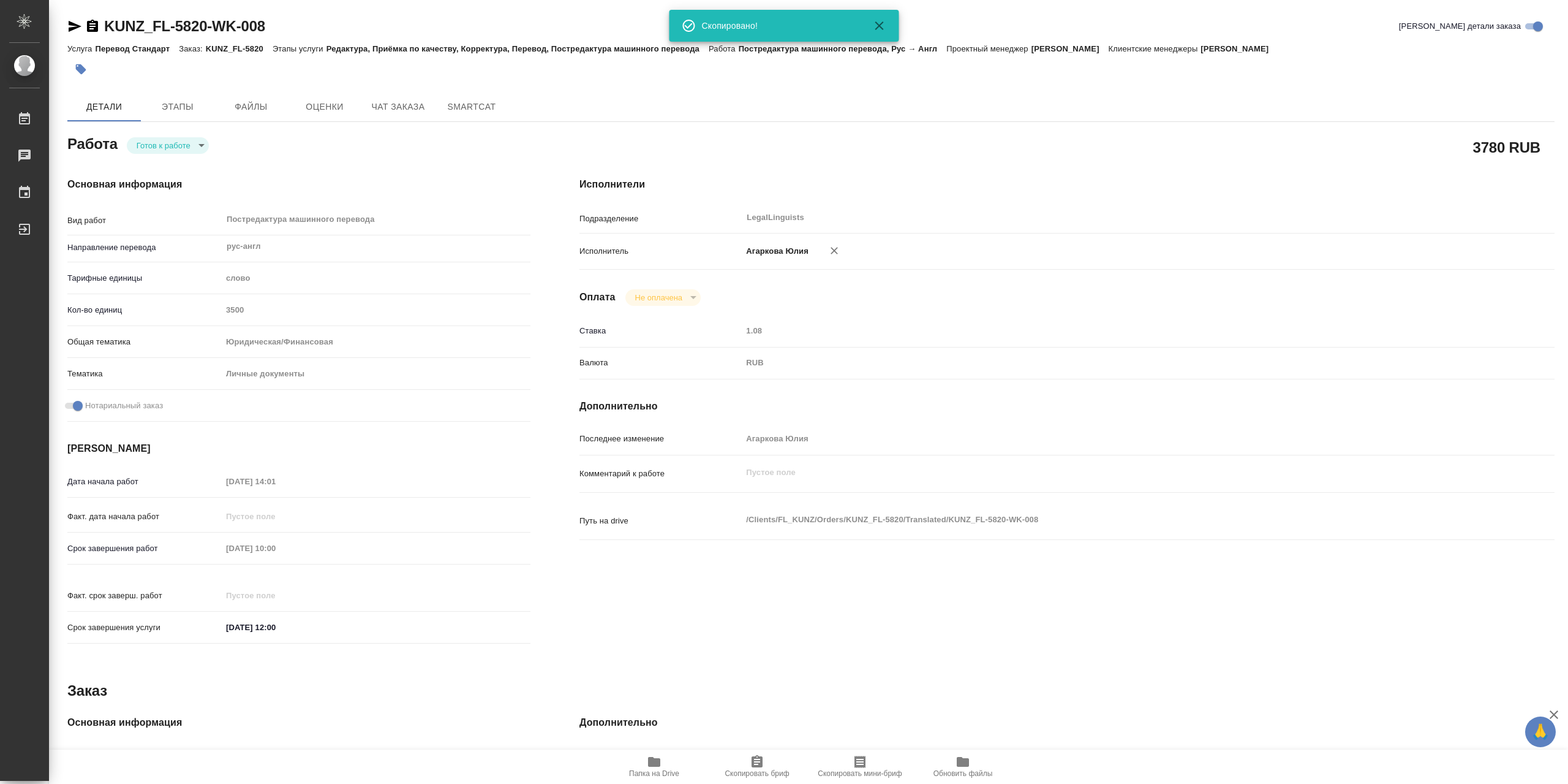
type textarea "x"
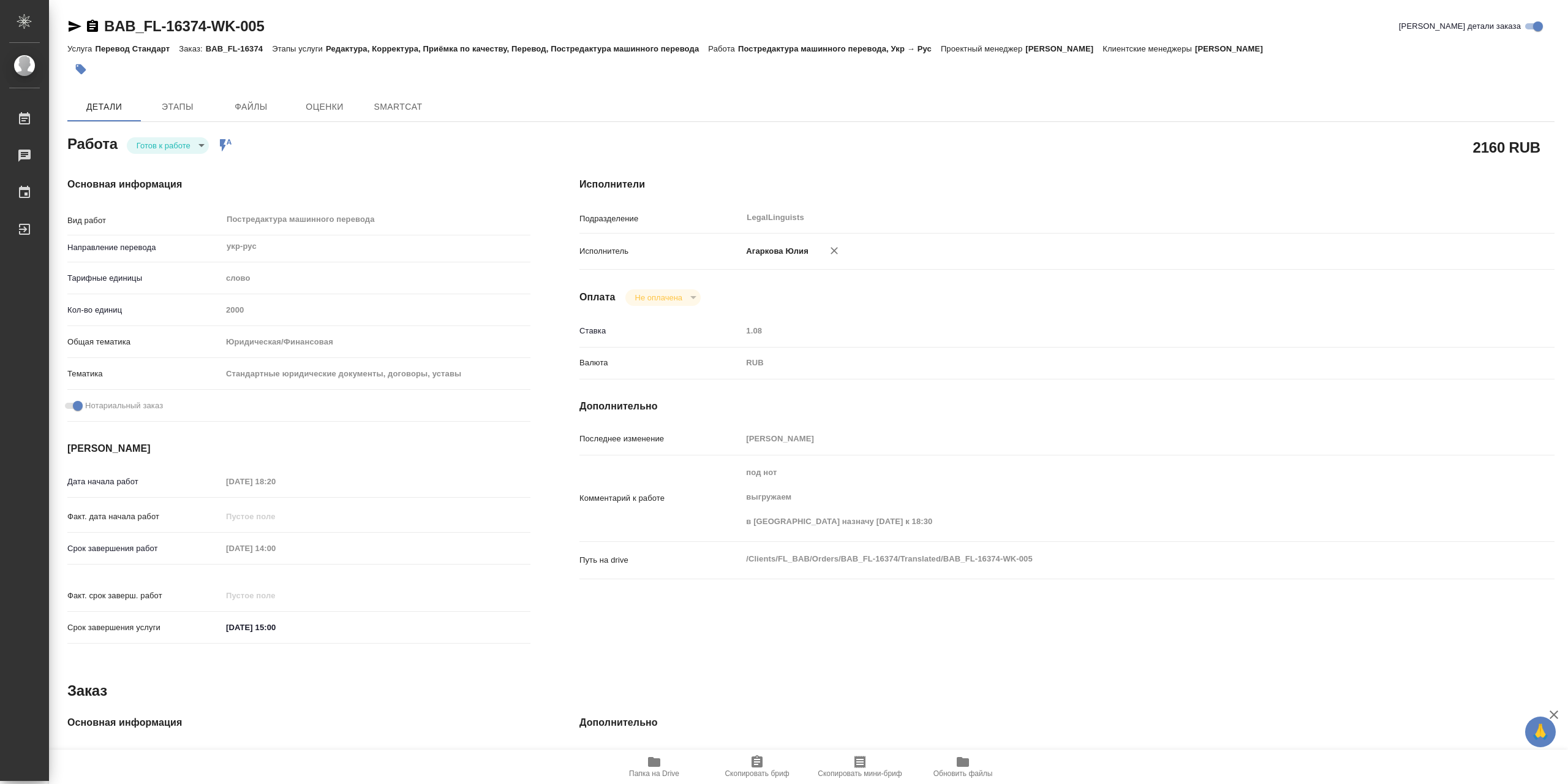
type textarea "x"
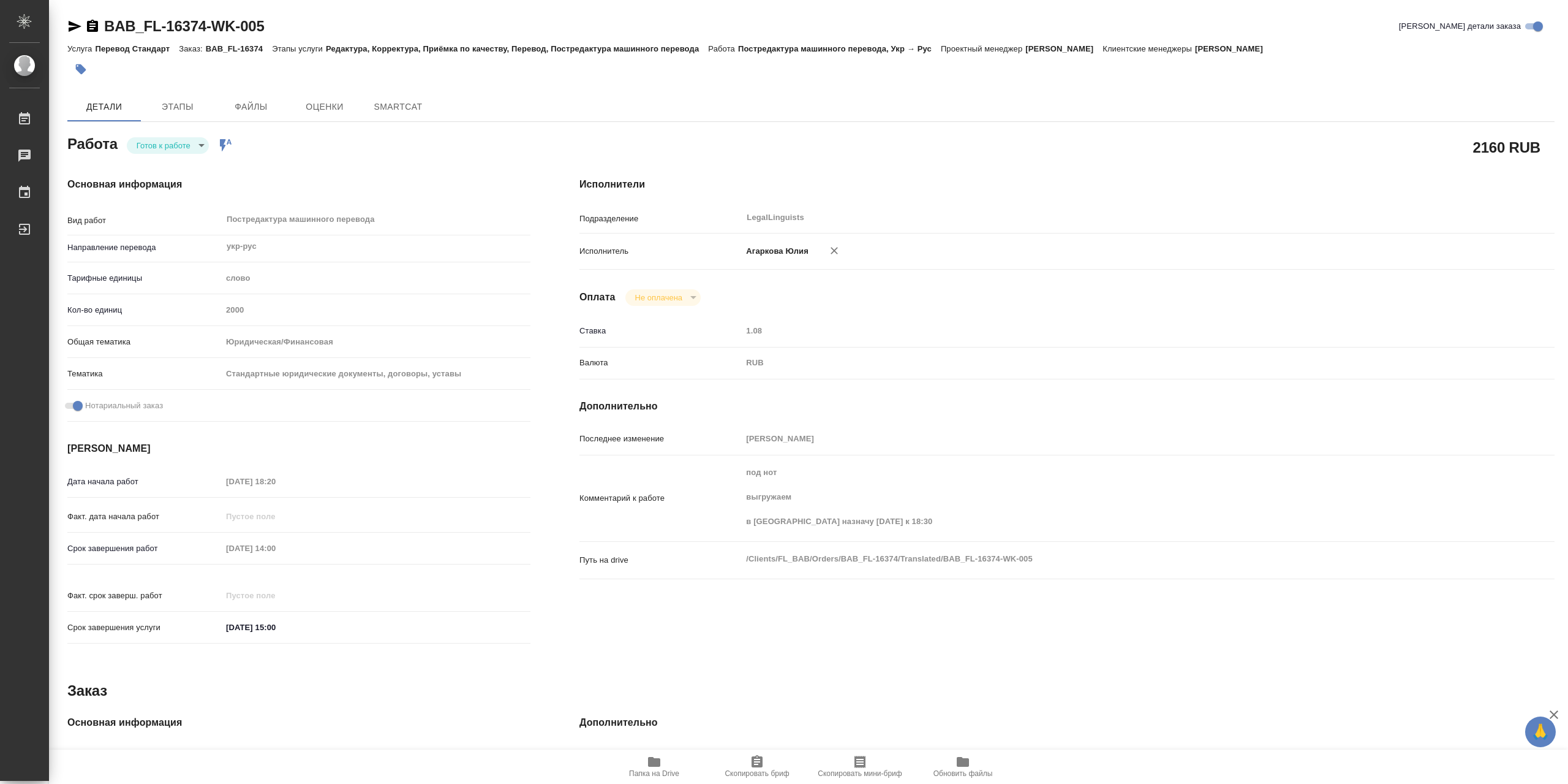
type textarea "x"
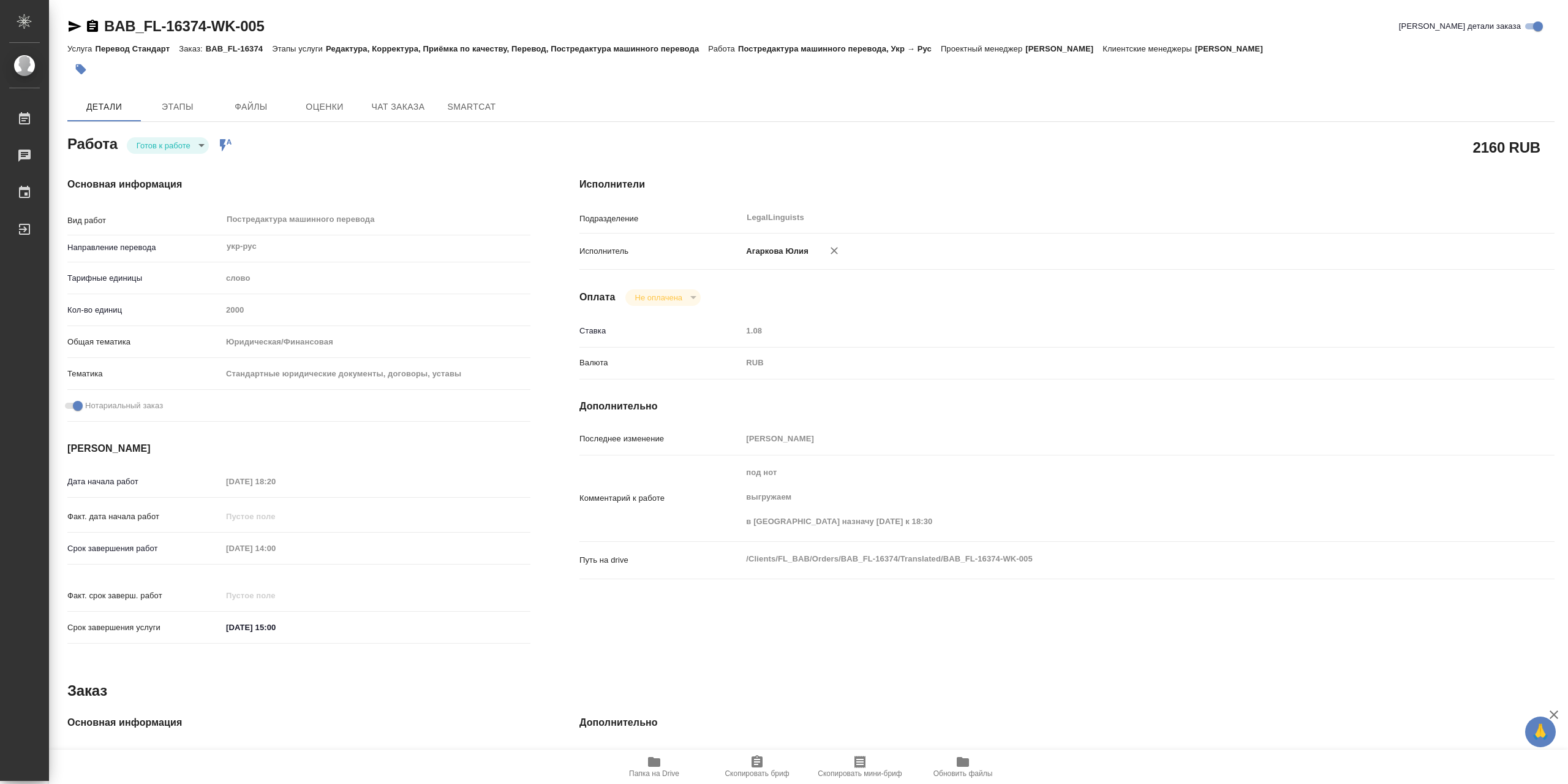
click at [651, 765] on icon "button" at bounding box center [654, 761] width 12 height 10
type textarea "x"
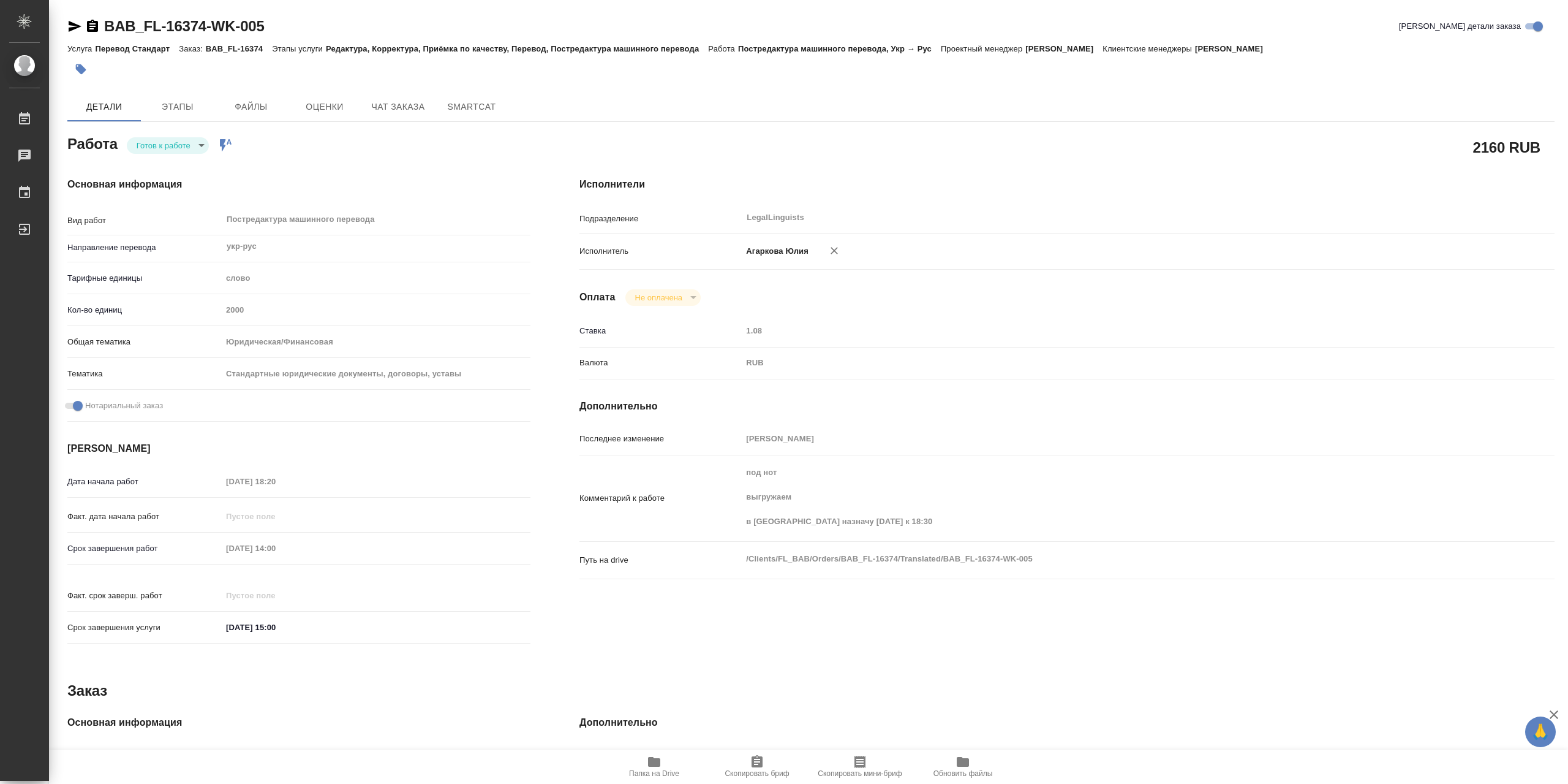
type textarea "x"
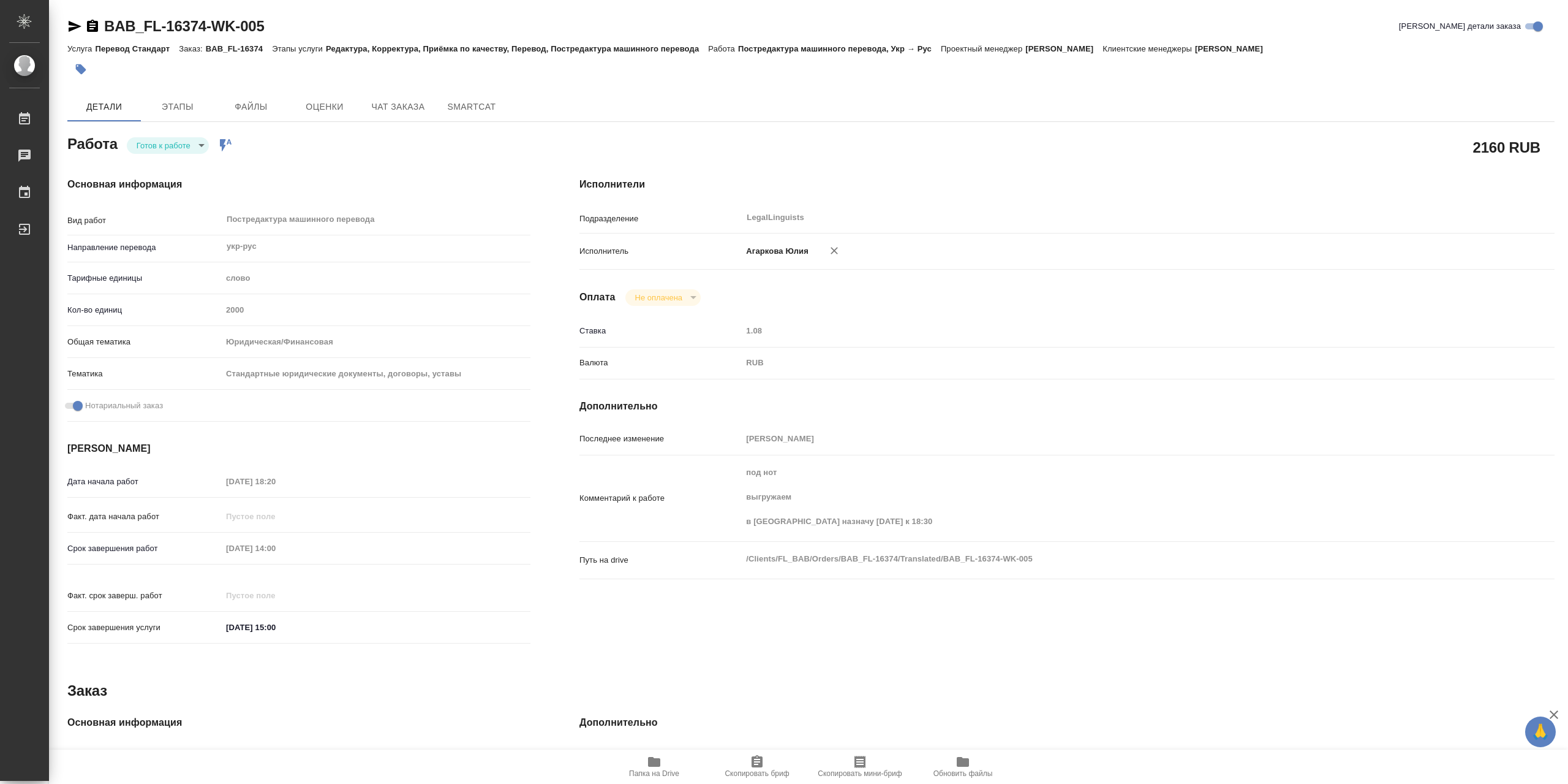
type textarea "x"
